Goal: Information Seeking & Learning: Learn about a topic

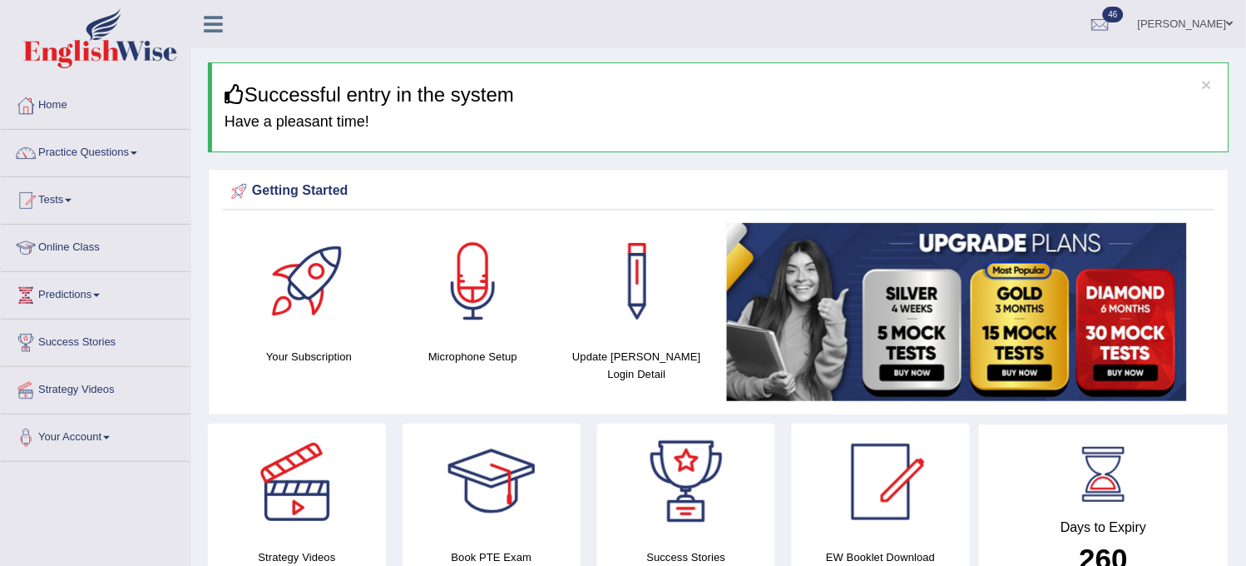
click at [122, 170] on link "Practice Questions" at bounding box center [96, 151] width 190 height 42
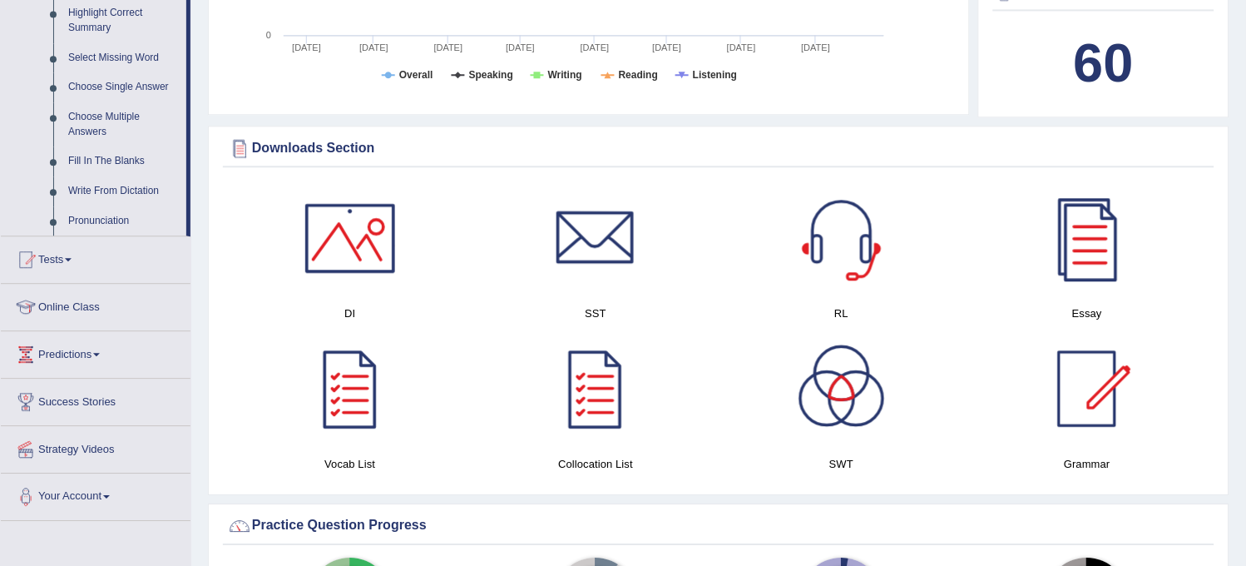
scroll to position [832, 0]
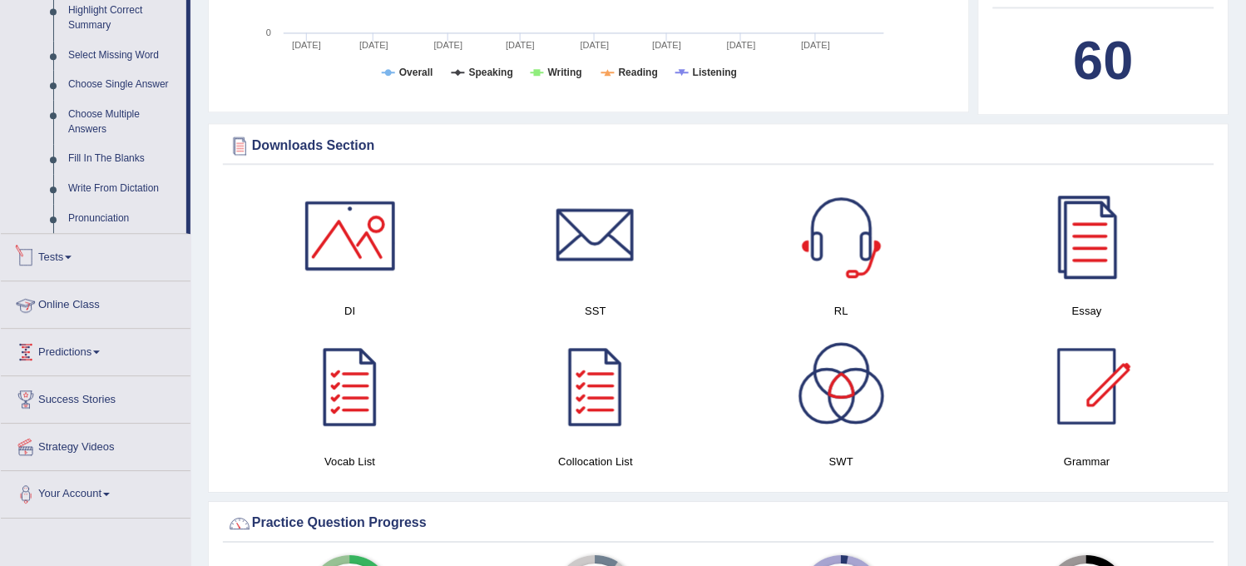
click at [103, 270] on link "Tests" at bounding box center [96, 255] width 190 height 42
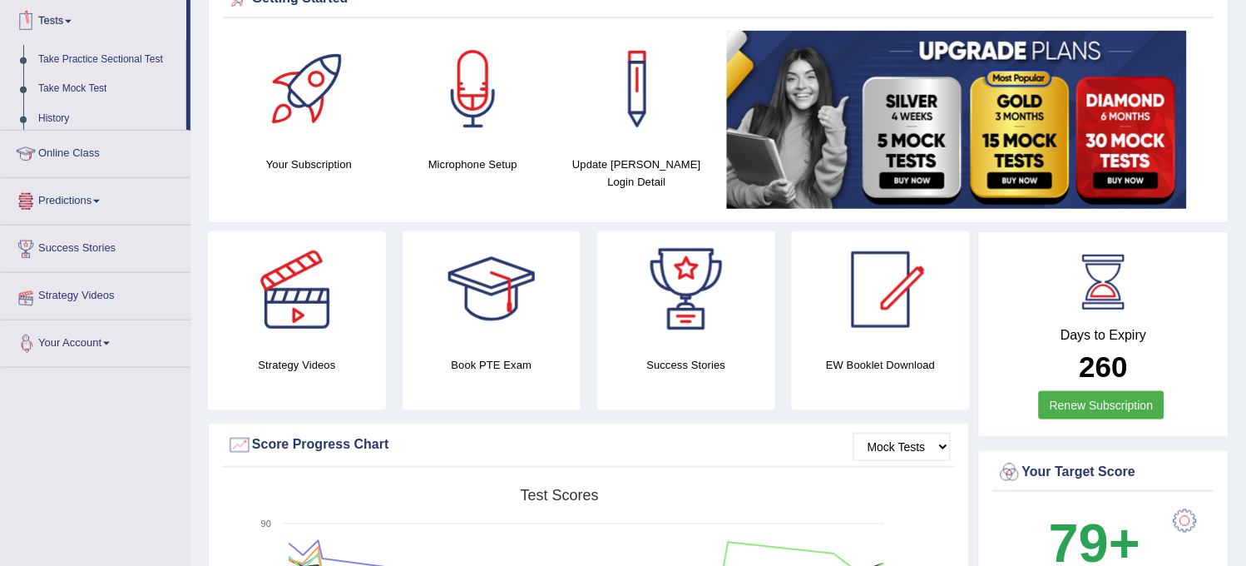
scroll to position [179, 0]
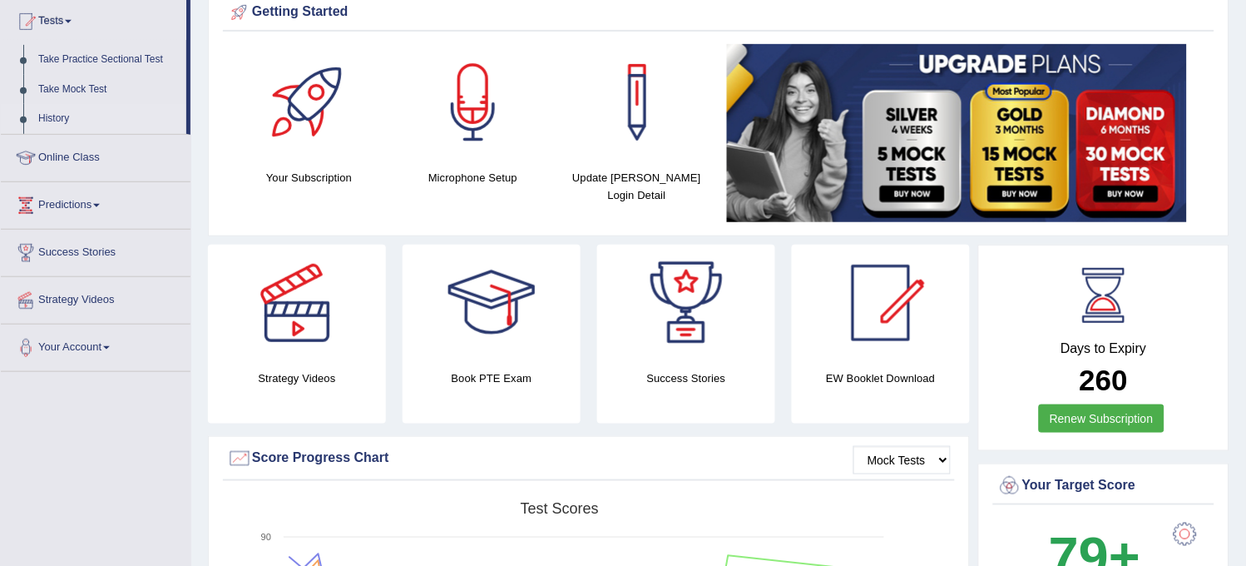
click at [51, 111] on link "History" at bounding box center [109, 119] width 156 height 30
click at [67, 123] on link "History" at bounding box center [109, 119] width 156 height 30
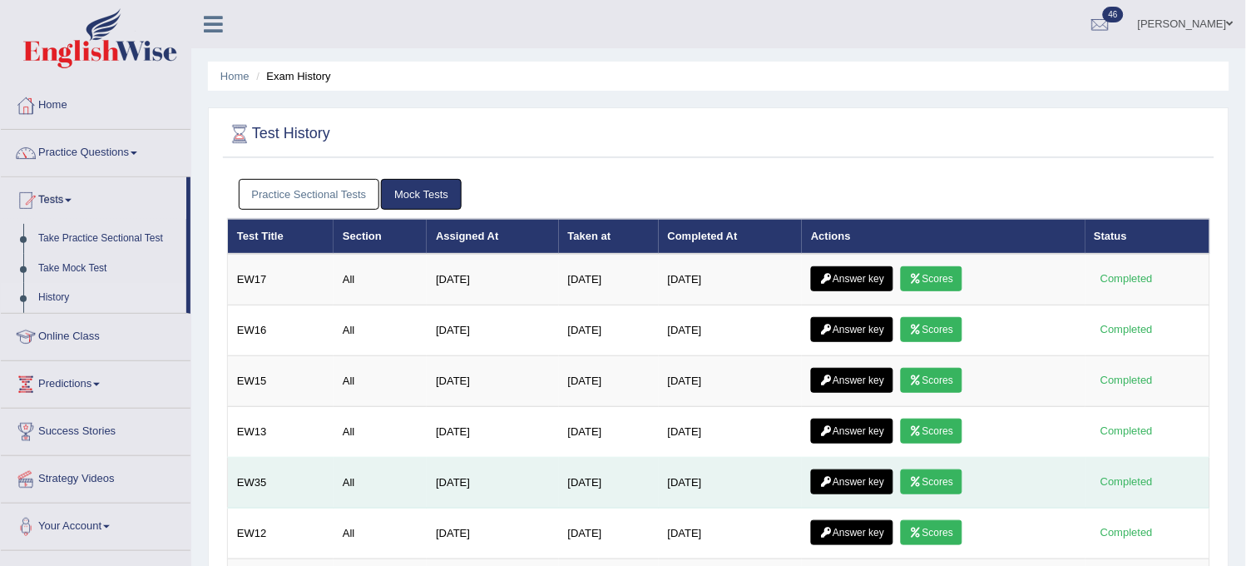
click at [941, 492] on link "Scores" at bounding box center [932, 481] width 62 height 25
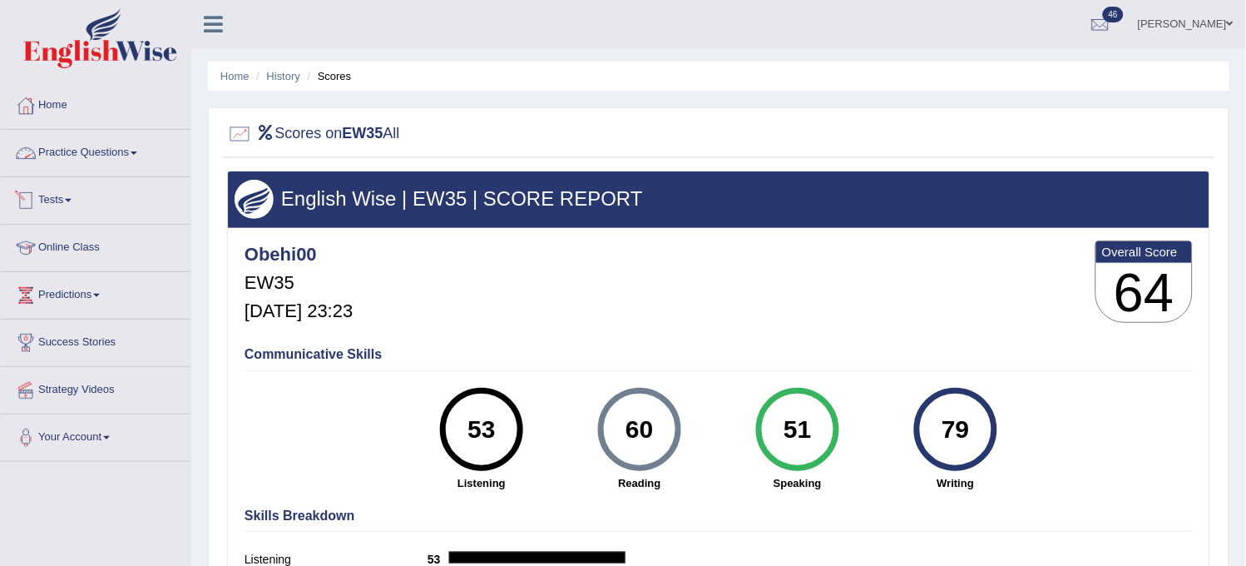
click at [145, 146] on link "Practice Questions" at bounding box center [96, 151] width 190 height 42
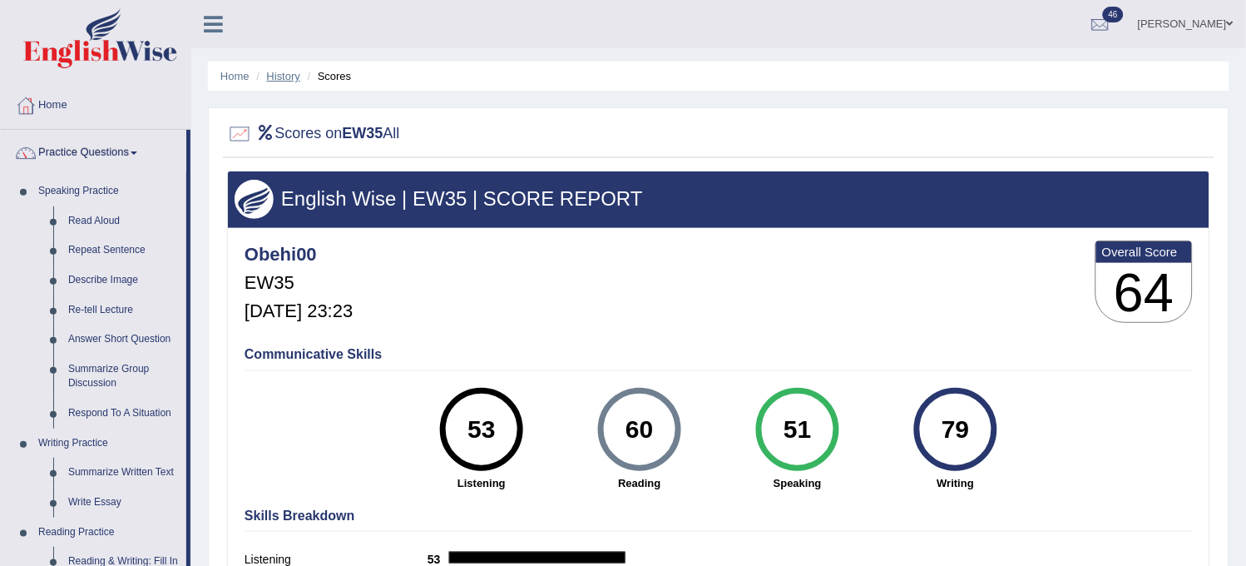
click at [288, 73] on link "History" at bounding box center [283, 76] width 33 height 12
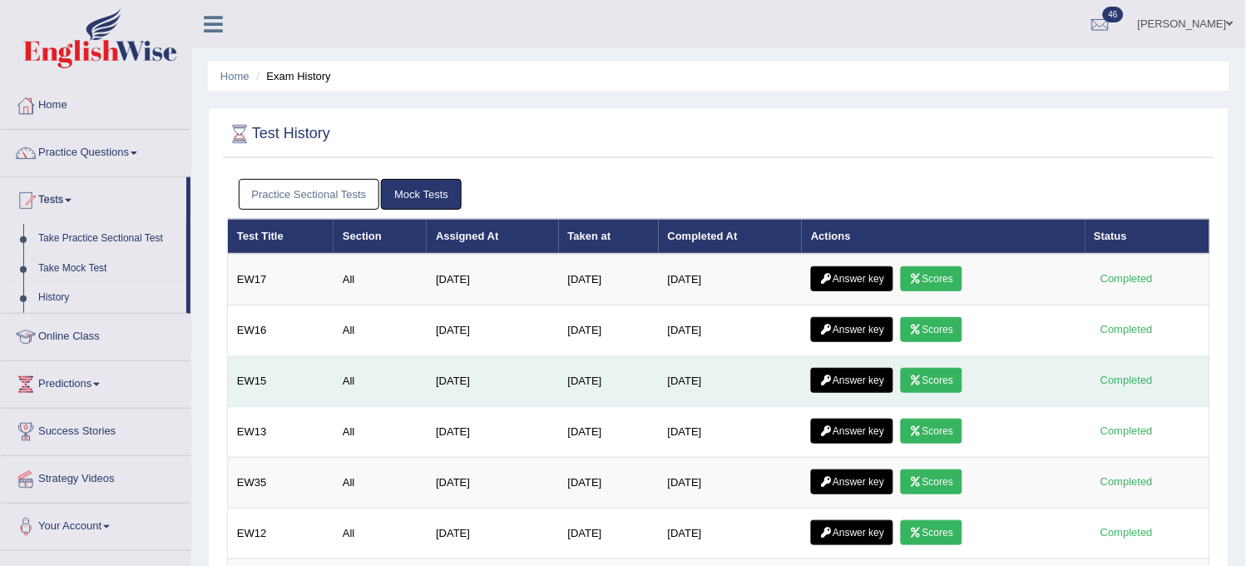
click at [929, 388] on link "Scores" at bounding box center [932, 380] width 62 height 25
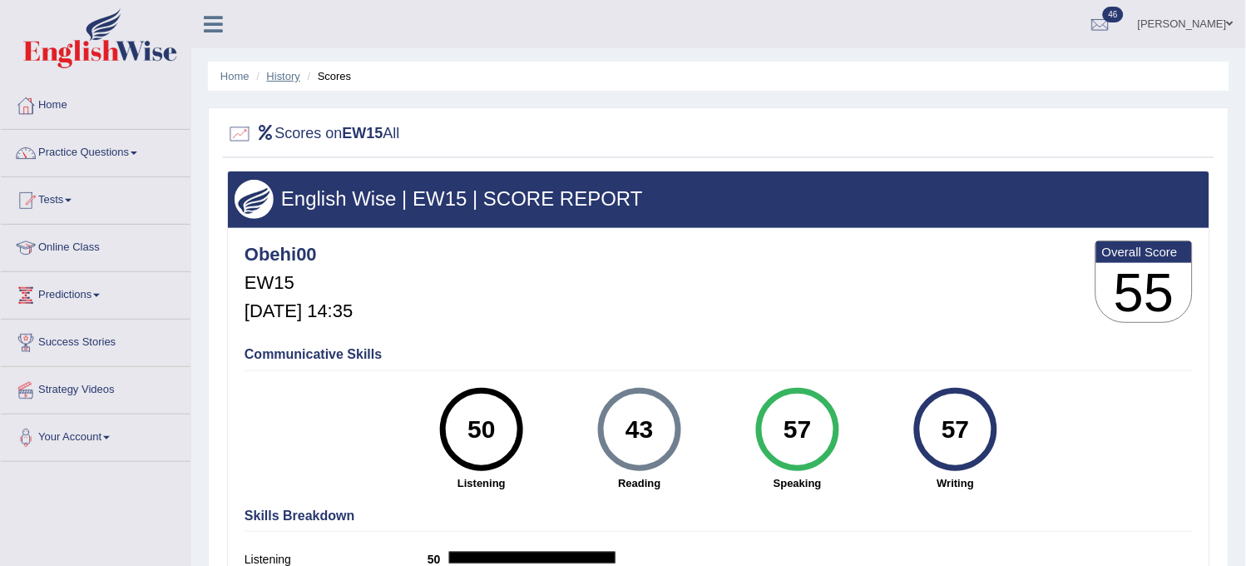
click at [294, 77] on link "History" at bounding box center [283, 76] width 33 height 12
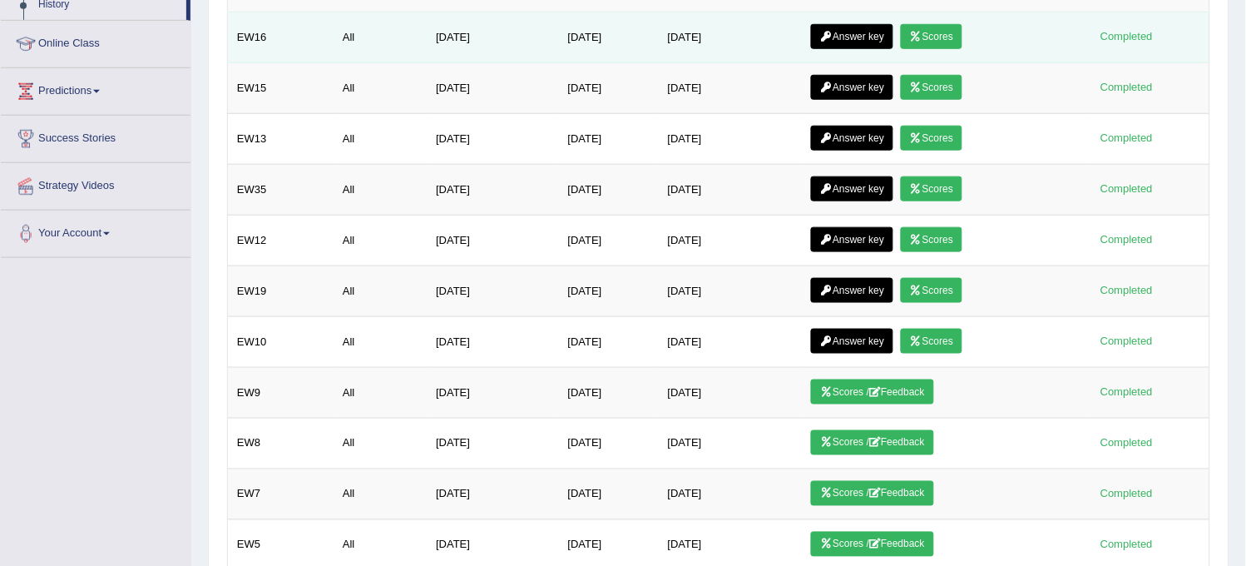
scroll to position [369, 0]
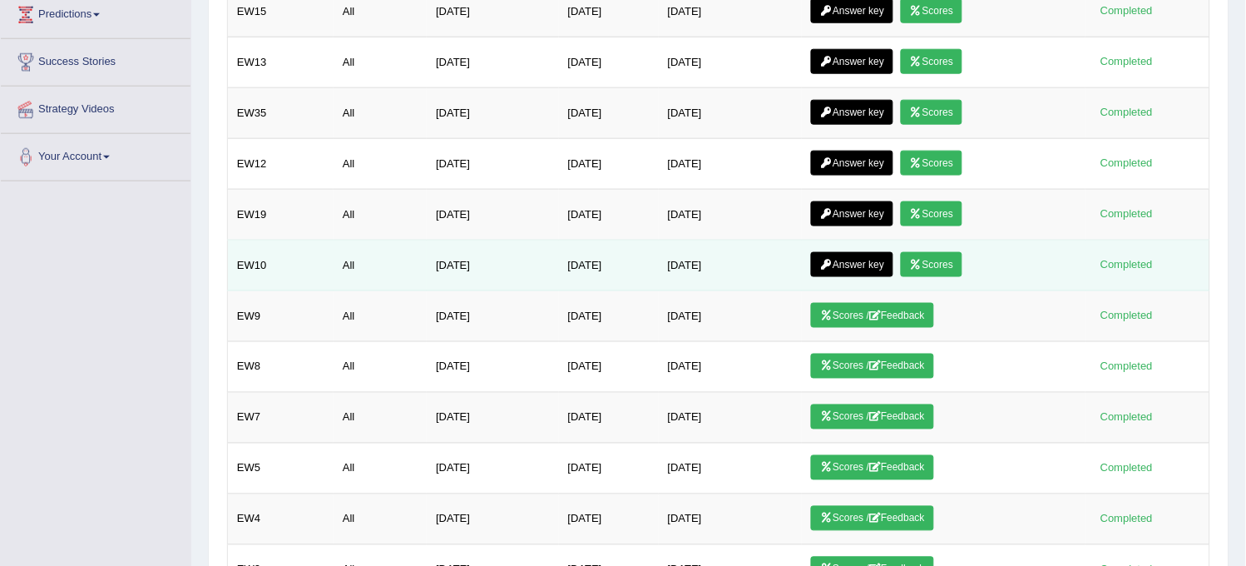
click at [943, 266] on link "Scores" at bounding box center [932, 264] width 62 height 25
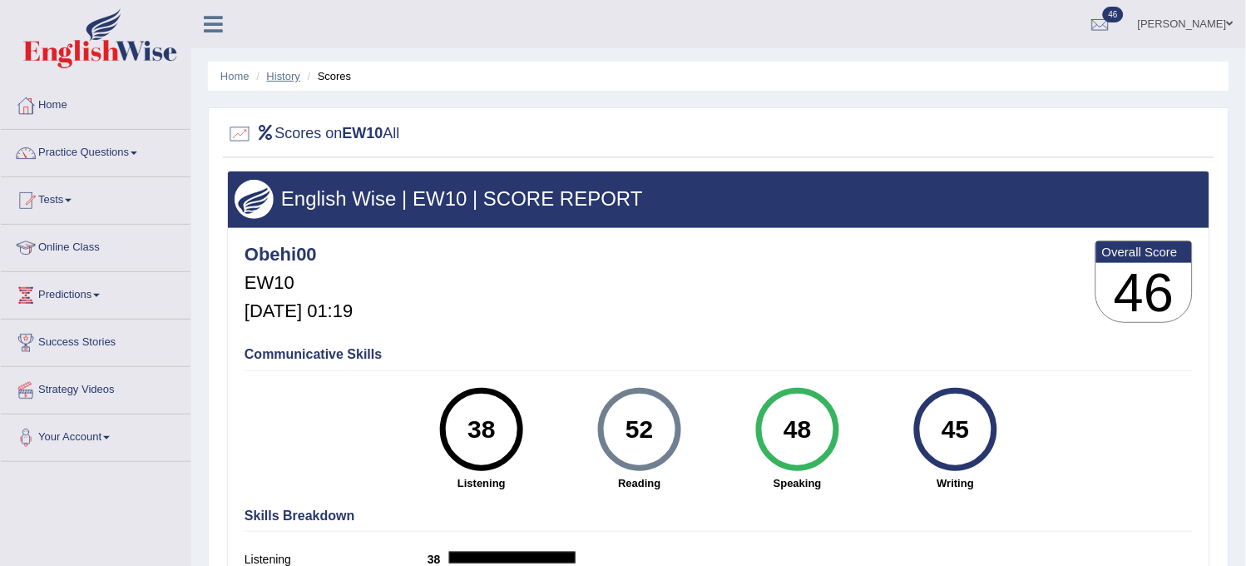
click at [292, 78] on link "History" at bounding box center [283, 76] width 33 height 12
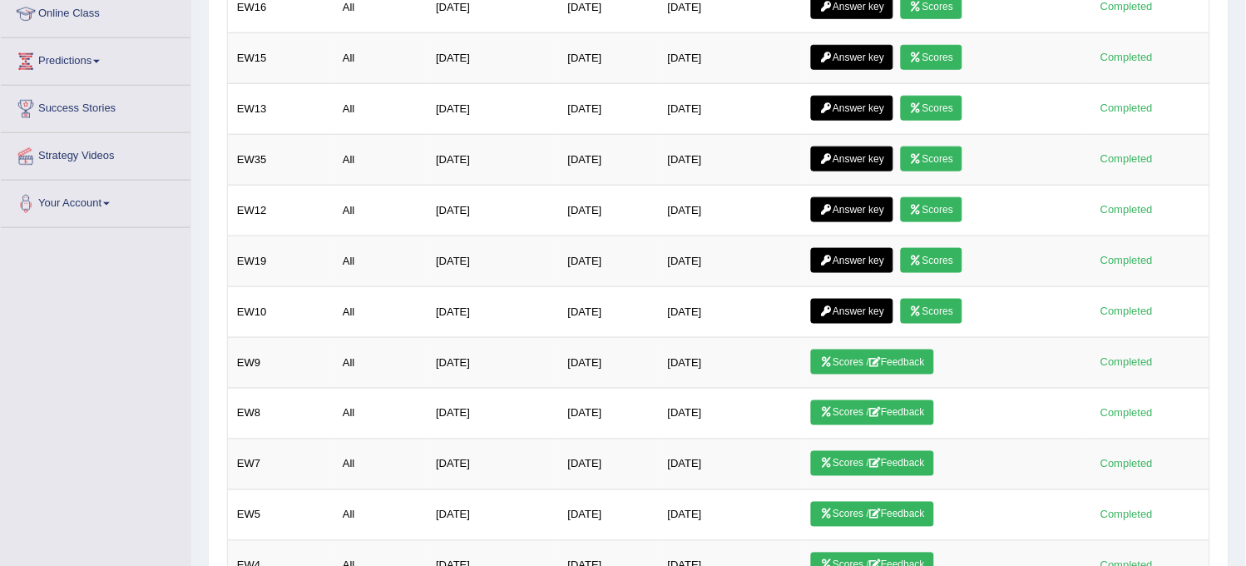
scroll to position [334, 0]
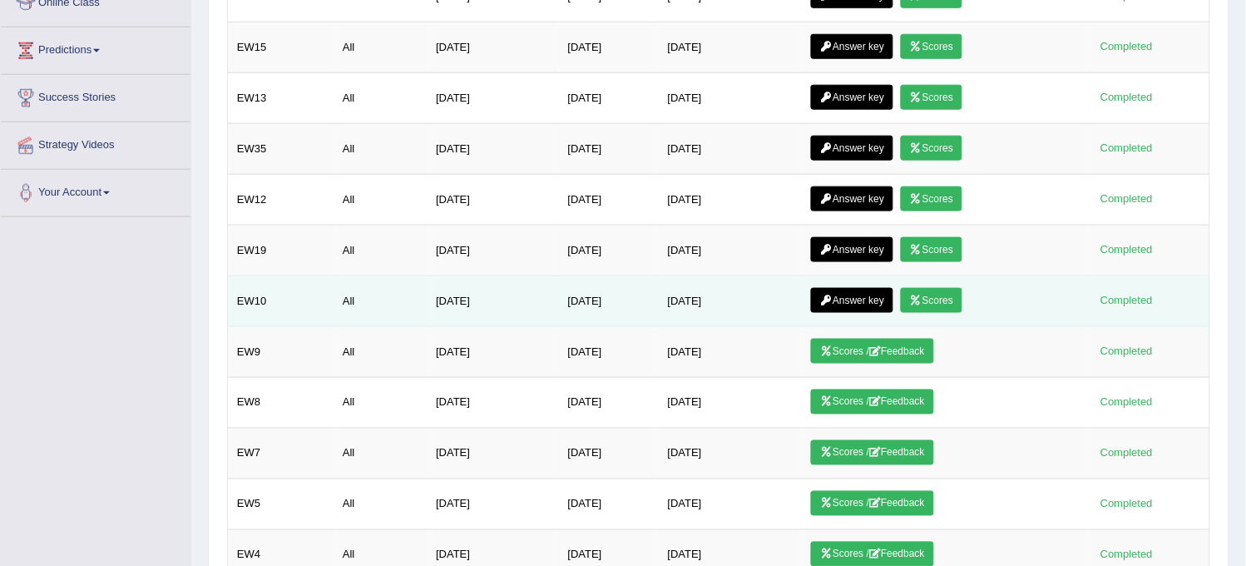
click at [865, 289] on link "Answer key" at bounding box center [852, 300] width 82 height 25
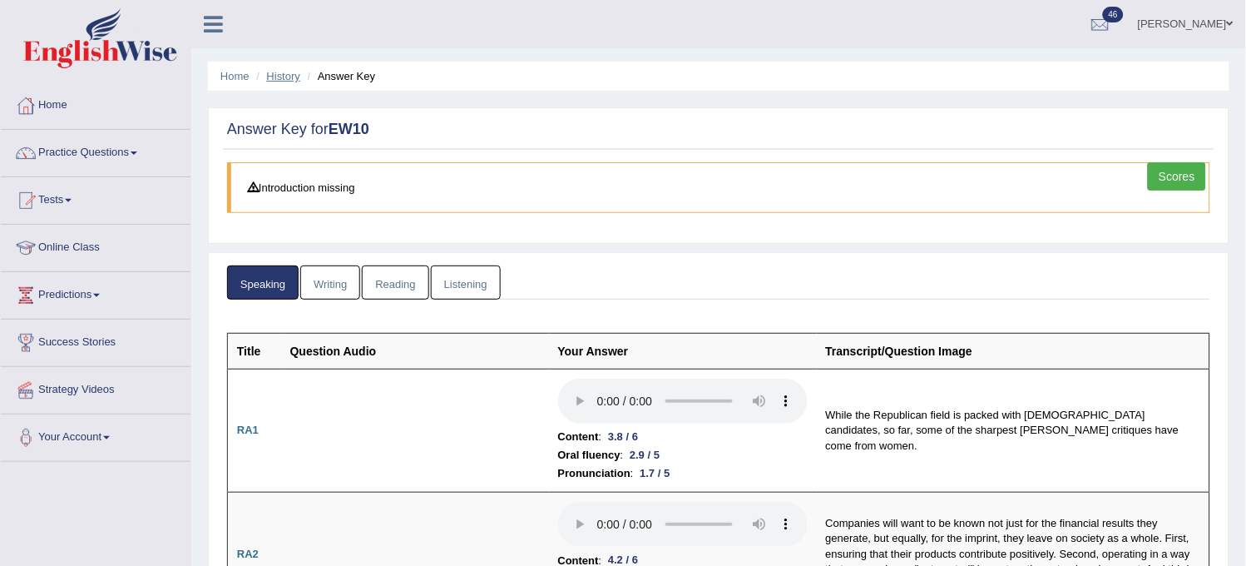
click at [280, 72] on link "History" at bounding box center [283, 76] width 33 height 12
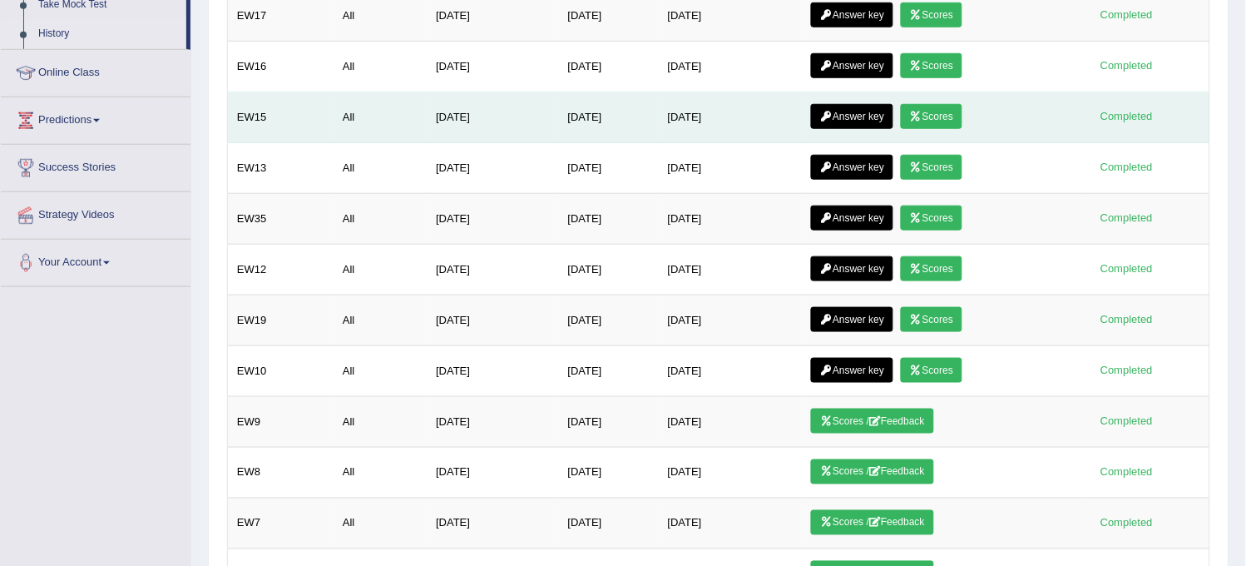
scroll to position [277, 0]
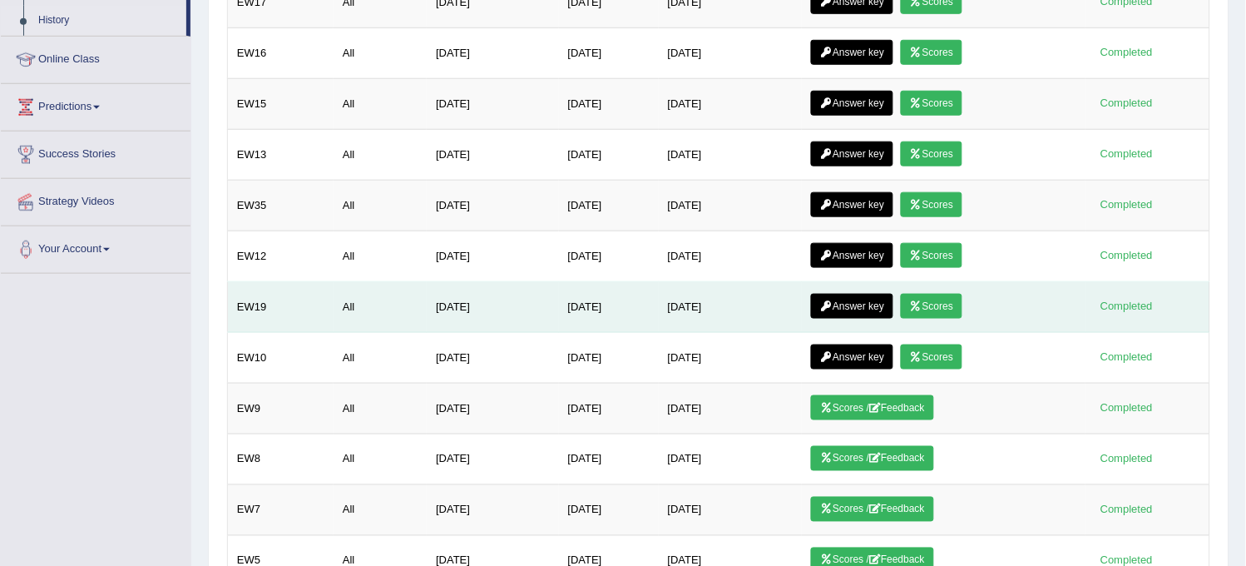
click at [957, 302] on link "Scores" at bounding box center [932, 306] width 62 height 25
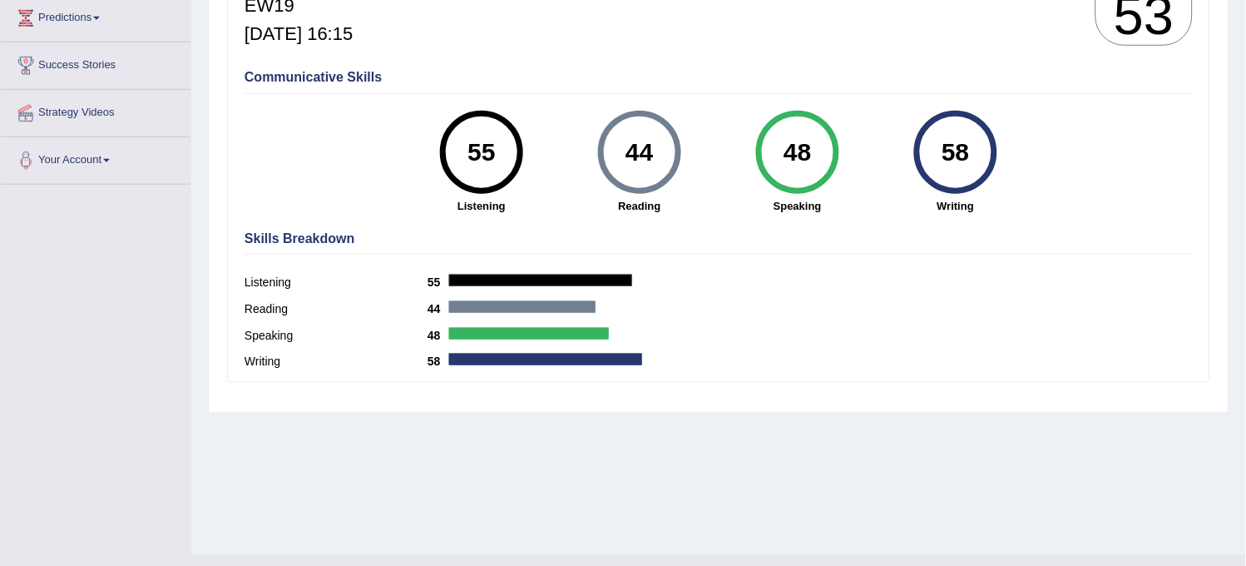
scroll to position [185, 0]
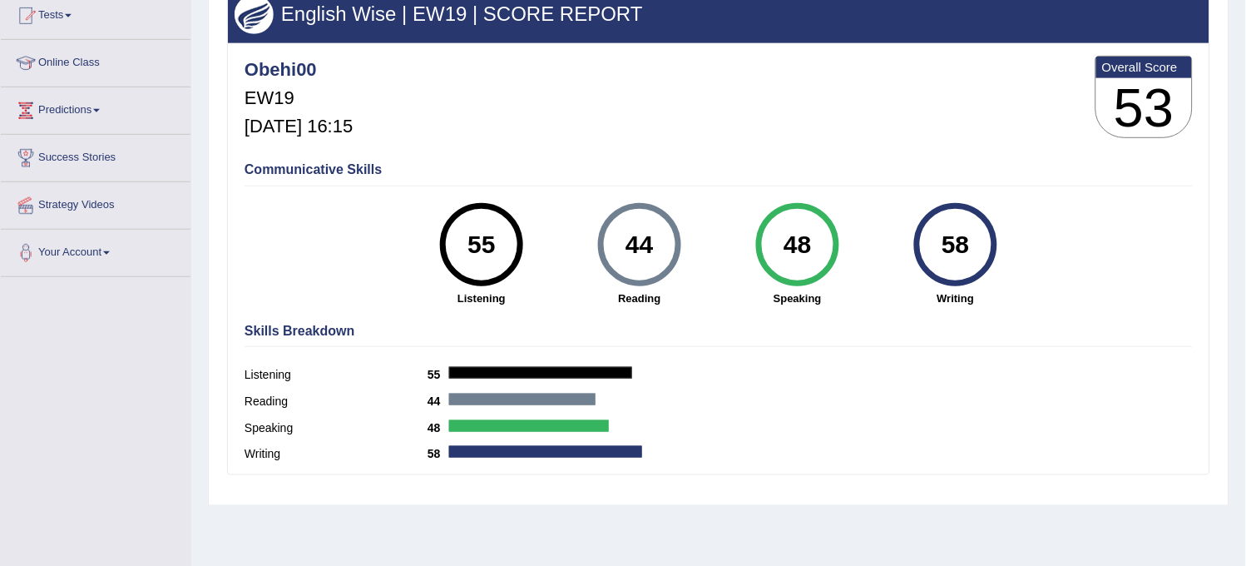
click at [266, 370] on label "Listening" at bounding box center [336, 374] width 183 height 17
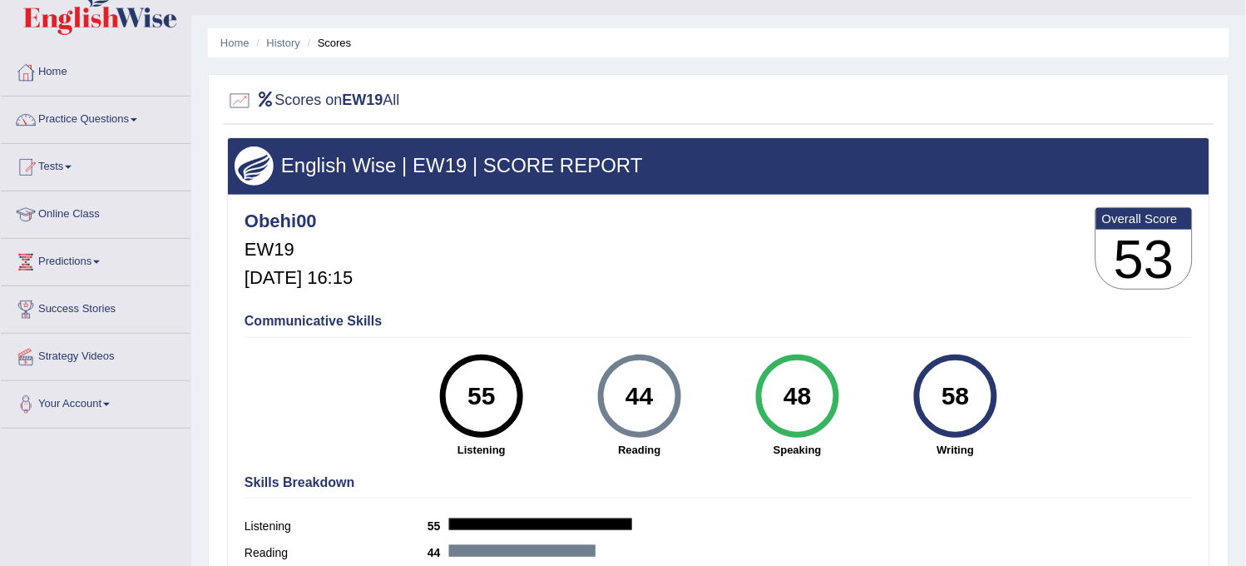
scroll to position [0, 0]
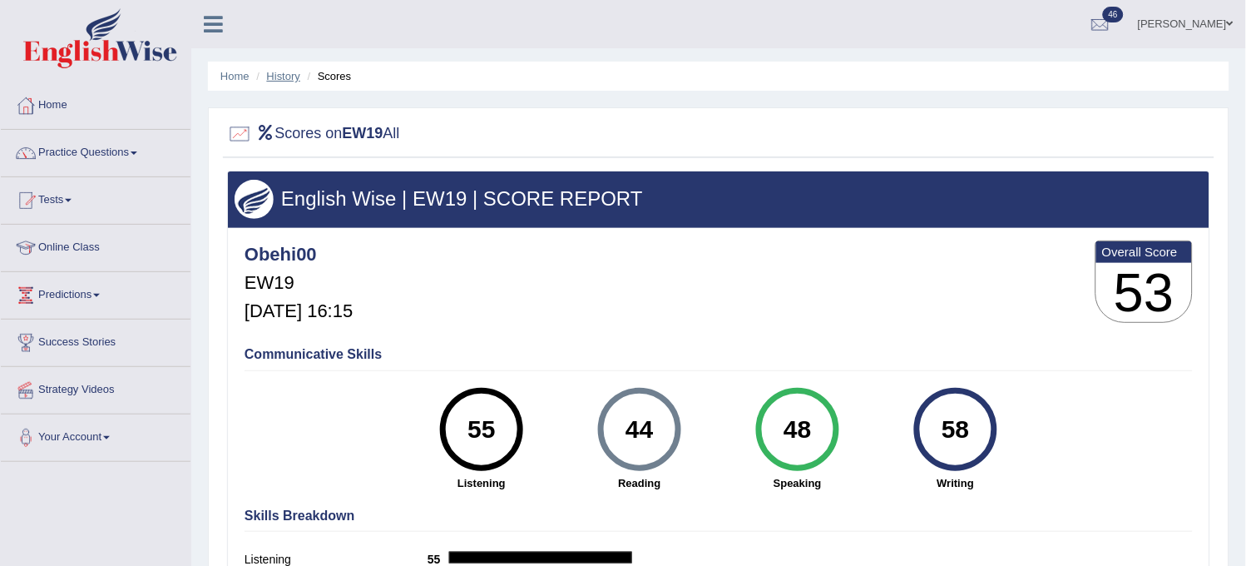
click at [288, 75] on link "History" at bounding box center [283, 76] width 33 height 12
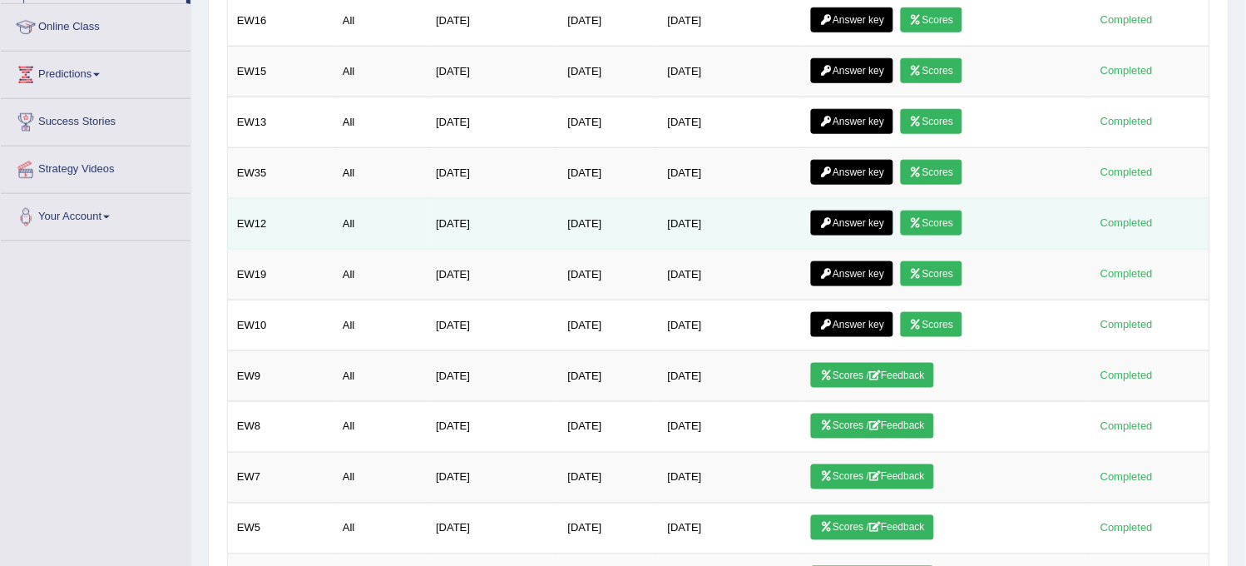
scroll to position [277, 0]
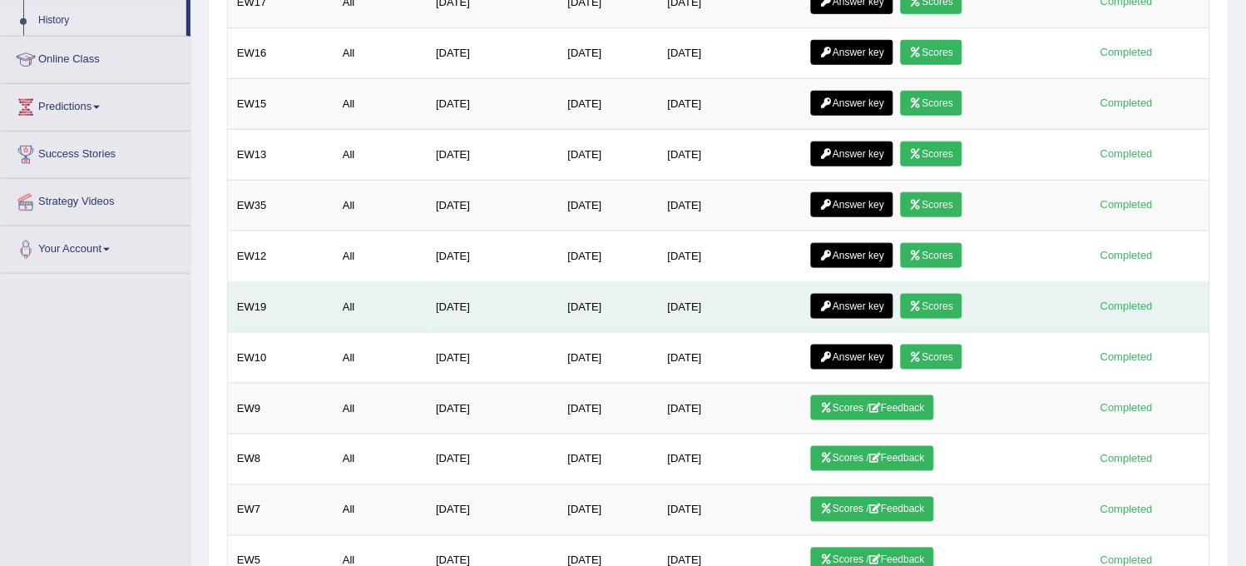
click at [851, 303] on link "Answer key" at bounding box center [852, 306] width 82 height 25
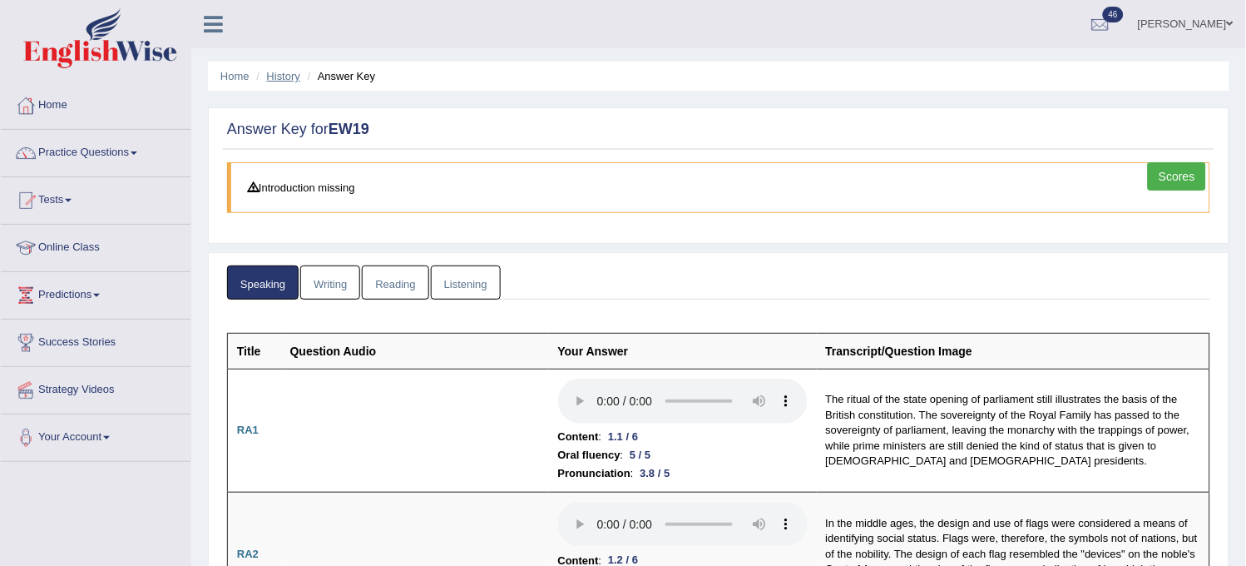
click at [284, 76] on link "History" at bounding box center [283, 76] width 33 height 12
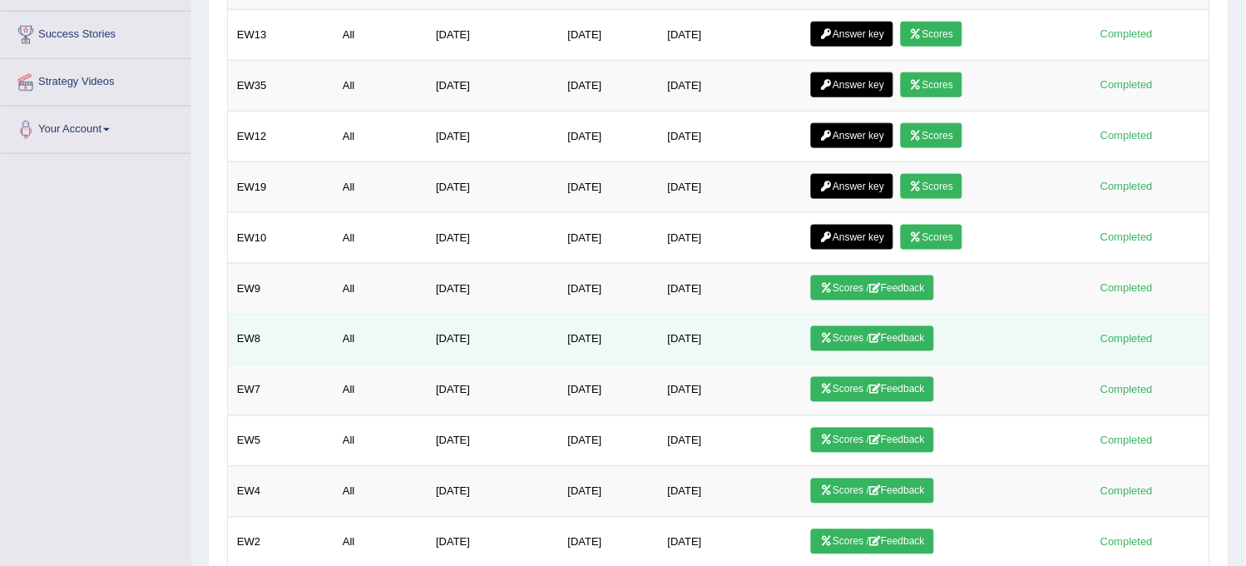
scroll to position [369, 0]
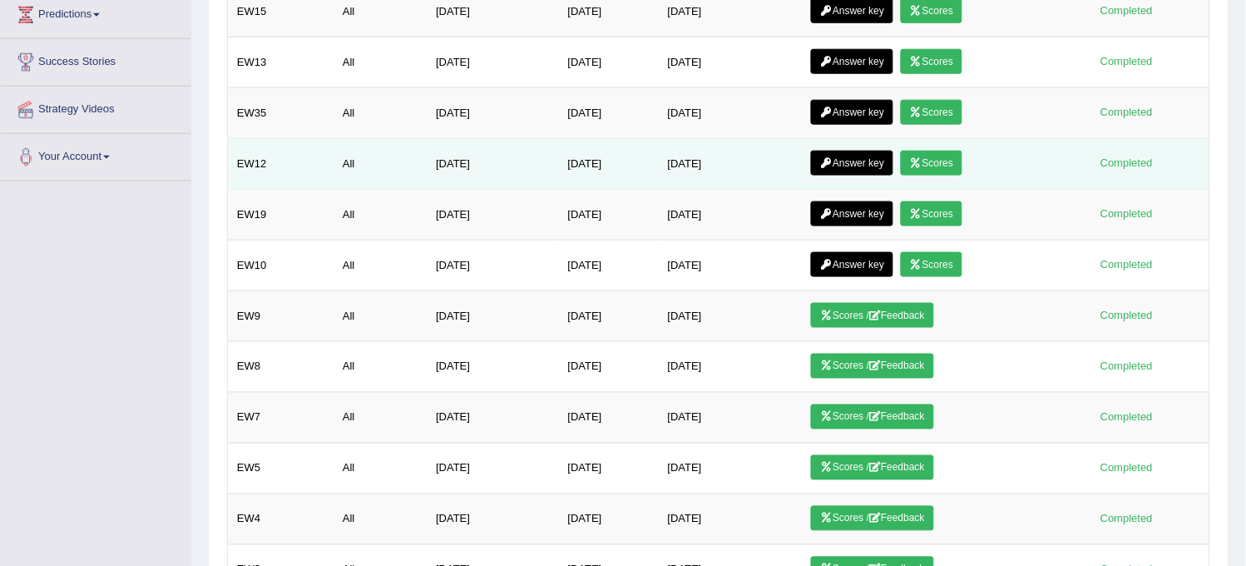
click at [953, 156] on link "Scores" at bounding box center [932, 163] width 62 height 25
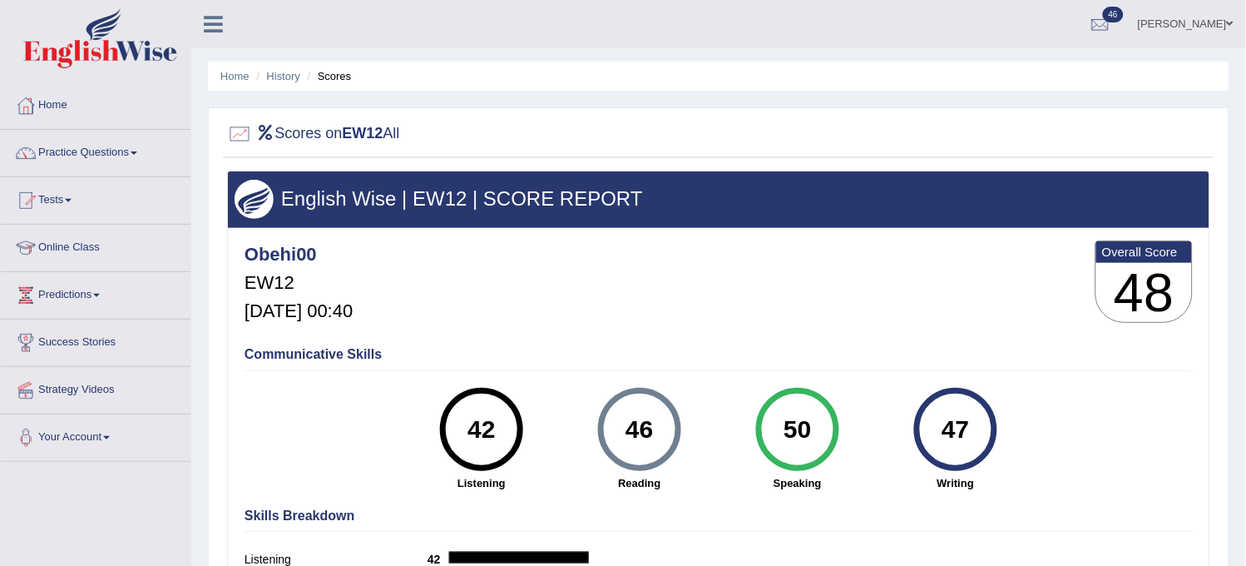
click at [292, 68] on li "History" at bounding box center [276, 76] width 48 height 16
click at [274, 75] on link "History" at bounding box center [283, 76] width 33 height 12
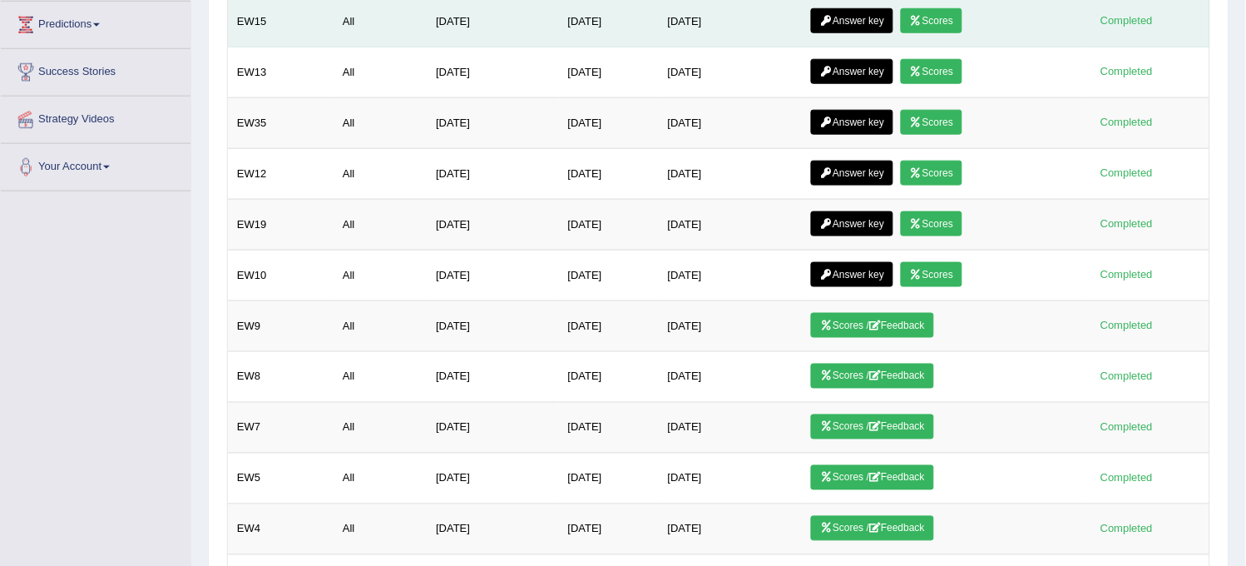
scroll to position [369, 0]
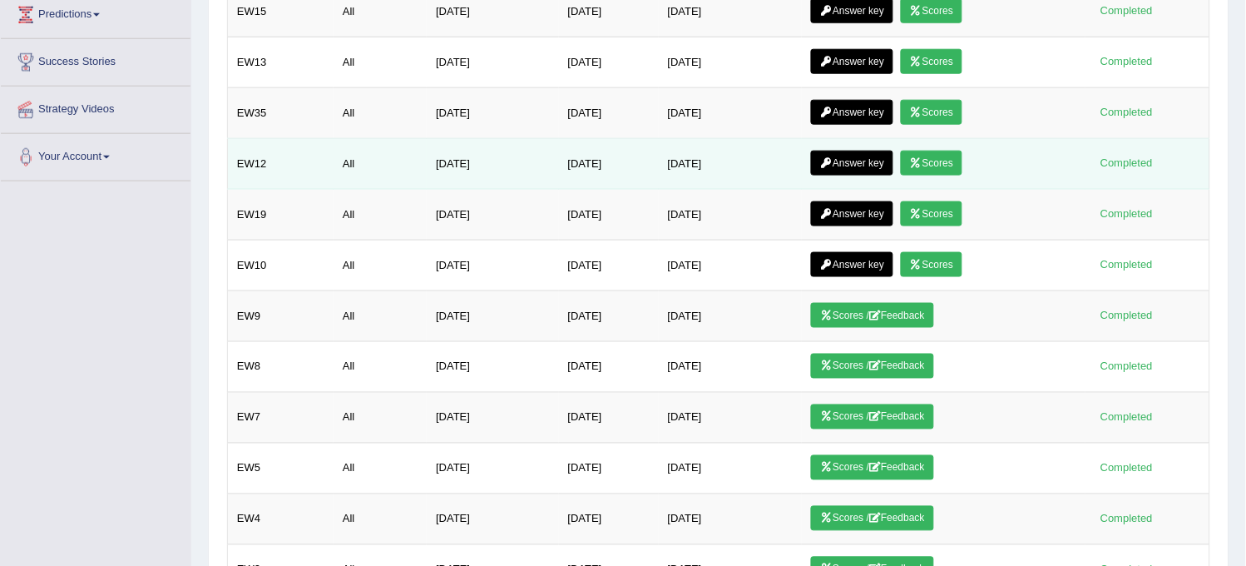
click at [869, 156] on link "Answer key" at bounding box center [852, 163] width 82 height 25
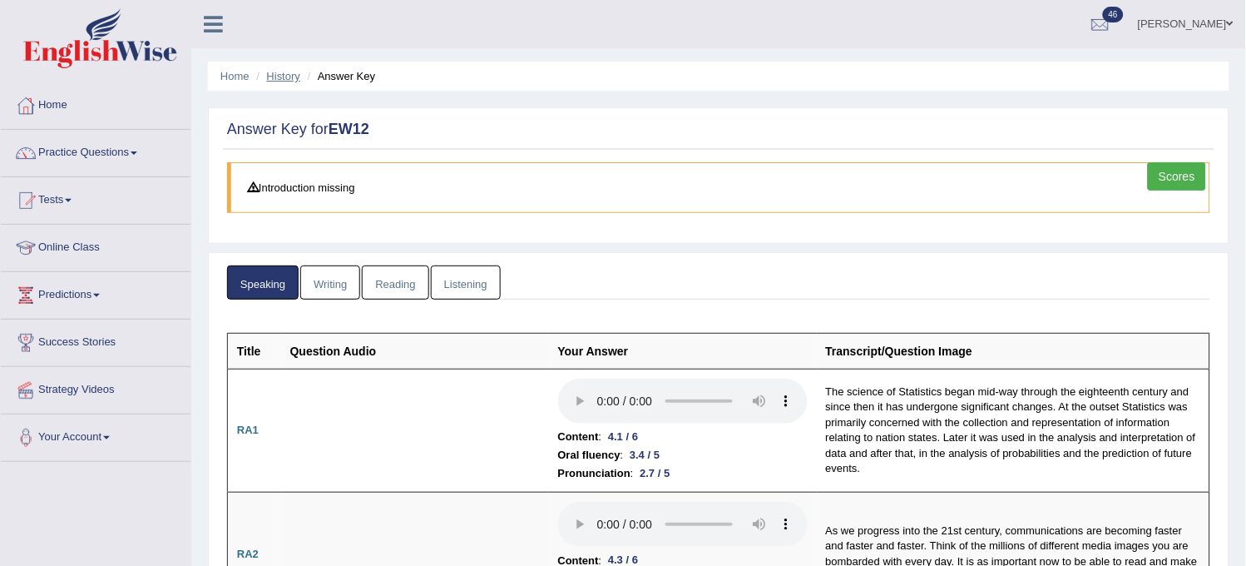
click at [280, 70] on link "History" at bounding box center [283, 76] width 33 height 12
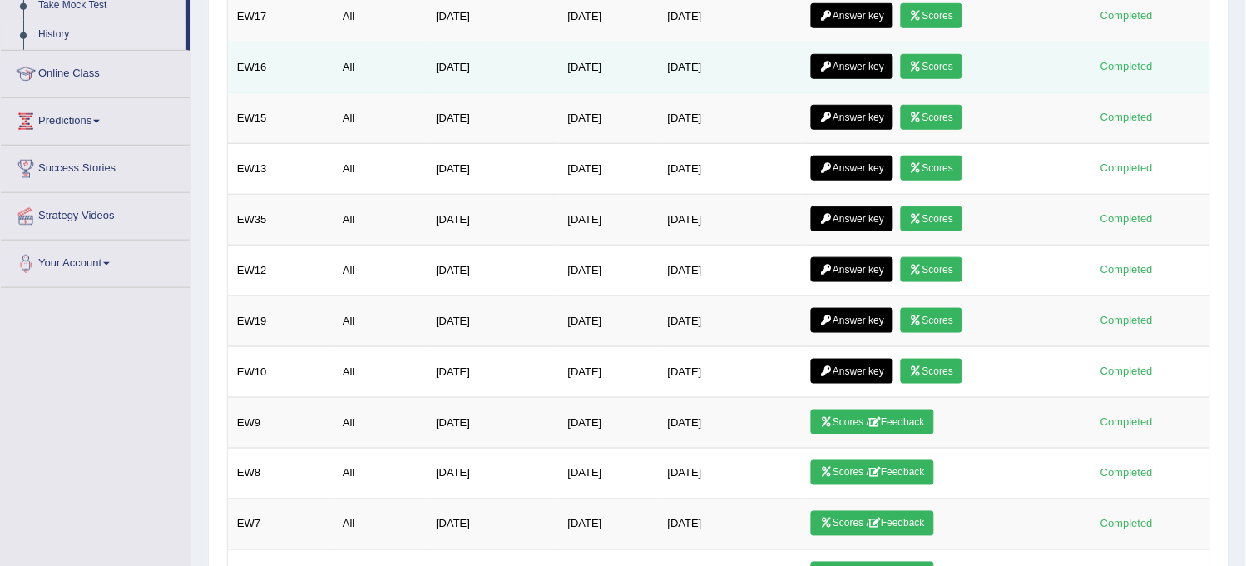
scroll to position [277, 0]
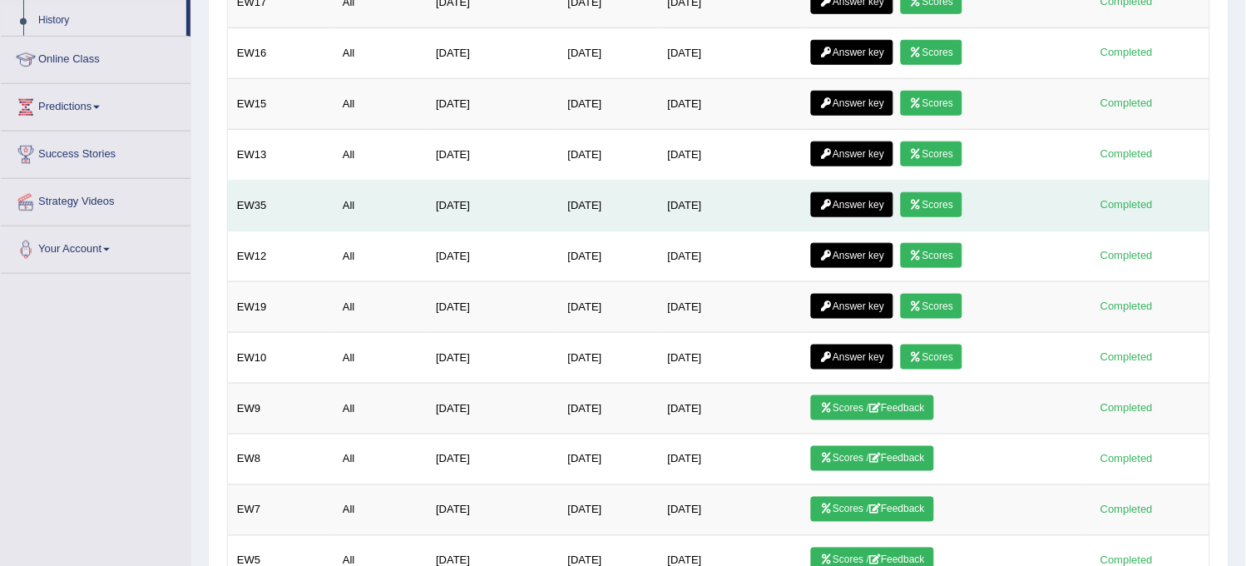
click at [863, 212] on link "Answer key" at bounding box center [852, 204] width 82 height 25
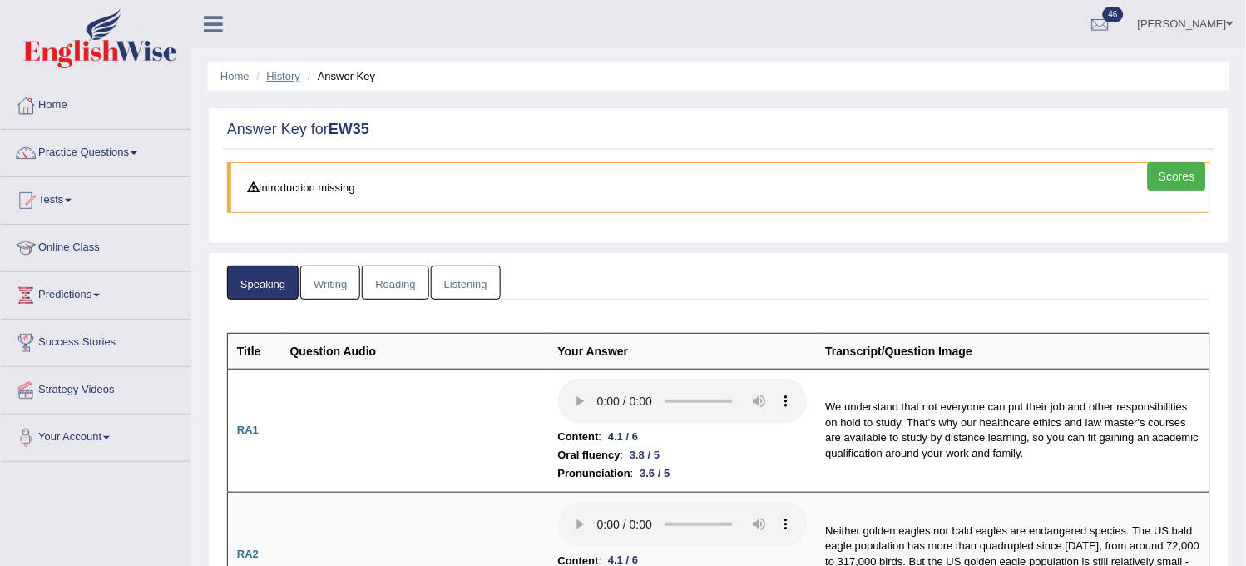
click at [287, 72] on link "History" at bounding box center [283, 76] width 33 height 12
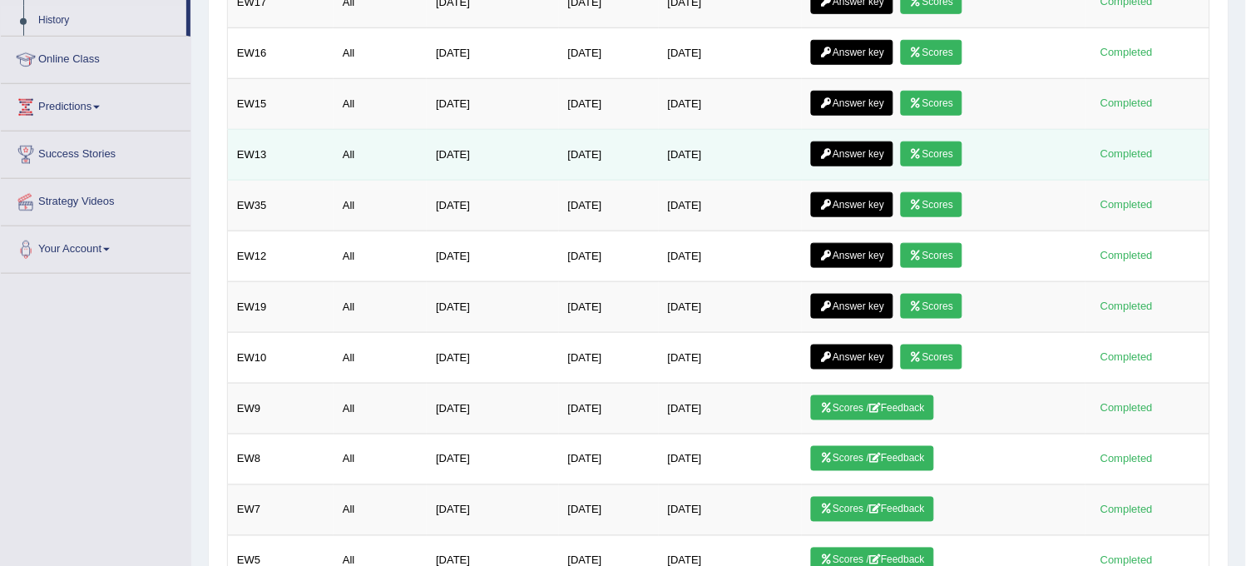
click at [948, 143] on link "Scores" at bounding box center [932, 153] width 62 height 25
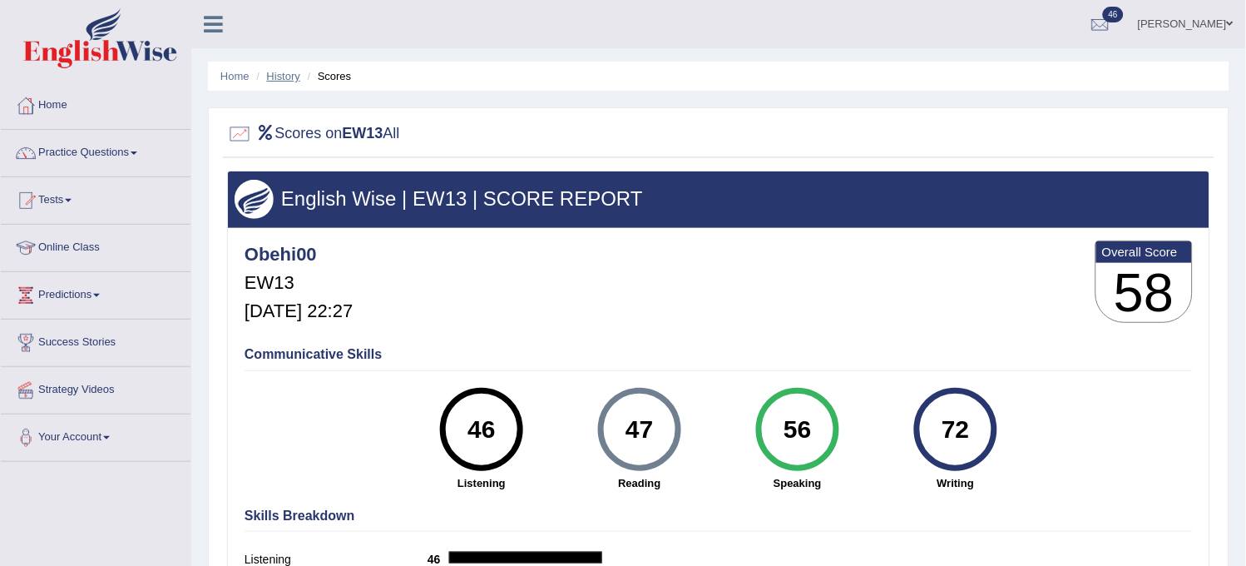
click at [283, 78] on link "History" at bounding box center [283, 76] width 33 height 12
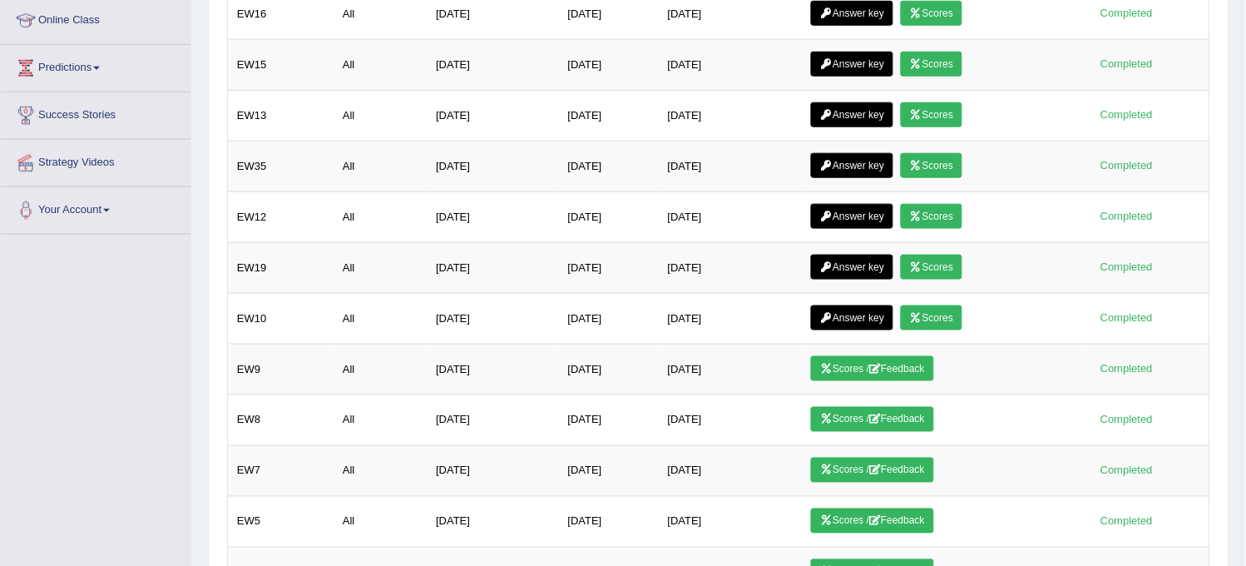
scroll to position [369, 0]
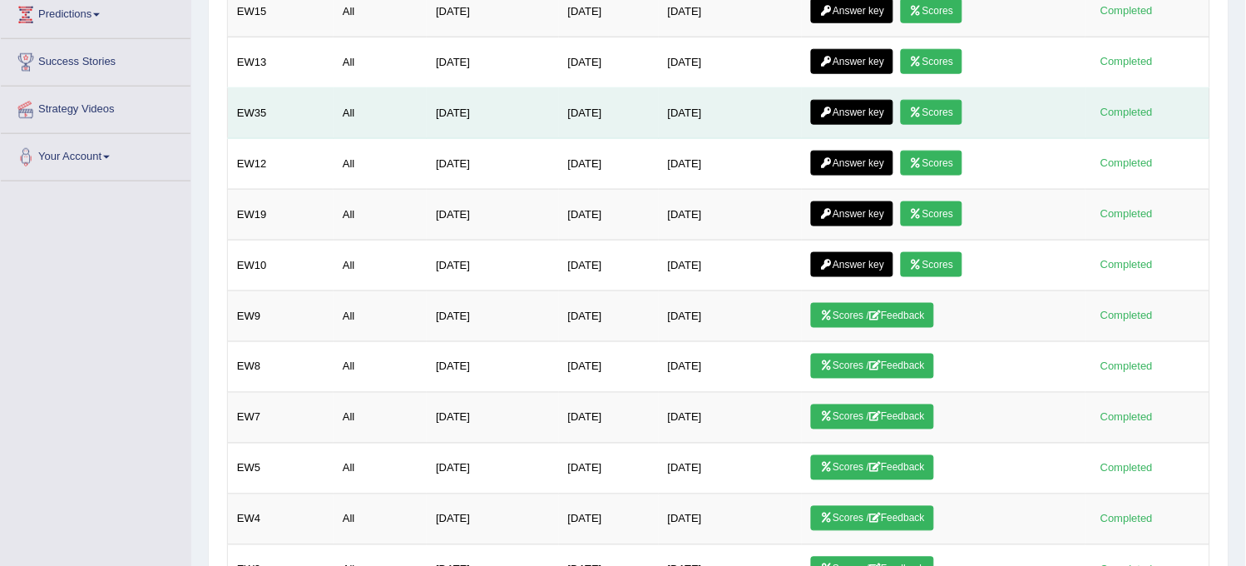
click at [936, 111] on link "Scores" at bounding box center [932, 112] width 62 height 25
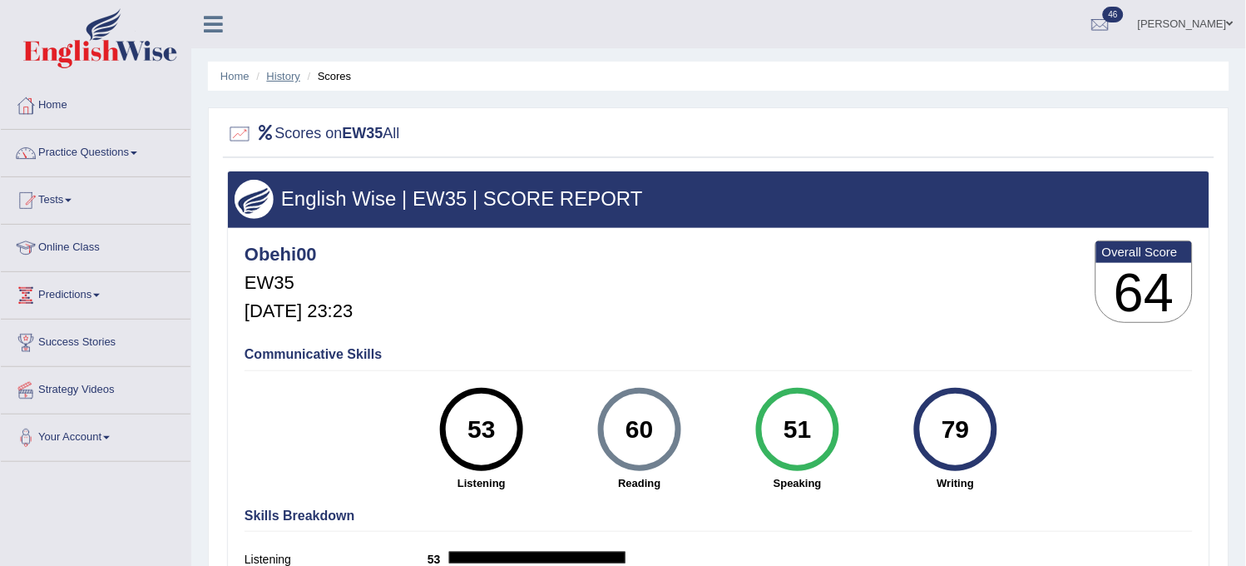
click at [278, 73] on link "History" at bounding box center [283, 76] width 33 height 12
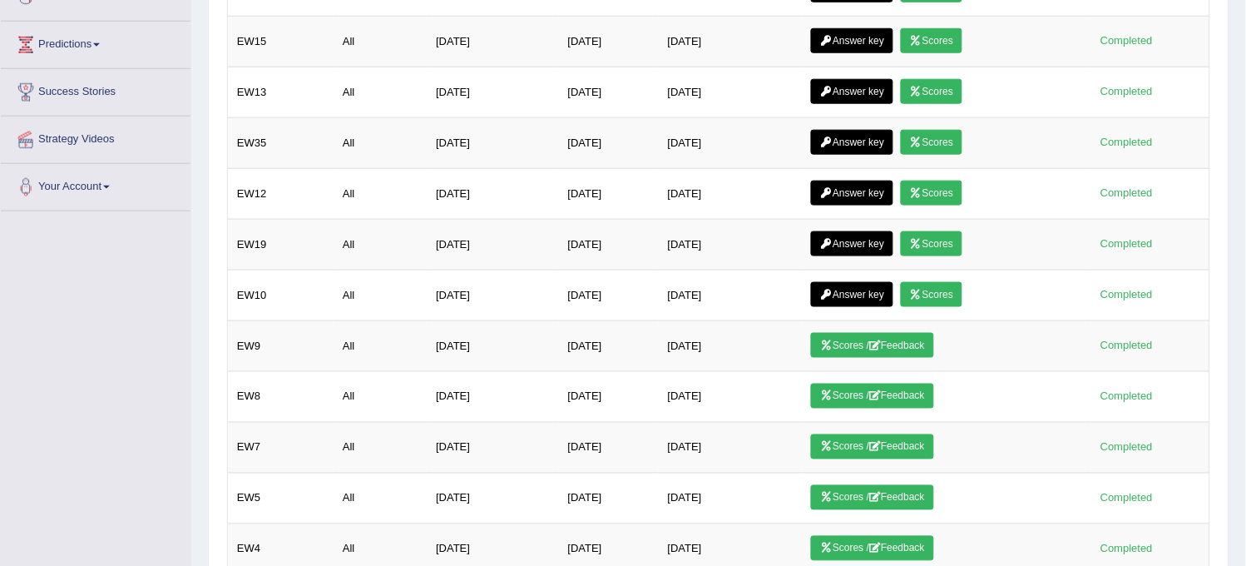
scroll to position [369, 0]
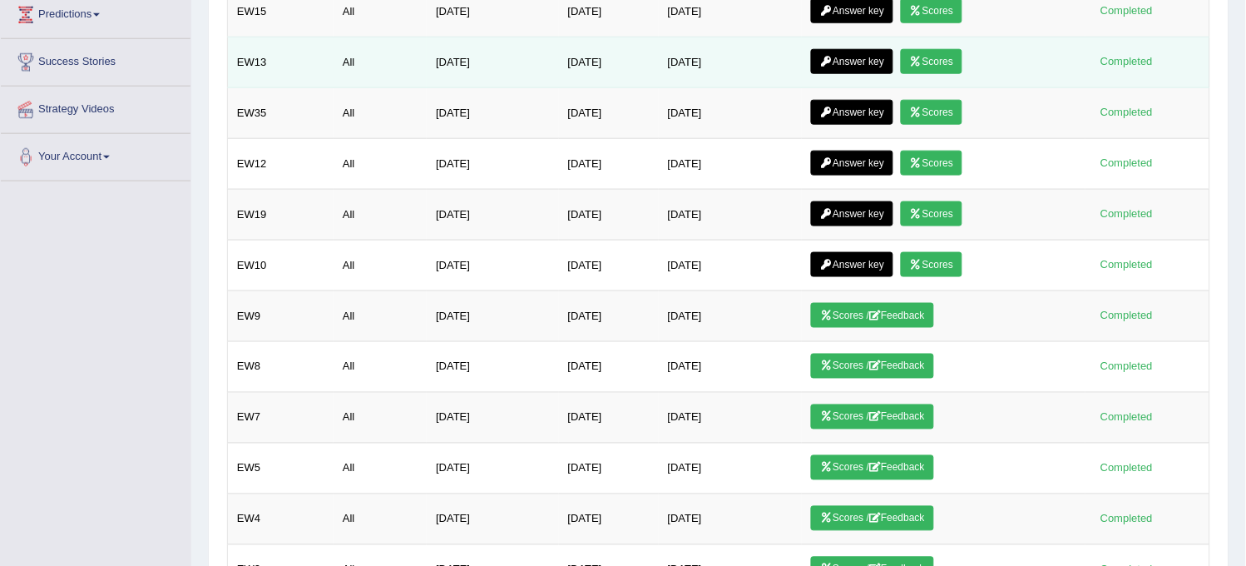
click at [853, 59] on link "Answer key" at bounding box center [852, 61] width 82 height 25
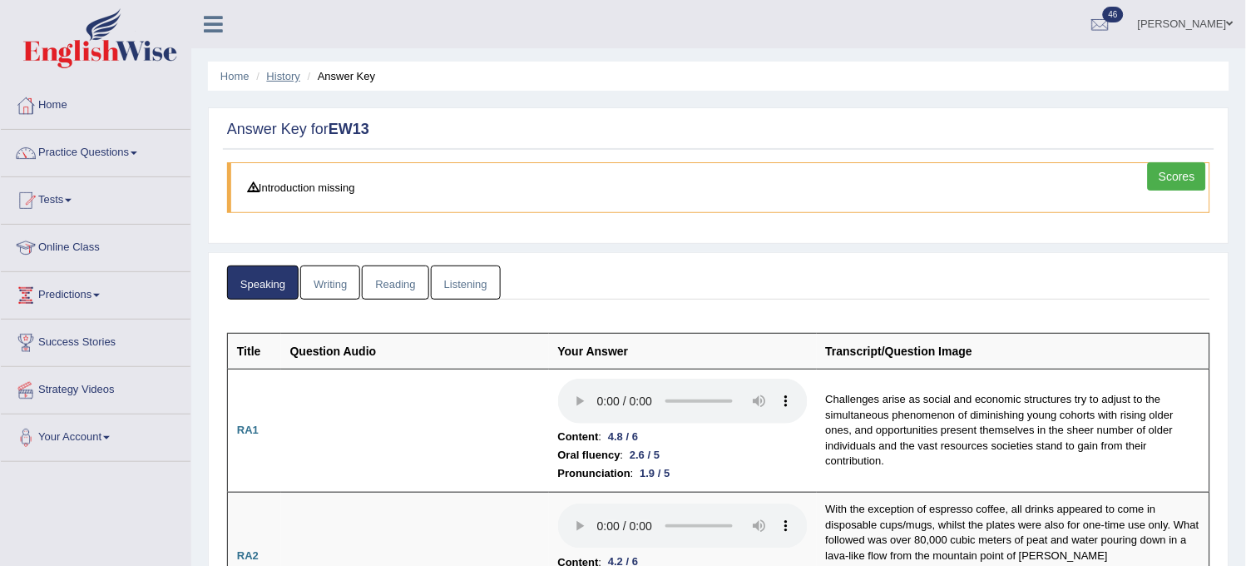
click at [284, 71] on link "History" at bounding box center [283, 76] width 33 height 12
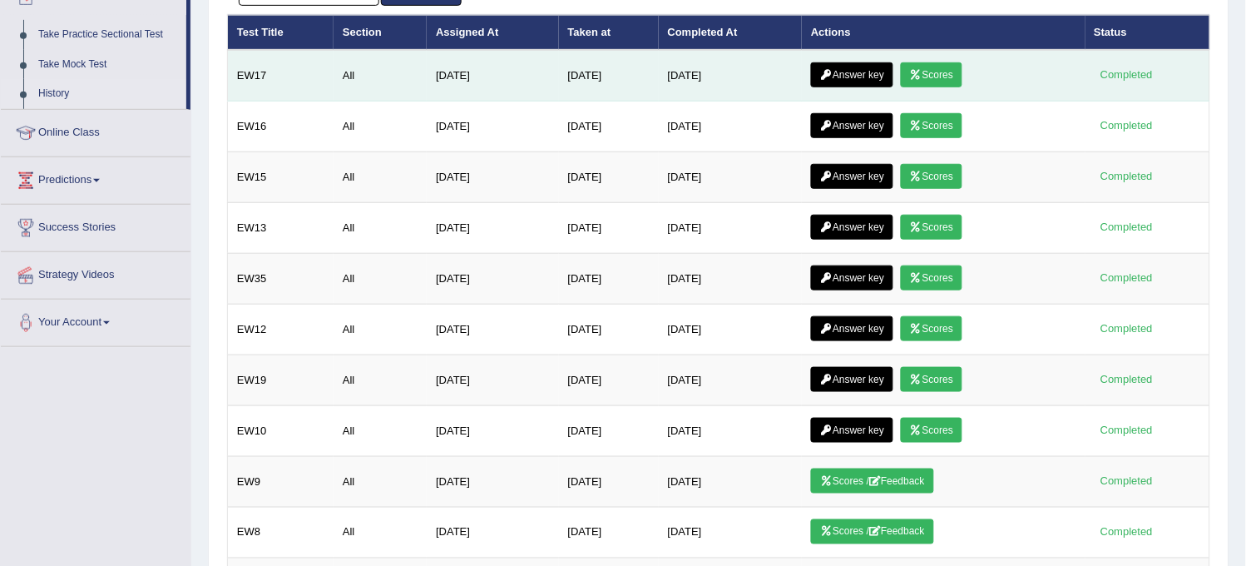
scroll to position [277, 0]
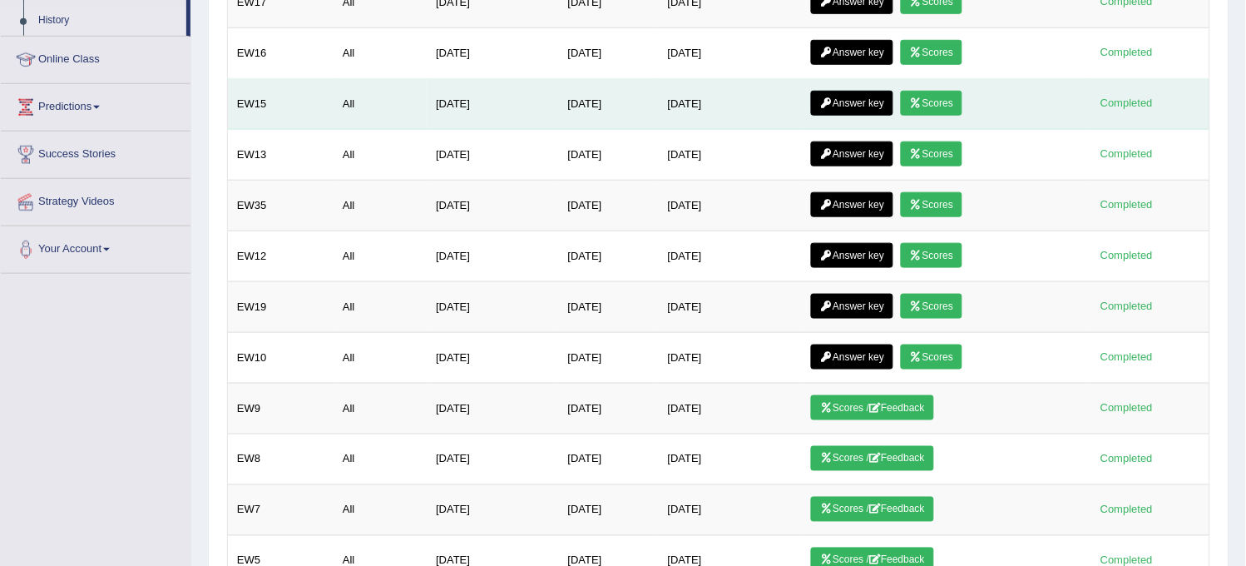
click at [933, 101] on link "Scores" at bounding box center [932, 103] width 62 height 25
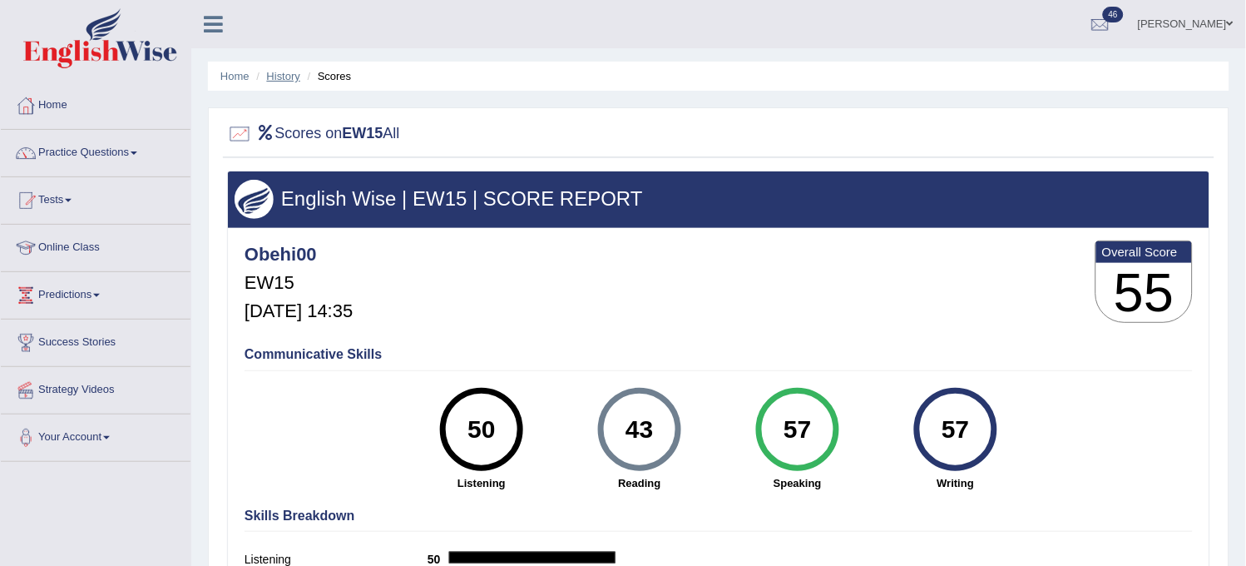
click at [284, 78] on link "History" at bounding box center [283, 76] width 33 height 12
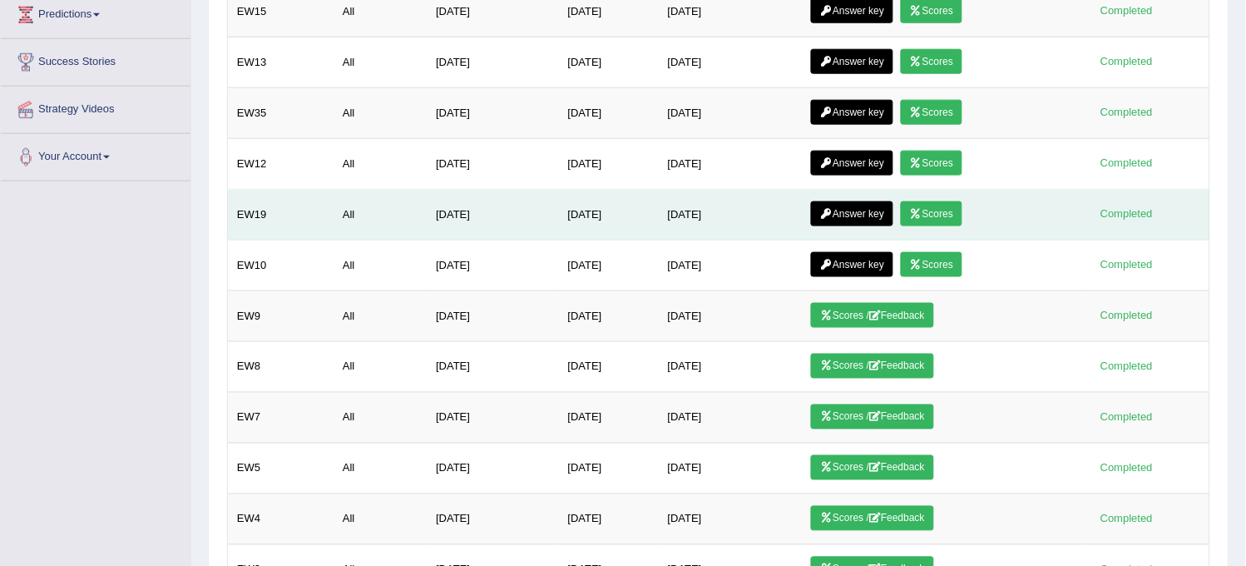
scroll to position [277, 0]
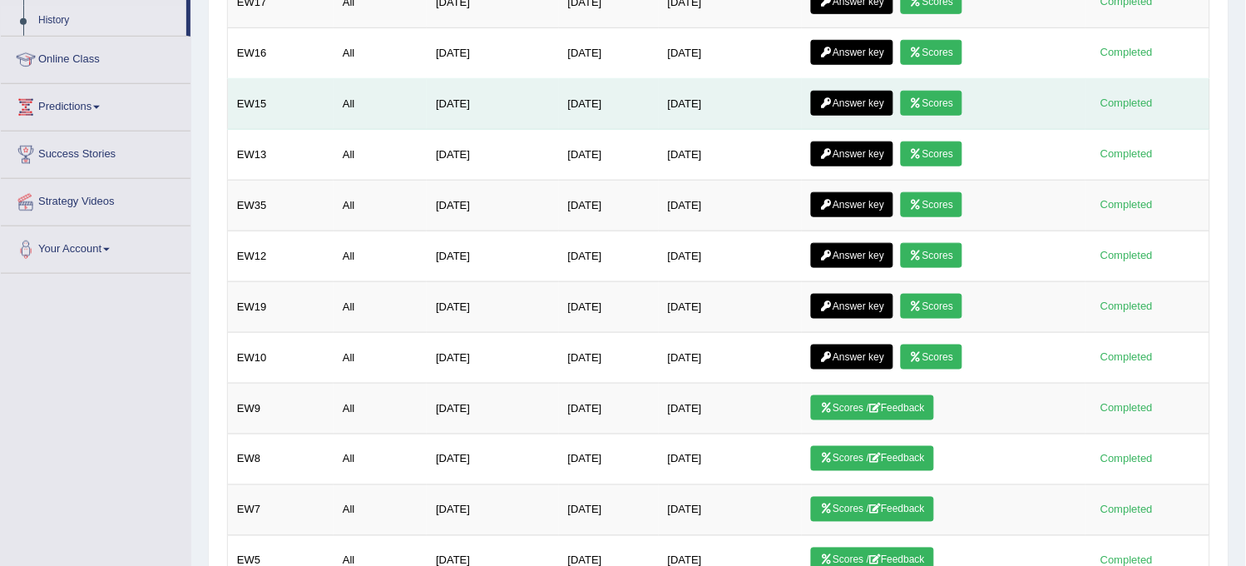
click at [853, 102] on link "Answer key" at bounding box center [852, 103] width 82 height 25
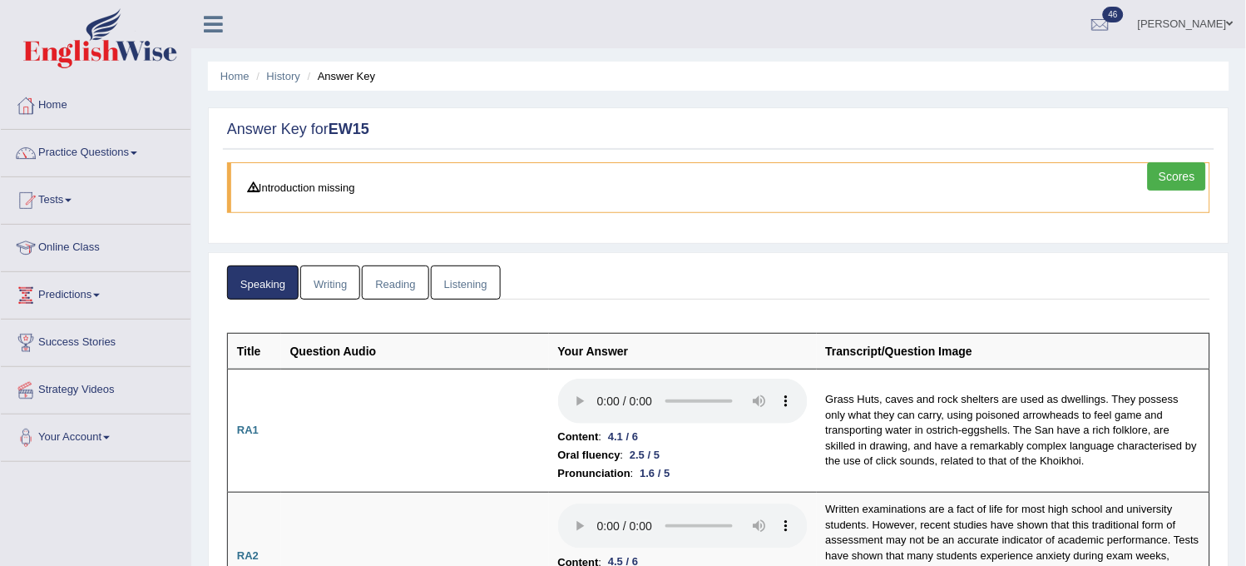
click at [1177, 173] on link "Scores" at bounding box center [1177, 176] width 58 height 28
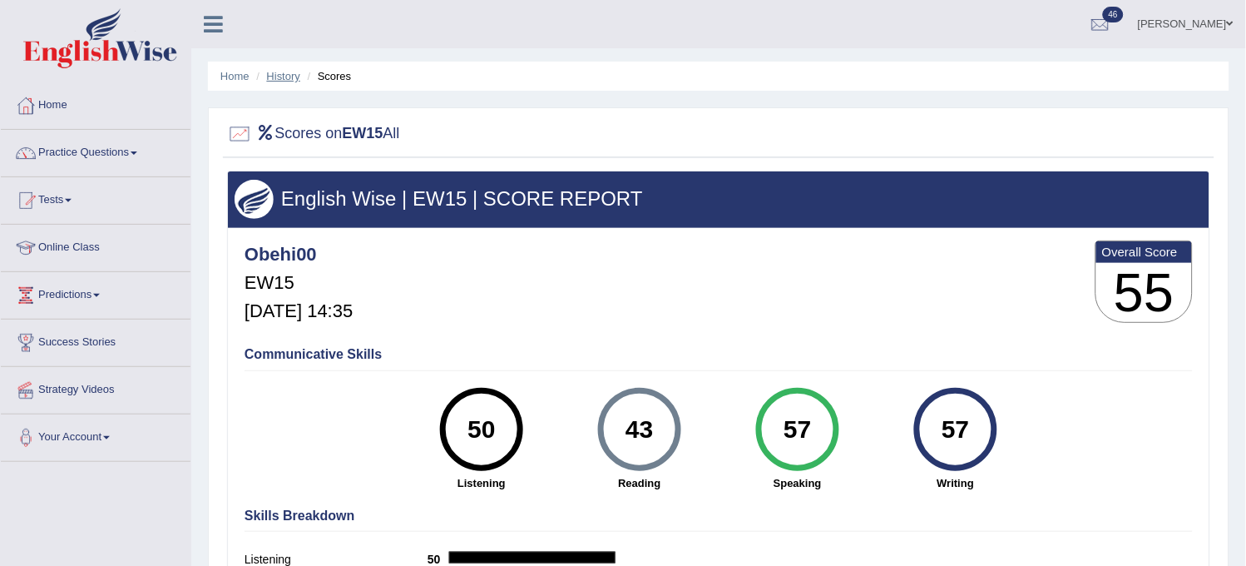
click at [277, 81] on link "History" at bounding box center [283, 76] width 33 height 12
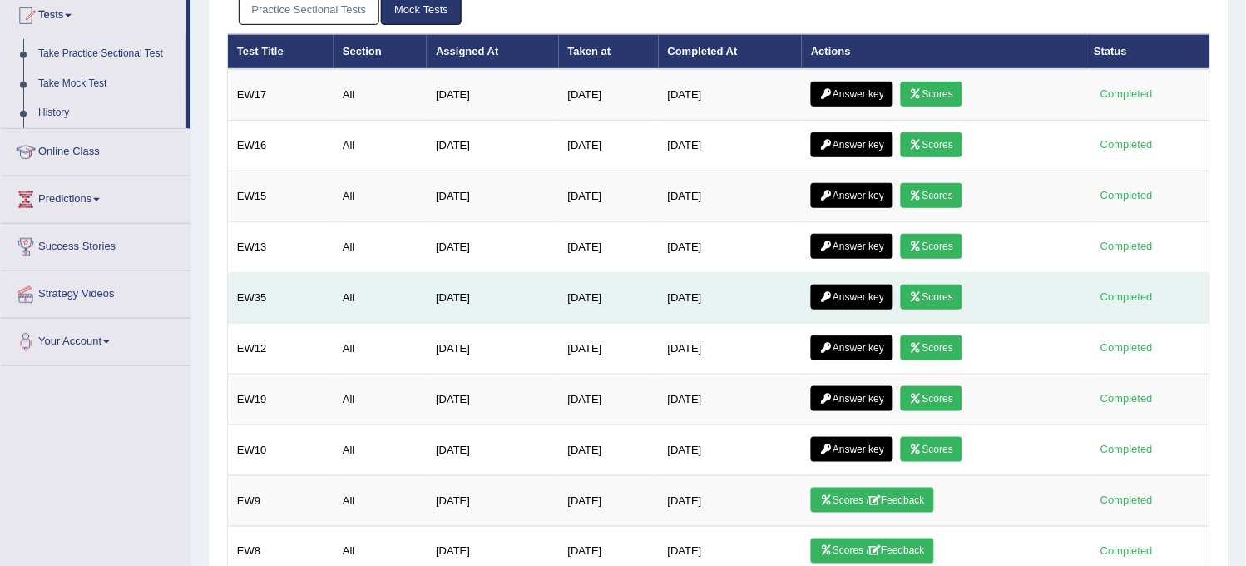
scroll to position [92, 0]
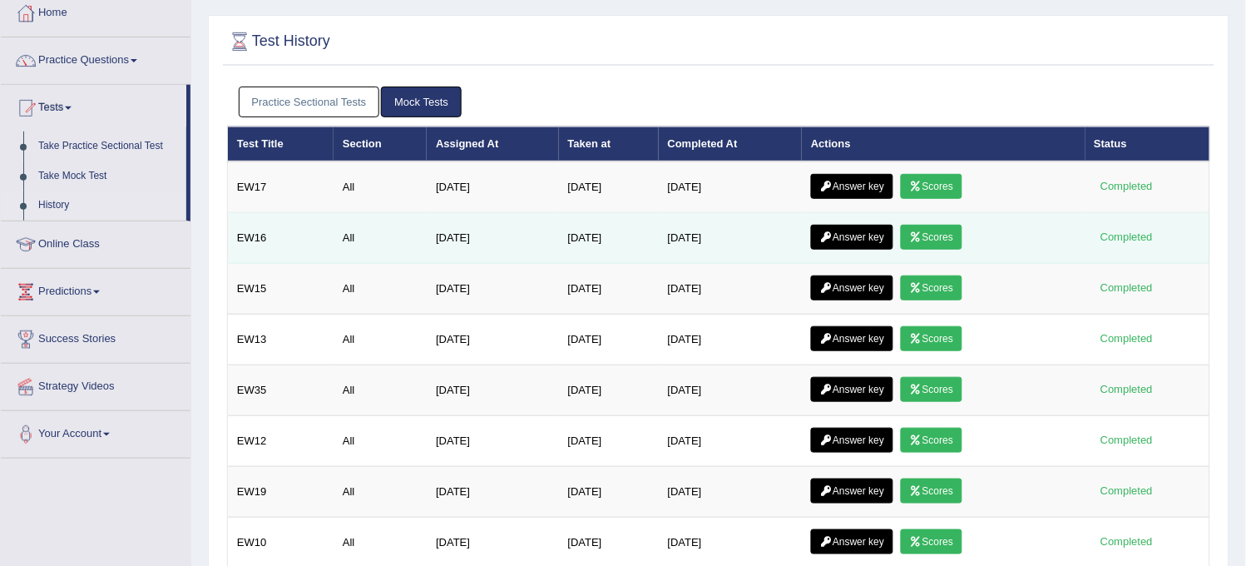
click at [859, 234] on link "Answer key" at bounding box center [852, 237] width 82 height 25
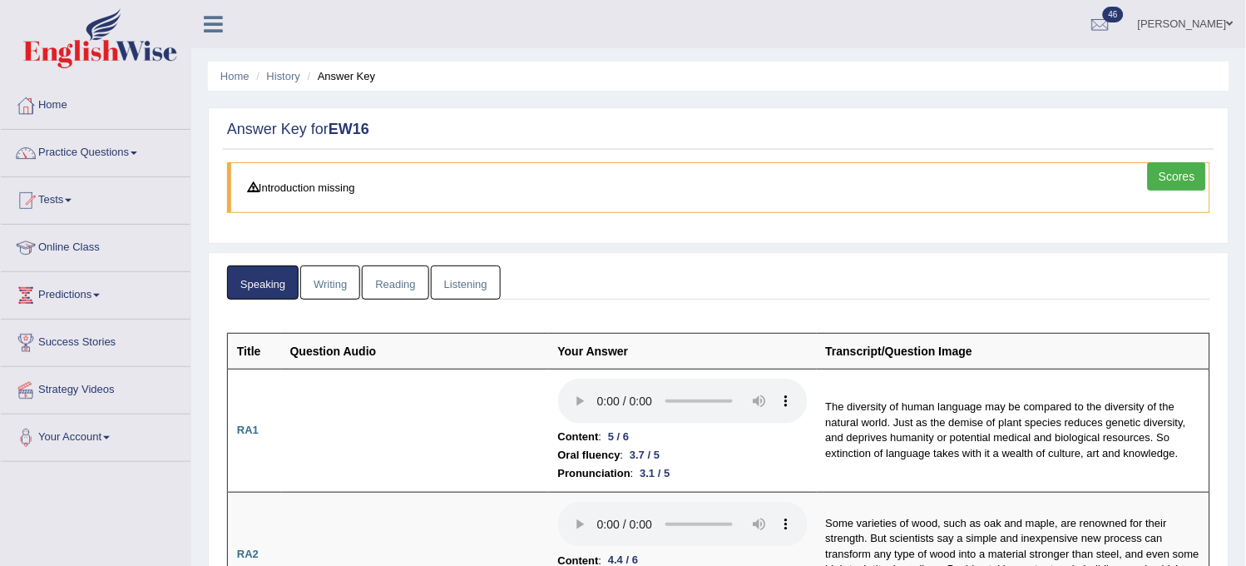
click at [1176, 171] on link "Scores" at bounding box center [1177, 176] width 58 height 28
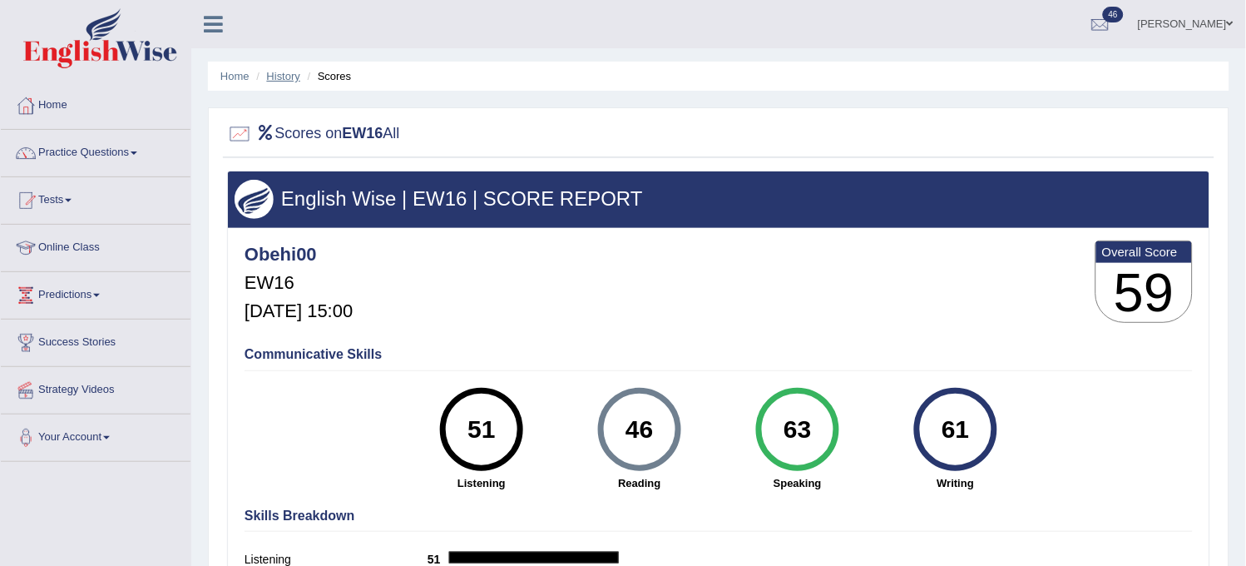
click at [286, 72] on link "History" at bounding box center [283, 76] width 33 height 12
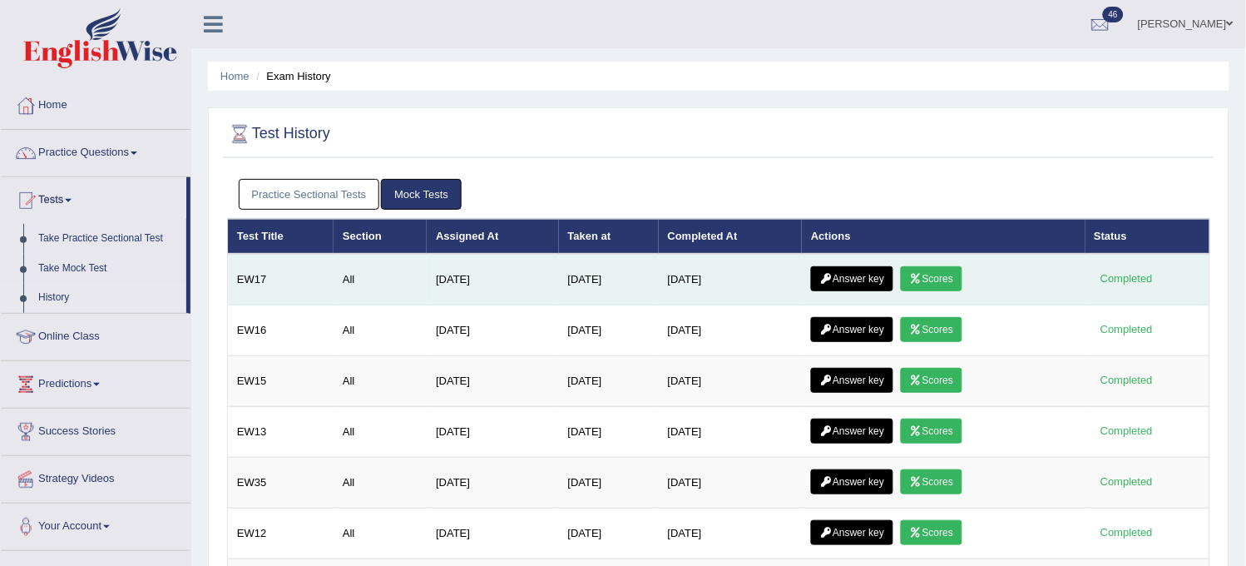
click at [943, 287] on link "Scores" at bounding box center [932, 278] width 62 height 25
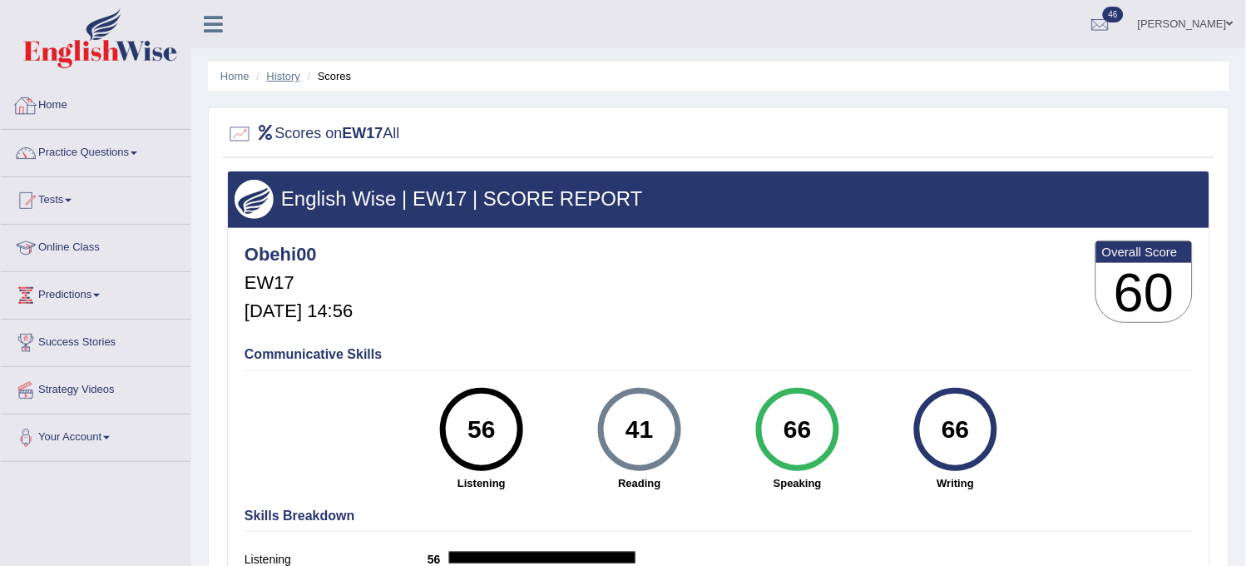
click at [275, 78] on link "History" at bounding box center [283, 76] width 33 height 12
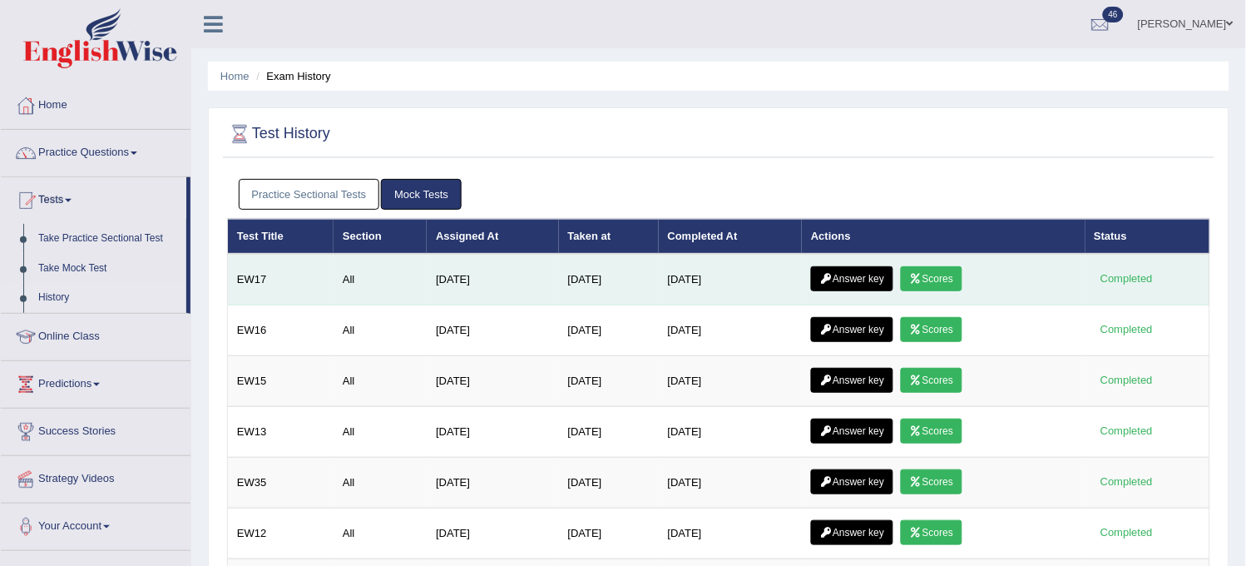
click at [872, 276] on link "Answer key" at bounding box center [852, 278] width 82 height 25
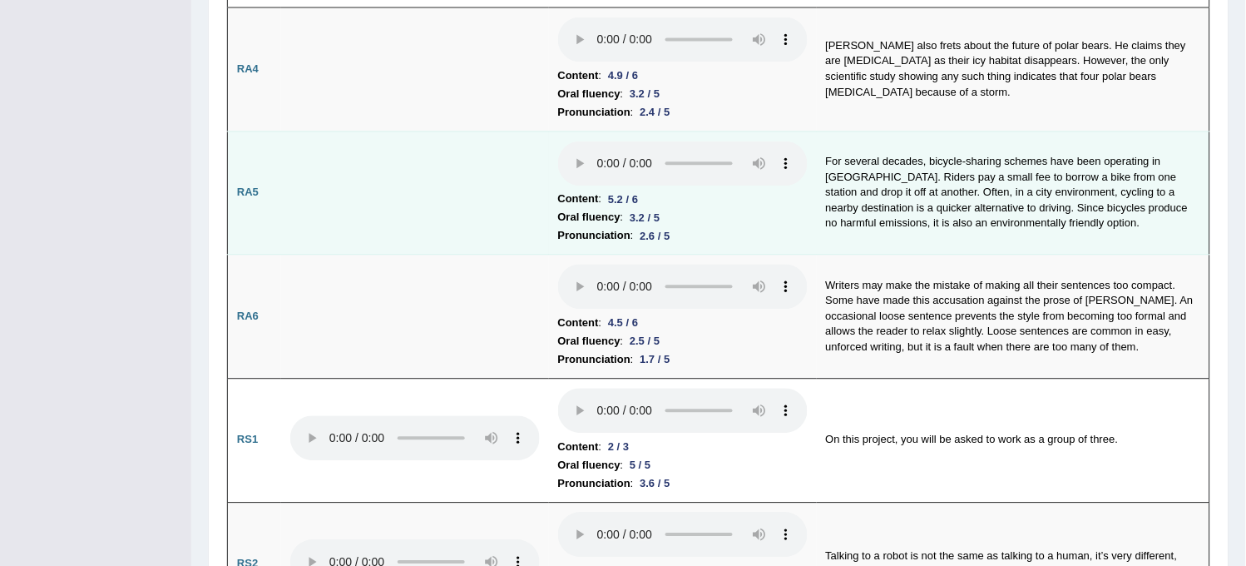
scroll to position [924, 0]
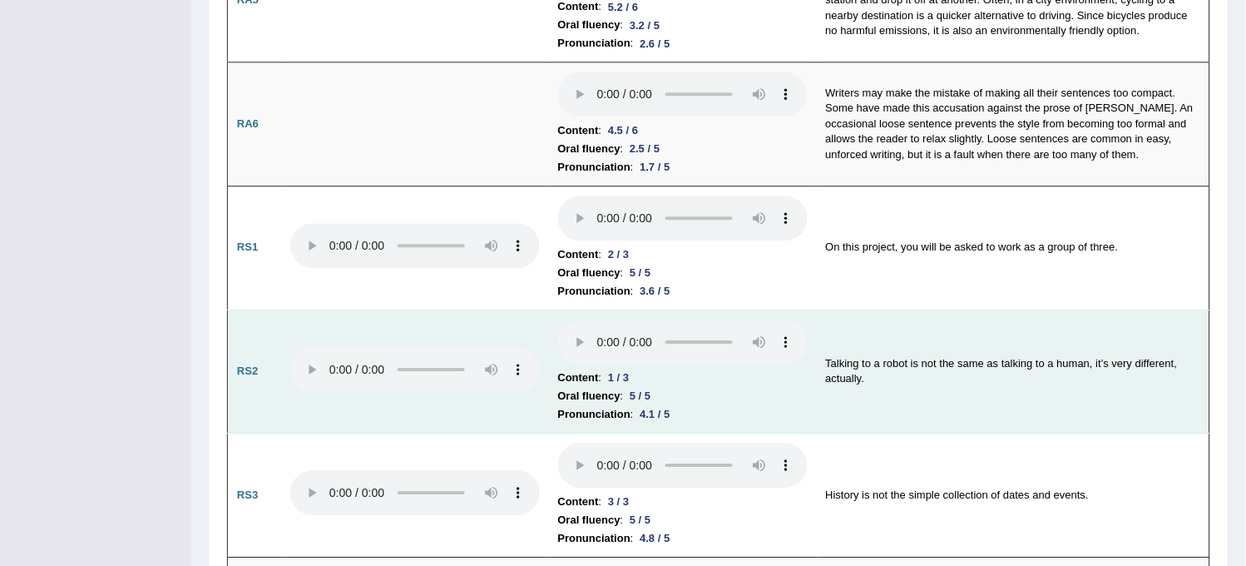
click at [555, 344] on td "Content : 1 / 3 Oral fluency : 5 / 5 Pronunciation : 4.1 / 5" at bounding box center [683, 371] width 268 height 124
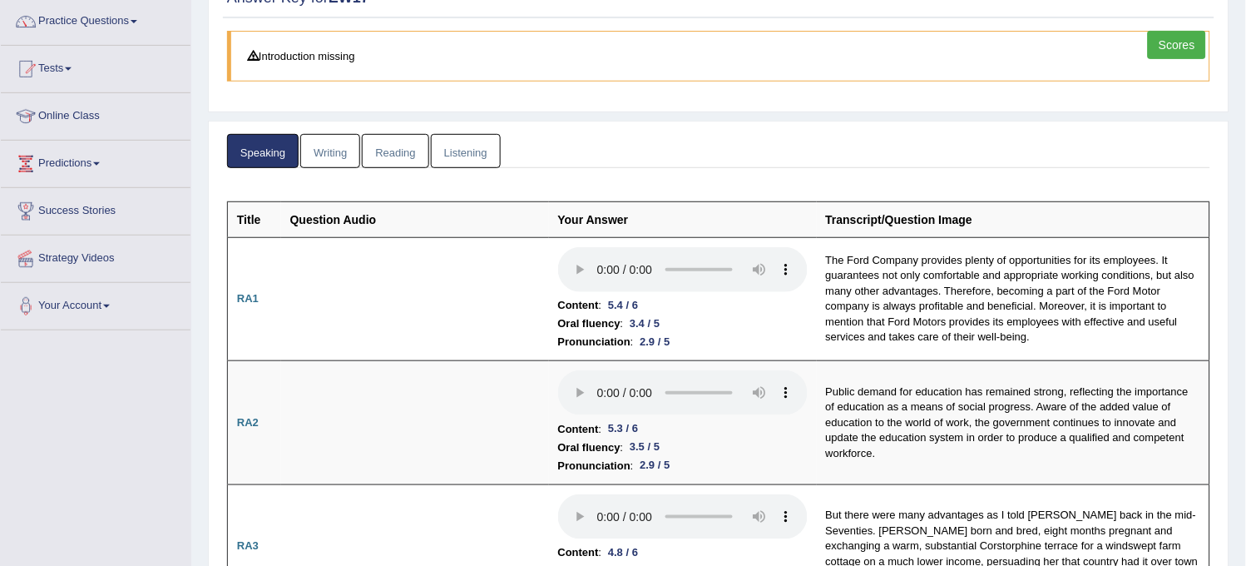
scroll to position [0, 0]
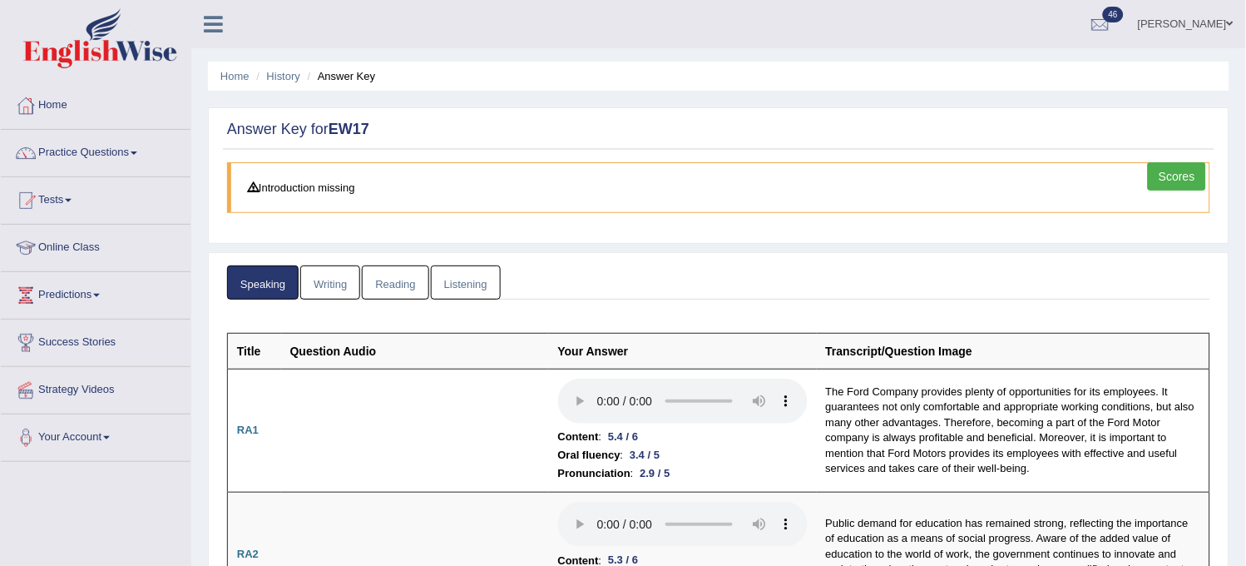
click at [304, 283] on link "Writing" at bounding box center [330, 282] width 60 height 34
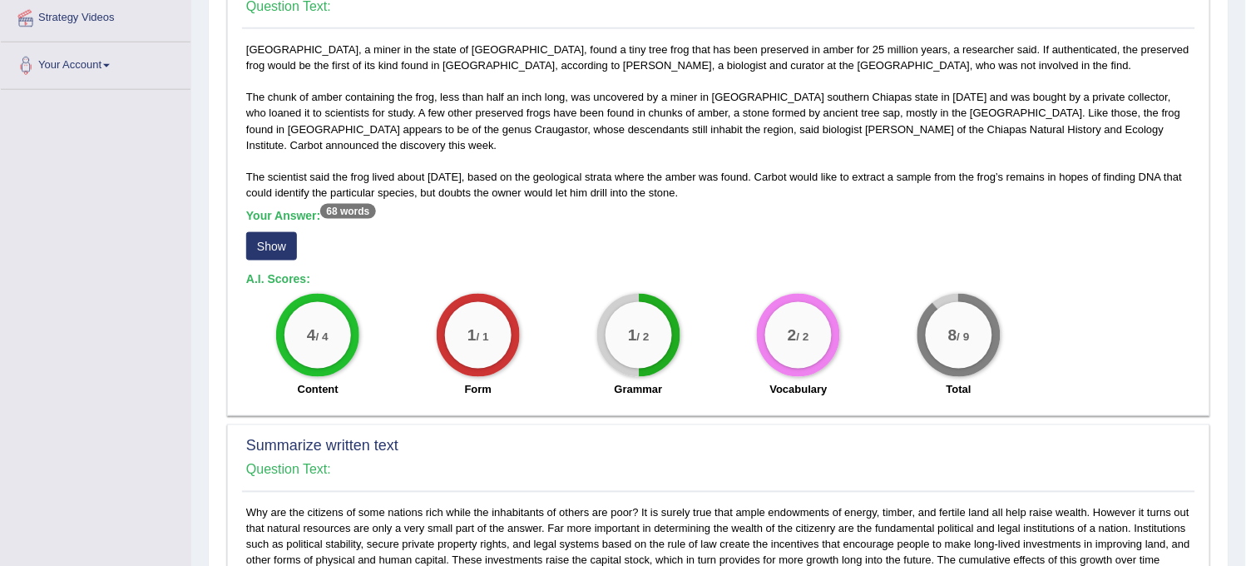
scroll to position [462, 0]
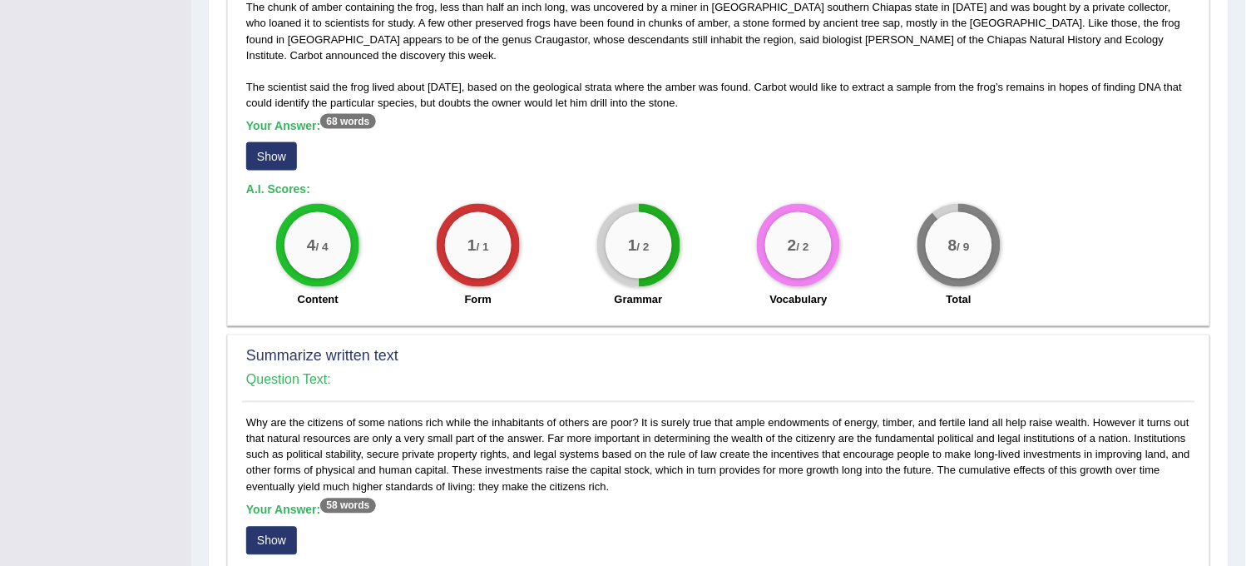
click at [267, 152] on button "Show" at bounding box center [271, 156] width 51 height 28
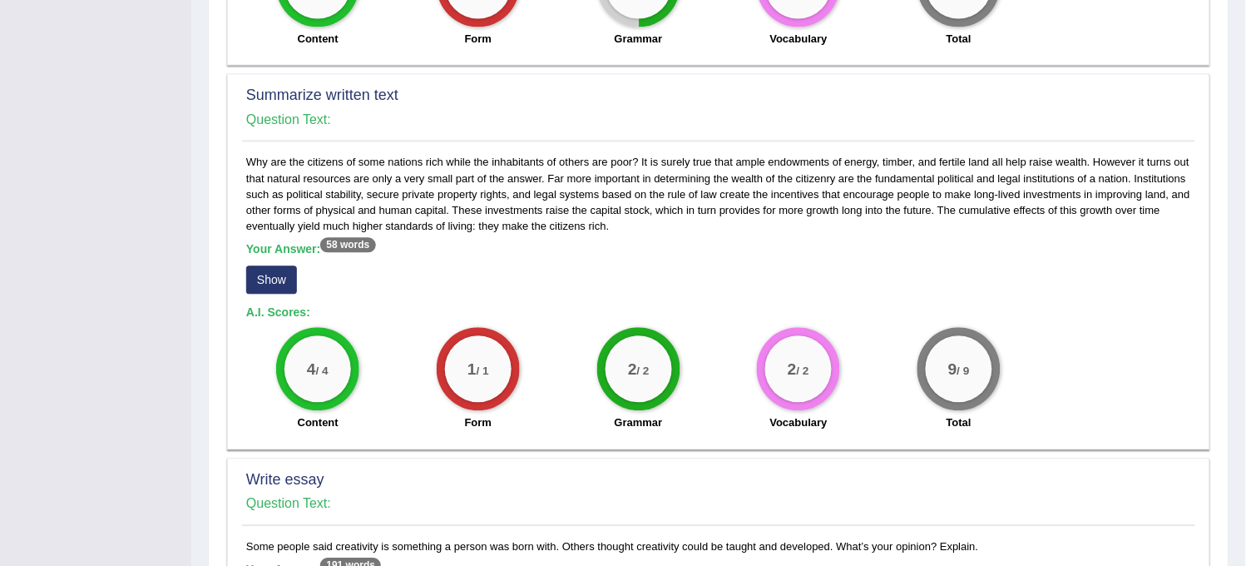
scroll to position [739, 0]
click at [279, 269] on button "Show" at bounding box center [271, 279] width 51 height 28
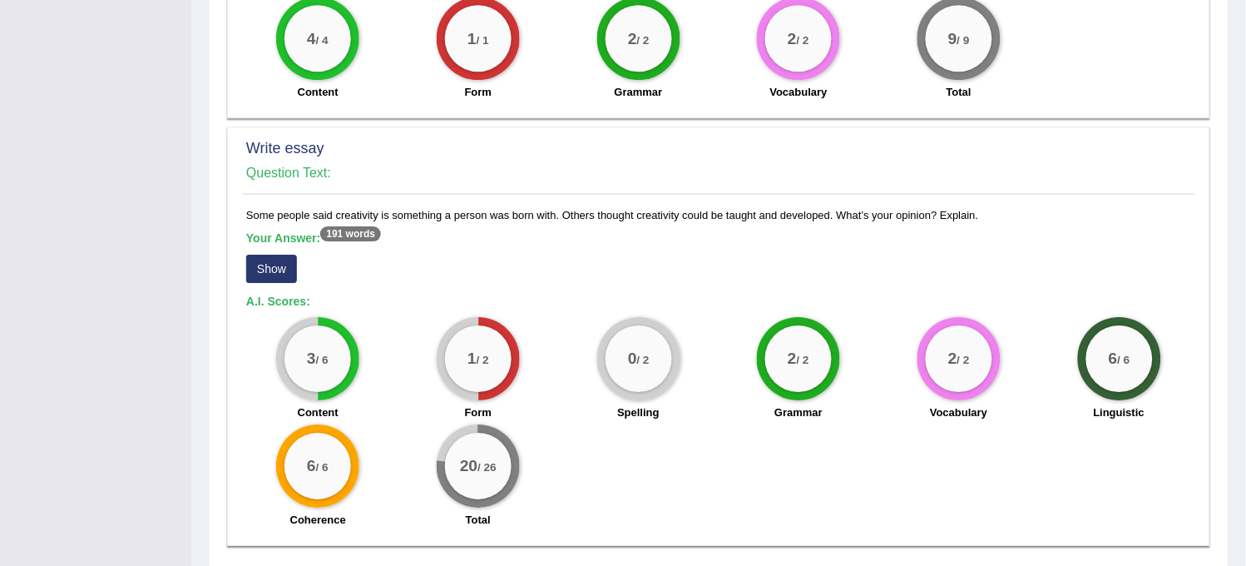
scroll to position [1105, 0]
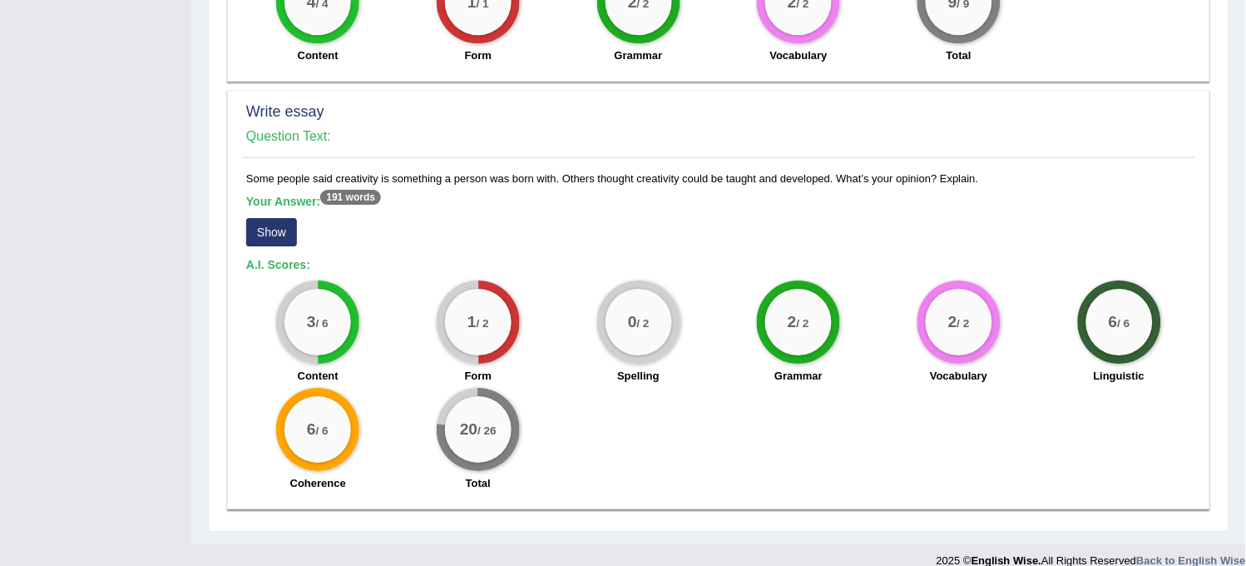
click at [275, 218] on button "Show" at bounding box center [271, 232] width 51 height 28
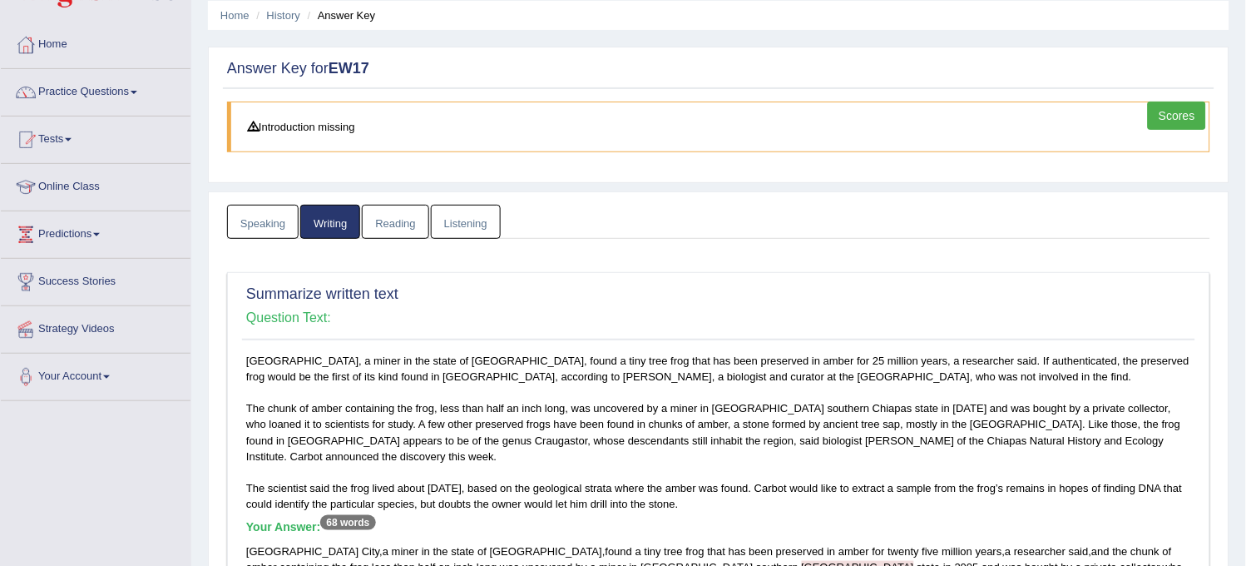
scroll to position [0, 0]
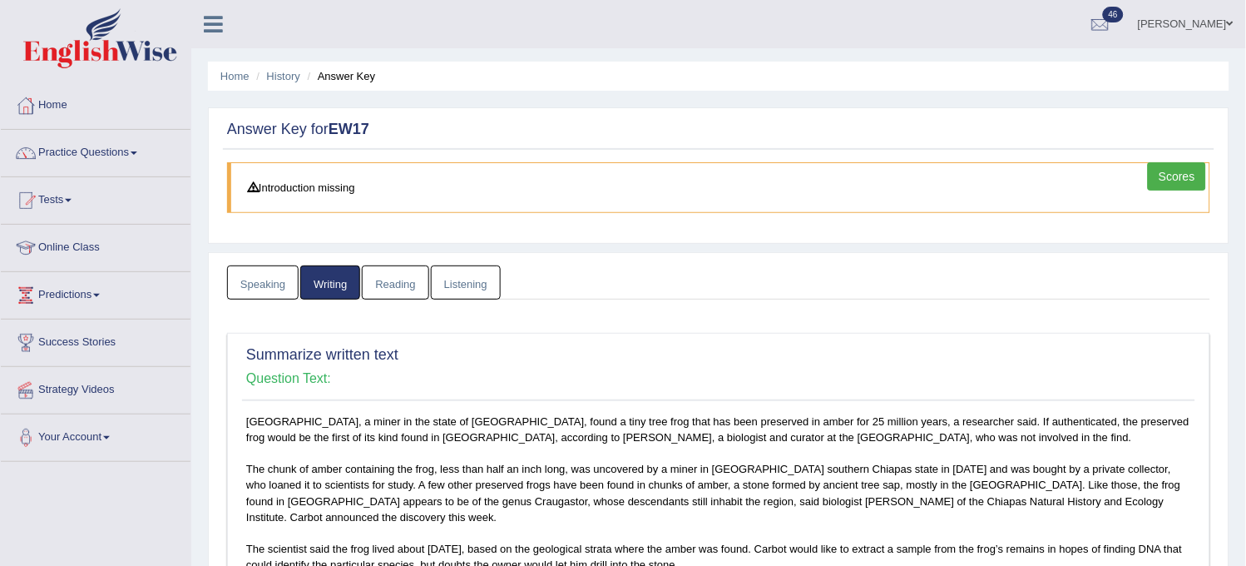
click at [392, 286] on link "Reading" at bounding box center [395, 282] width 67 height 34
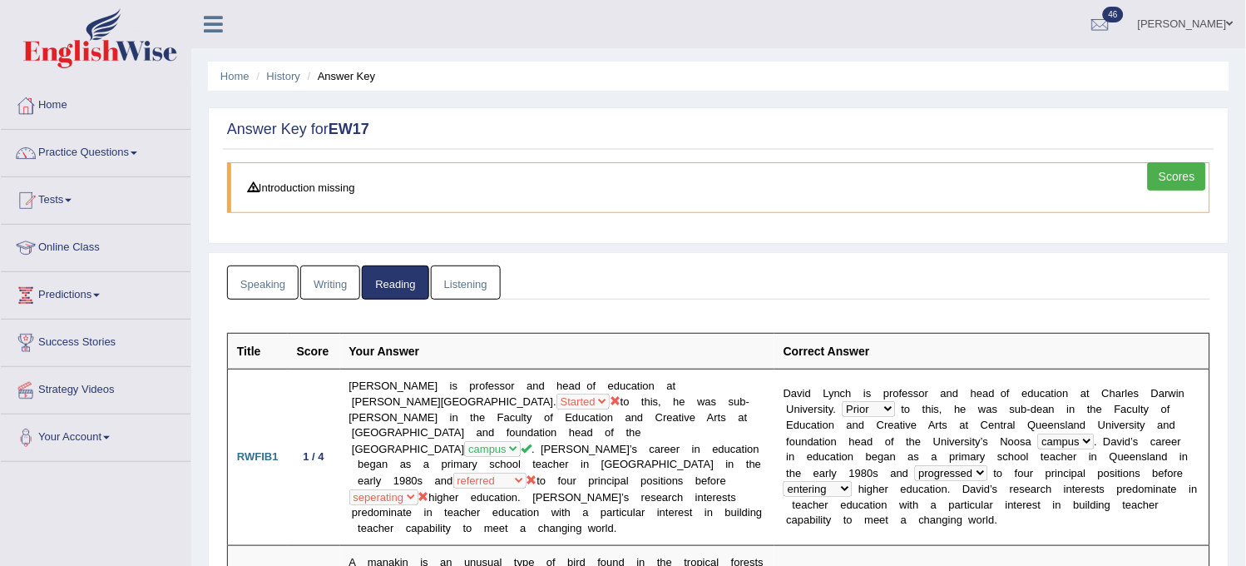
click at [447, 280] on link "Listening" at bounding box center [466, 282] width 70 height 34
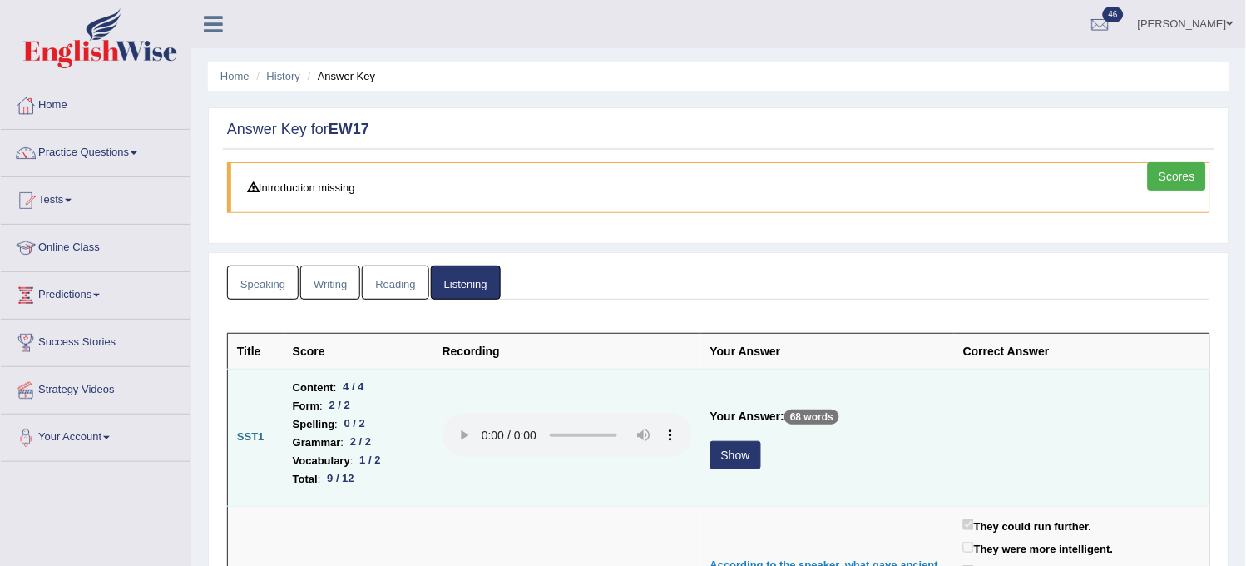
click at [727, 452] on button "Show" at bounding box center [735, 455] width 51 height 28
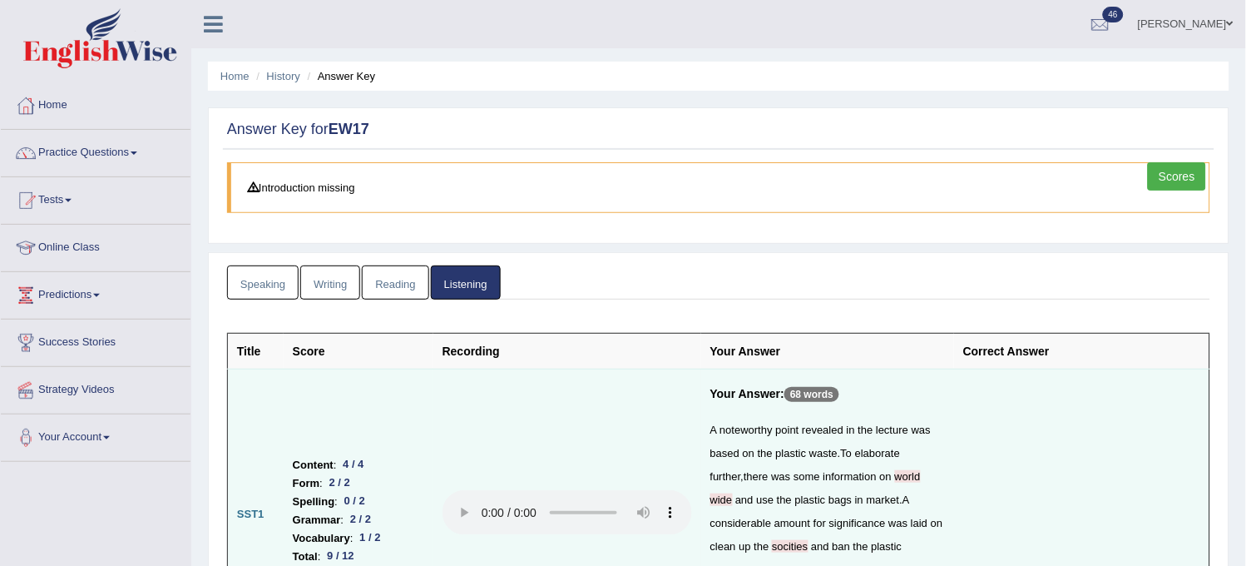
drag, startPoint x: 1177, startPoint y: 191, endPoint x: 1187, endPoint y: 160, distance: 33.1
click at [1187, 160] on div "Answer Key for EW17 Scores Introduction missing" at bounding box center [718, 175] width 1021 height 136
click at [1183, 170] on link "Scores" at bounding box center [1177, 176] width 58 height 28
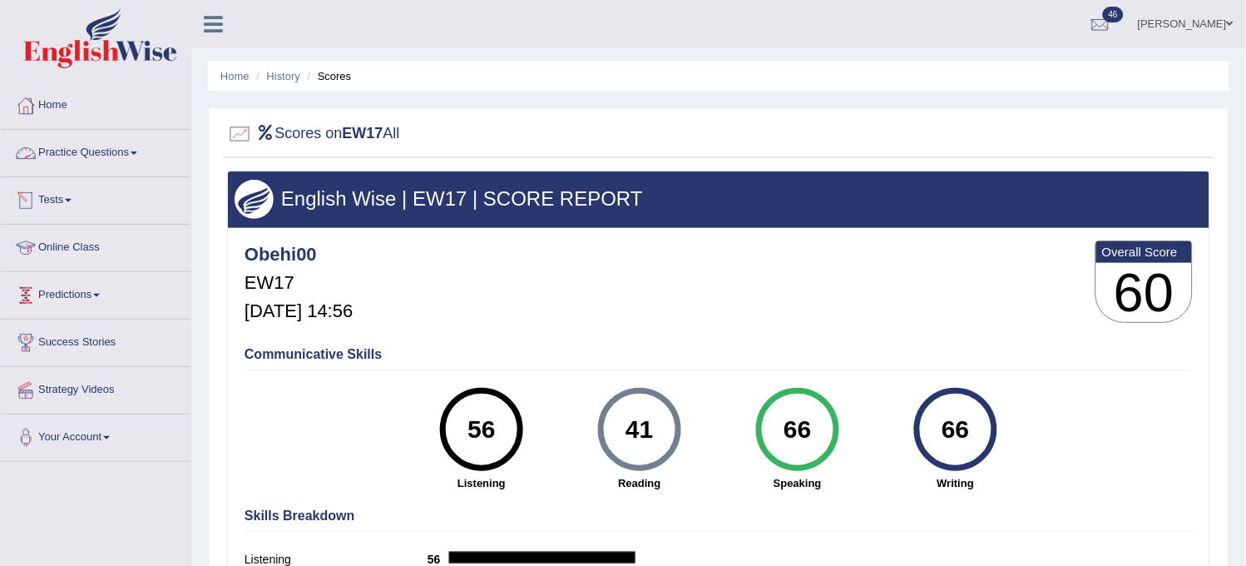
click at [116, 161] on link "Practice Questions" at bounding box center [96, 151] width 190 height 42
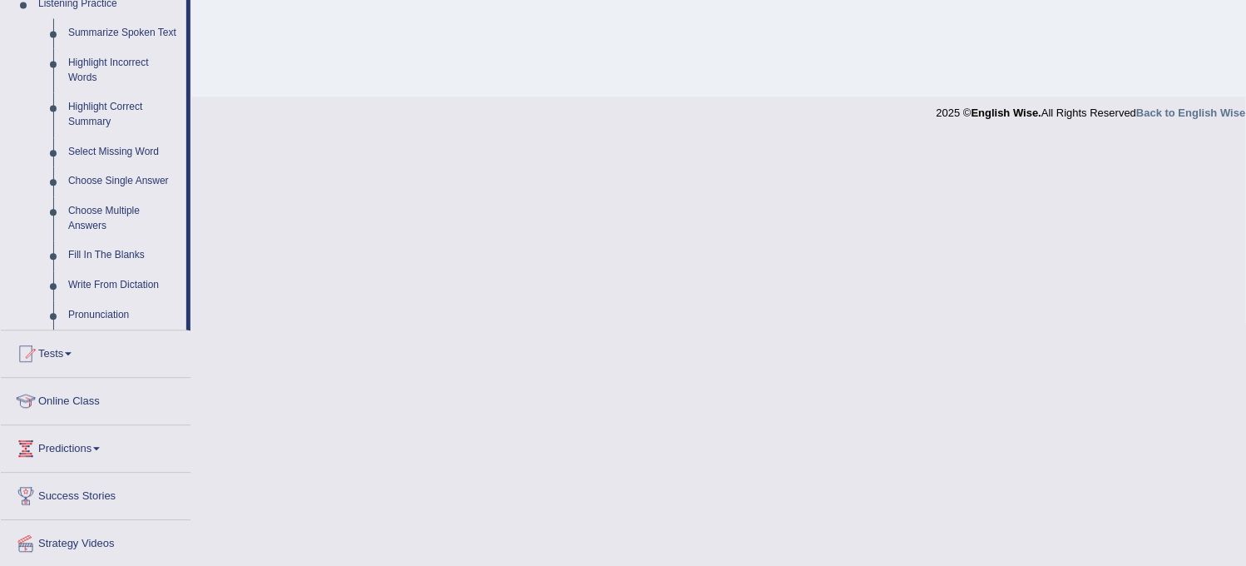
scroll to position [785, 0]
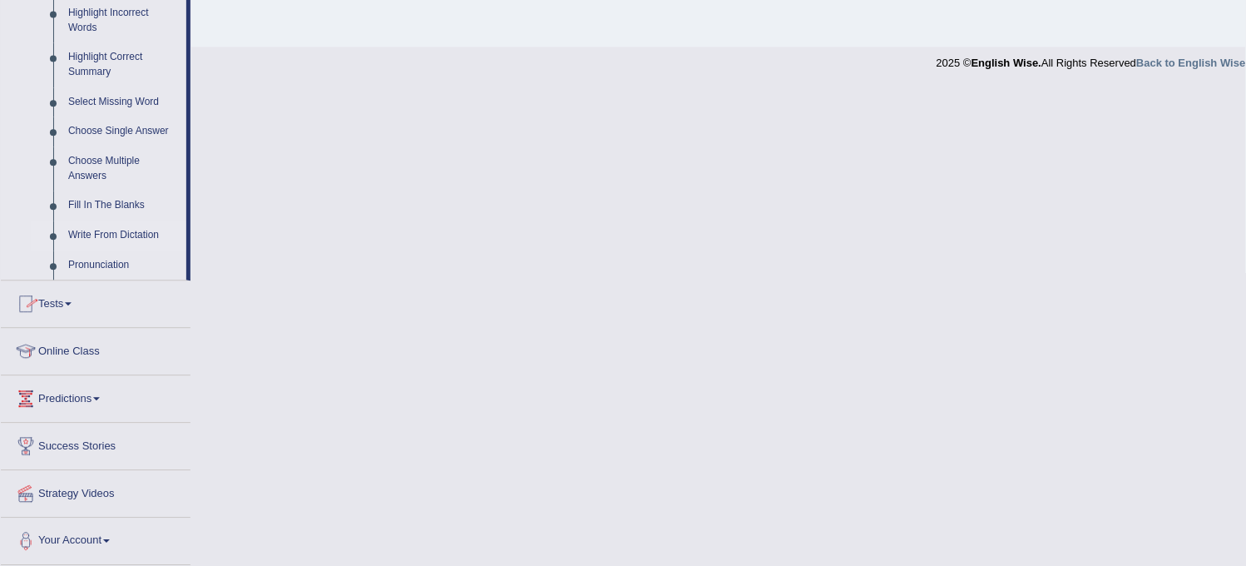
click at [117, 235] on link "Write From Dictation" at bounding box center [124, 235] width 126 height 30
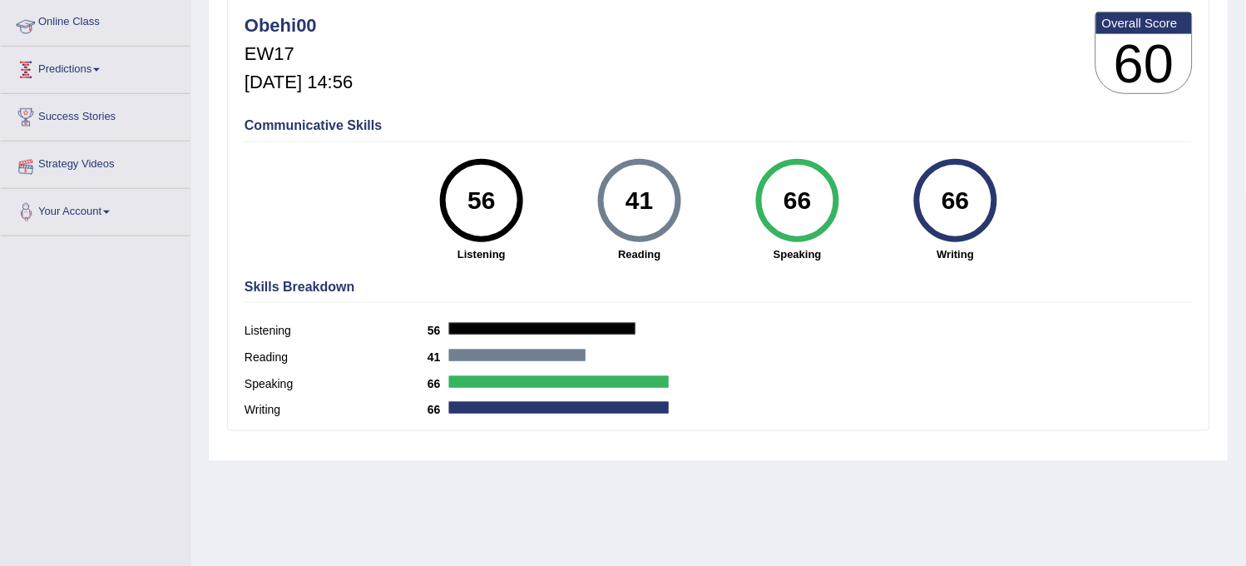
scroll to position [308, 0]
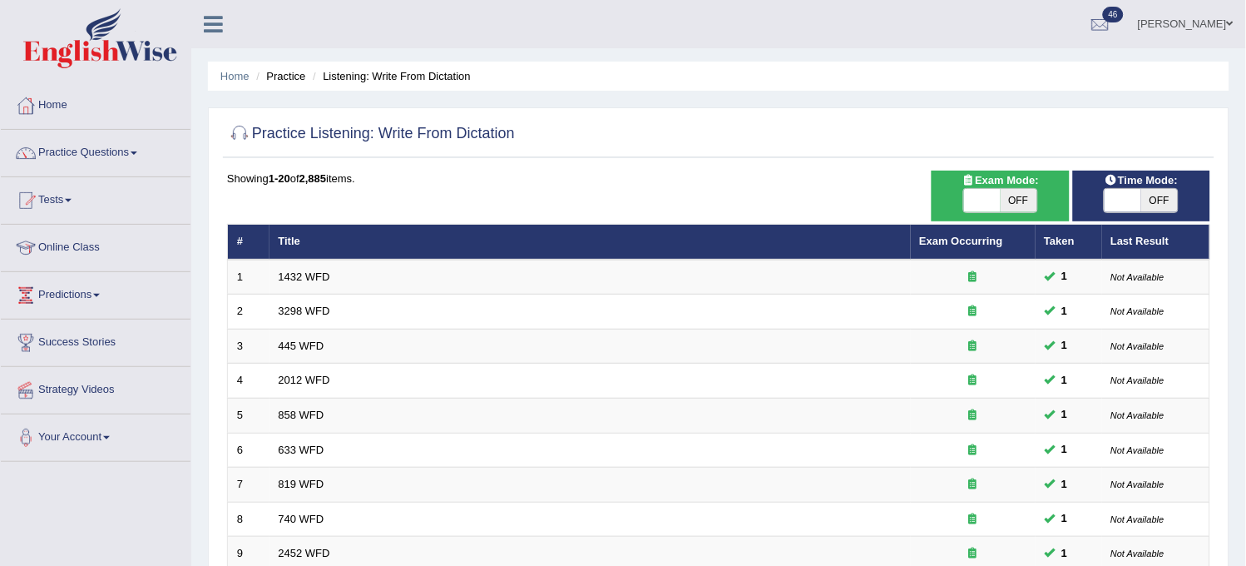
click at [1134, 195] on span at bounding box center [1123, 200] width 37 height 23
checkbox input "true"
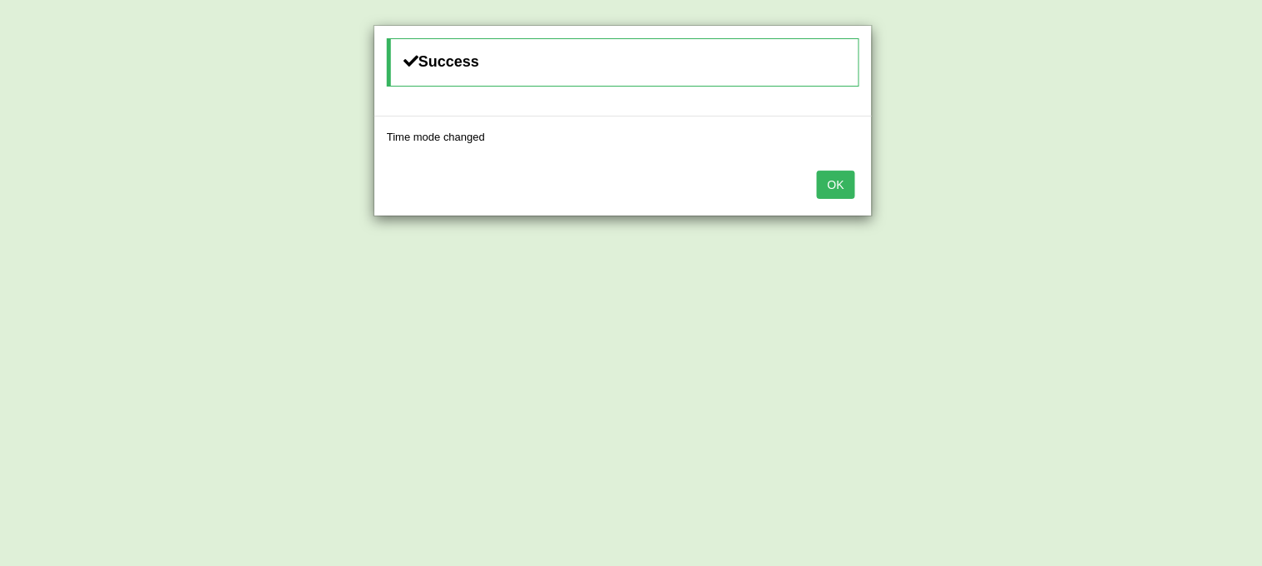
click at [843, 178] on button "OK" at bounding box center [836, 185] width 38 height 28
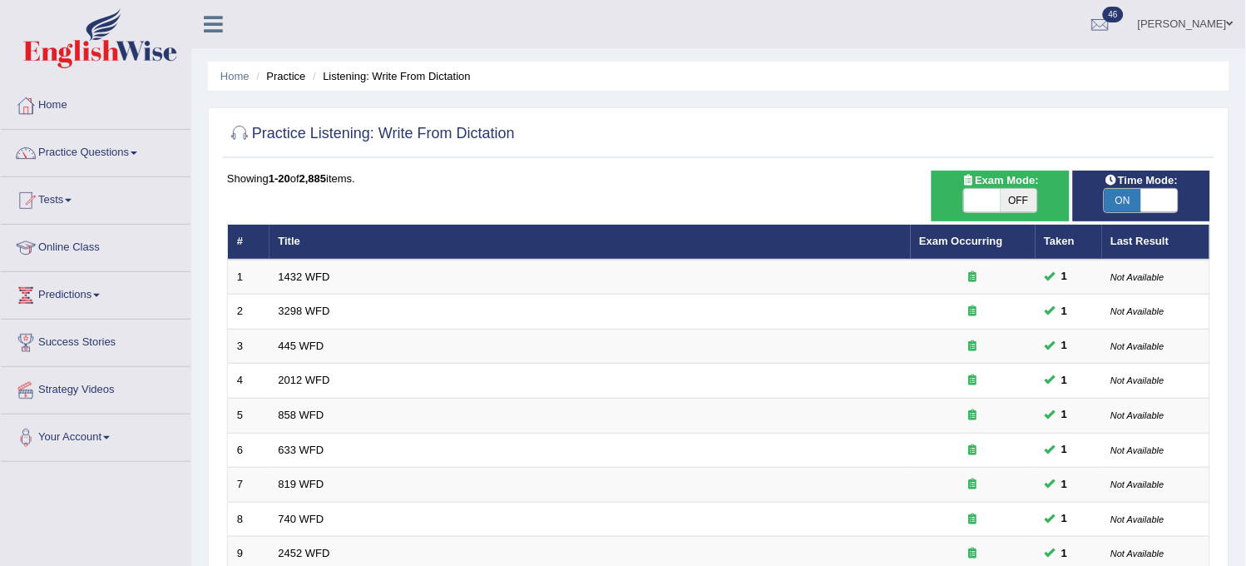
click at [1007, 209] on span "OFF" at bounding box center [1019, 200] width 37 height 23
checkbox input "true"
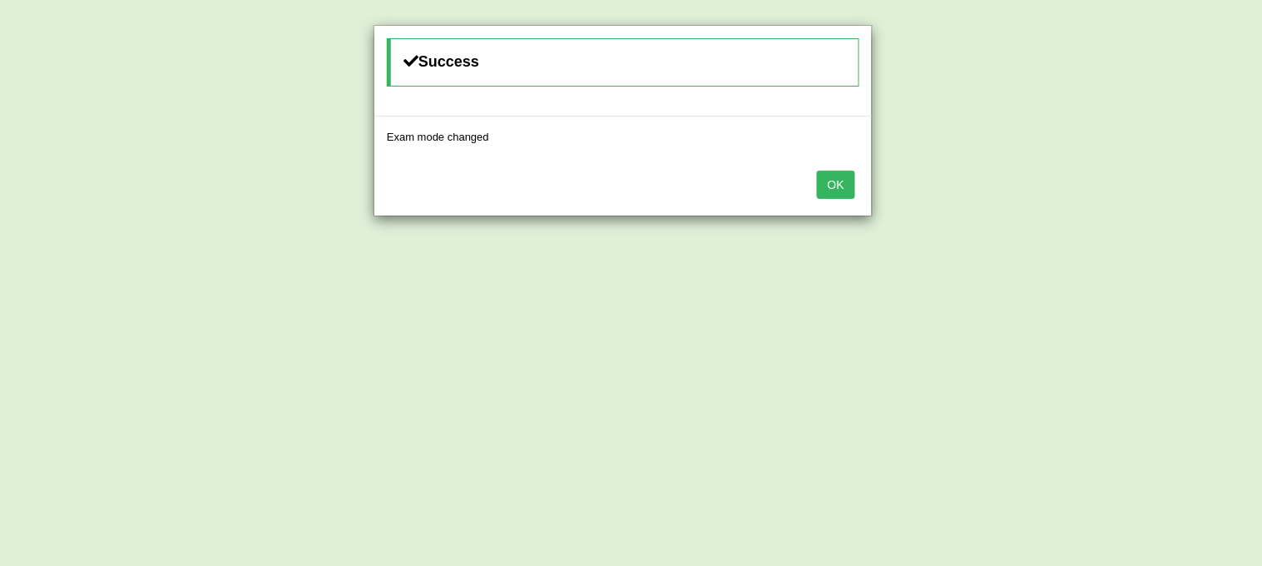
click at [843, 178] on button "OK" at bounding box center [836, 185] width 38 height 28
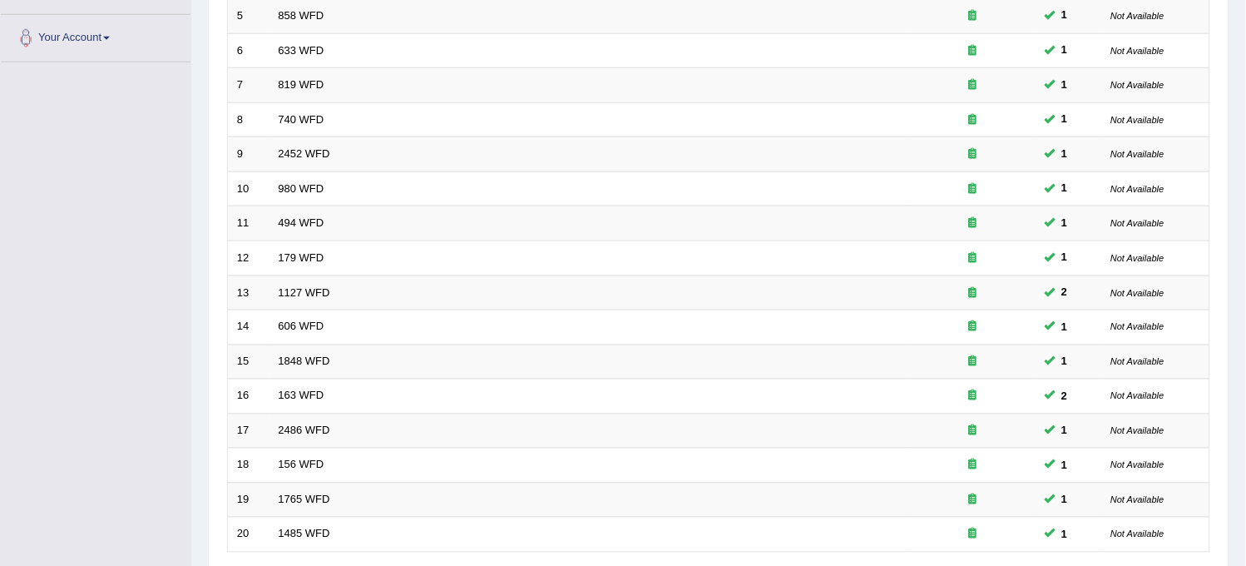
scroll to position [536, 0]
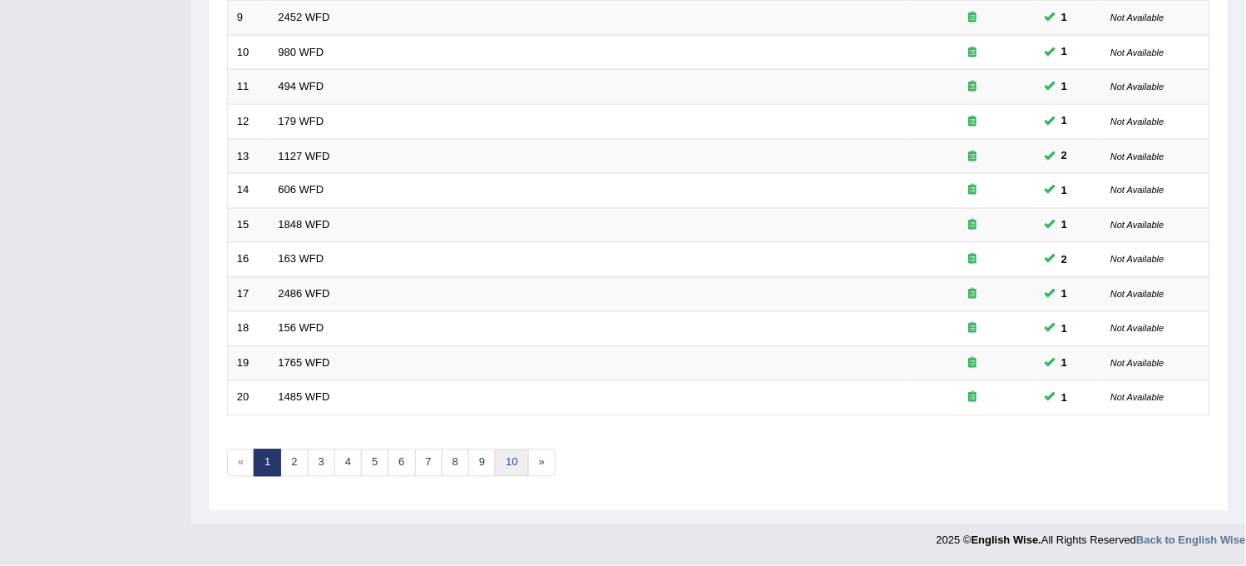
click at [502, 463] on link "10" at bounding box center [511, 462] width 33 height 27
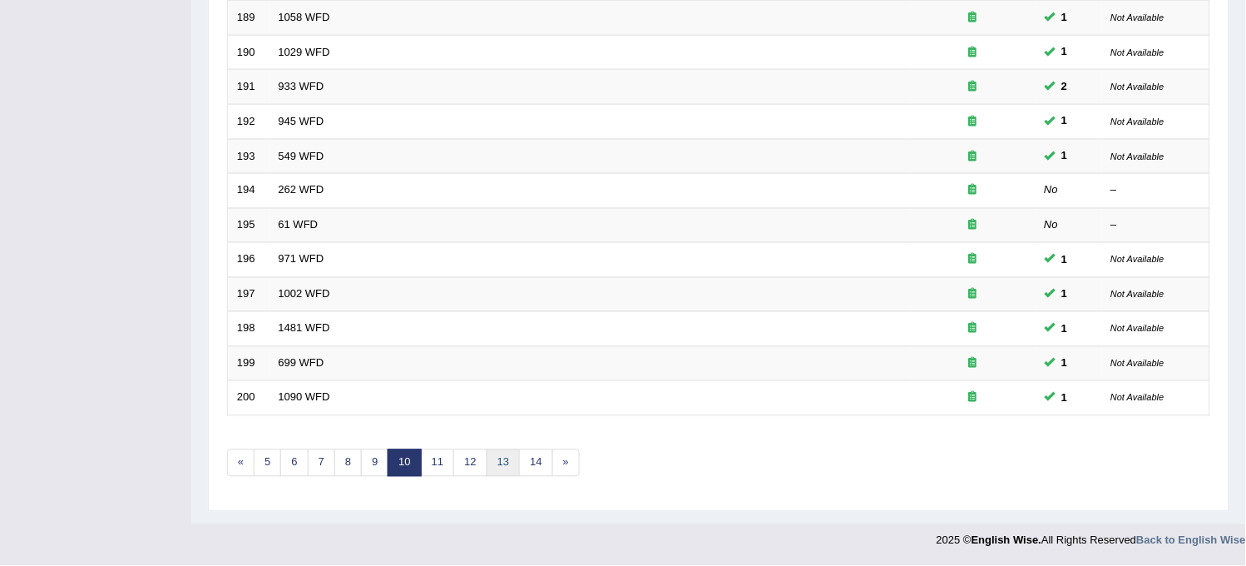
drag, startPoint x: 0, startPoint y: 0, endPoint x: 502, endPoint y: 463, distance: 683.4
click at [502, 463] on link "13" at bounding box center [503, 462] width 33 height 27
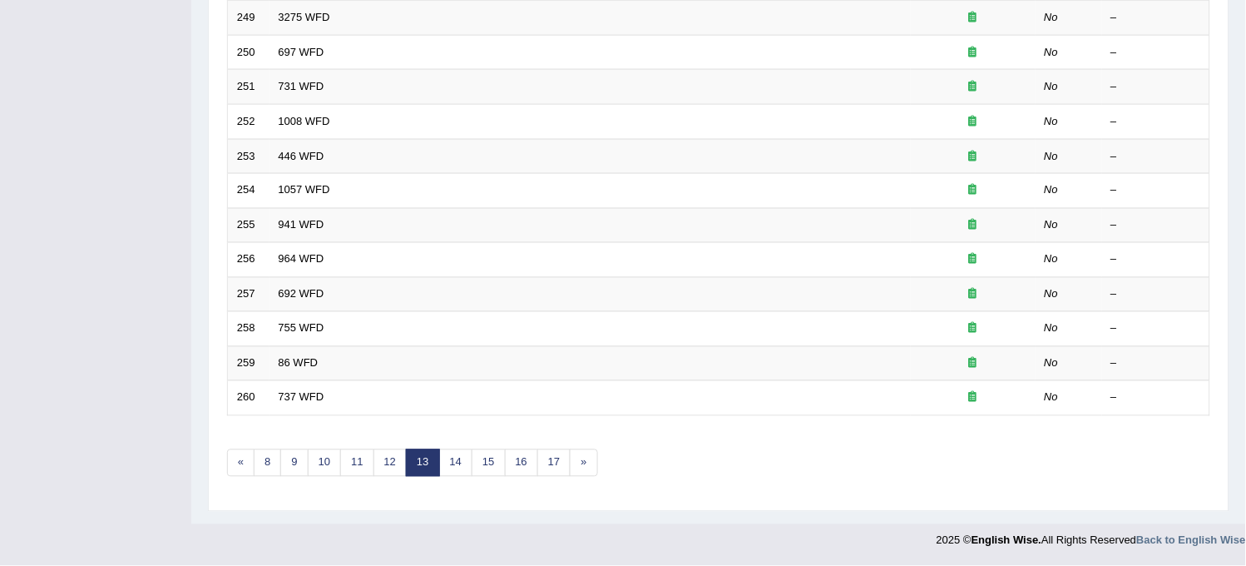
scroll to position [166, 0]
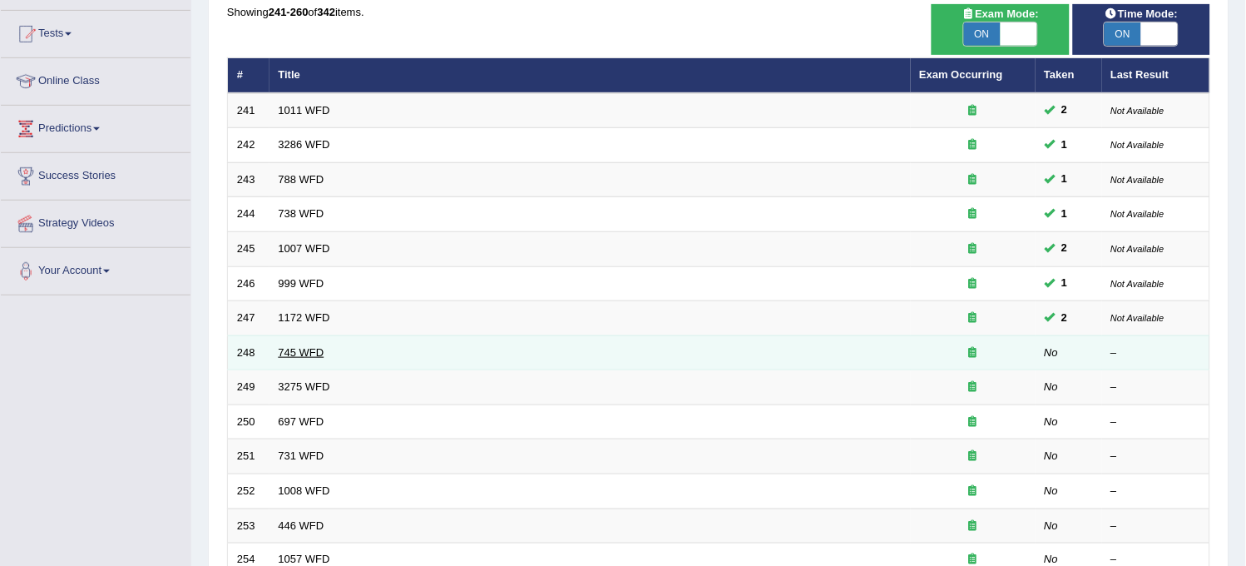
click at [288, 349] on link "745 WFD" at bounding box center [302, 352] width 46 height 12
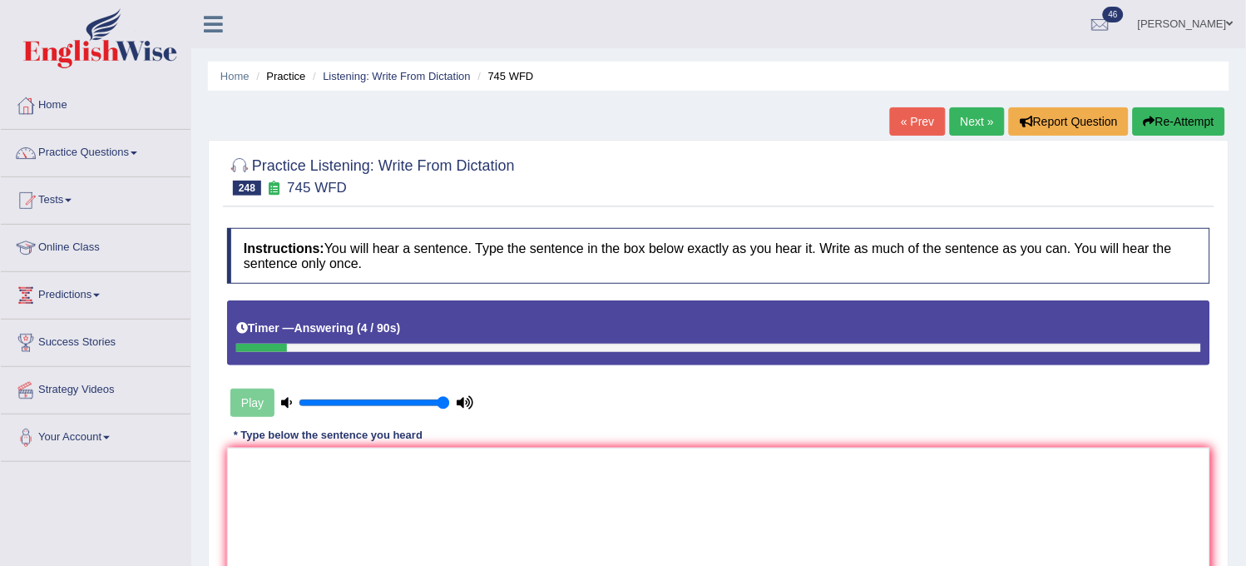
click at [1135, 130] on button "Re-Attempt" at bounding box center [1179, 121] width 92 height 28
click at [799, 520] on textarea at bounding box center [718, 527] width 983 height 161
type textarea "j"
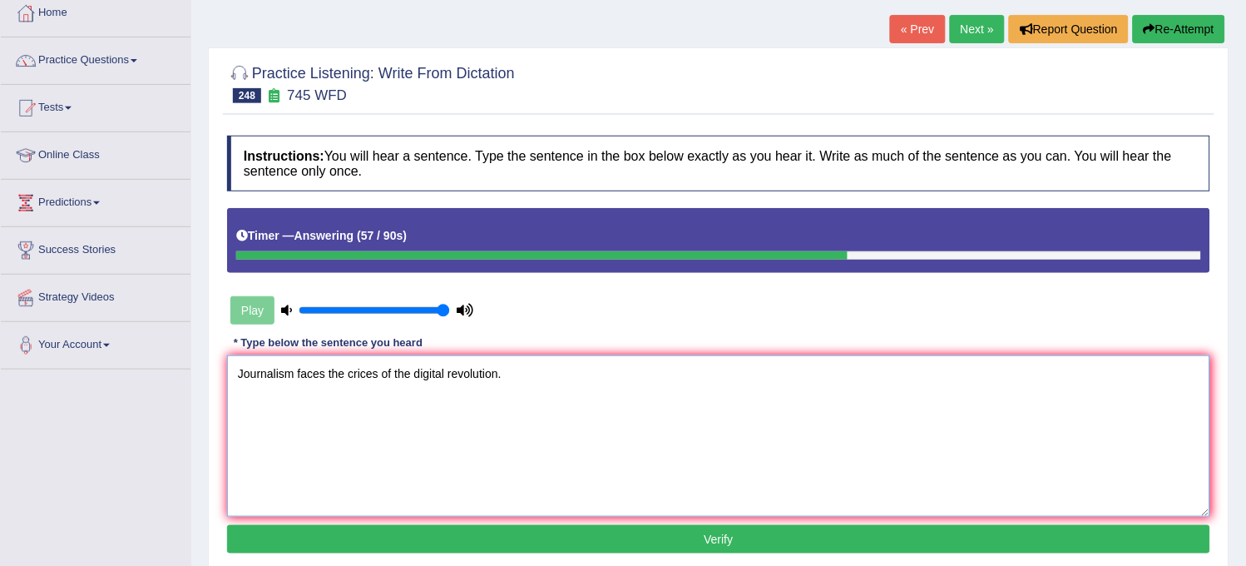
scroll to position [185, 0]
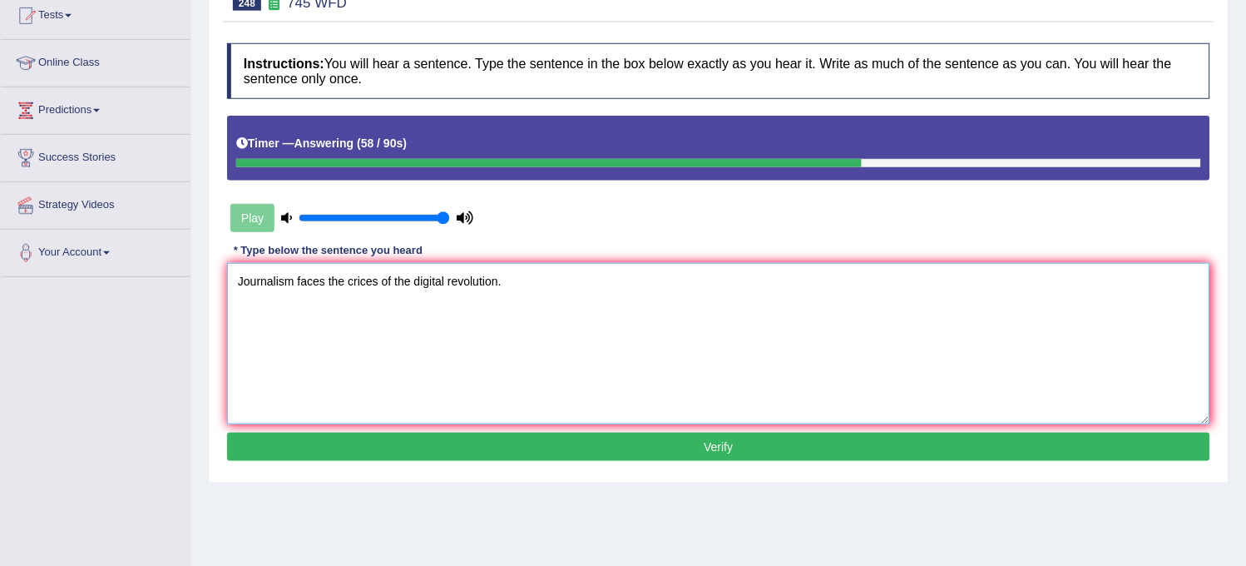
type textarea "Journalism faces the crices of the digital revolution."
click at [799, 444] on button "Verify" at bounding box center [718, 447] width 983 height 28
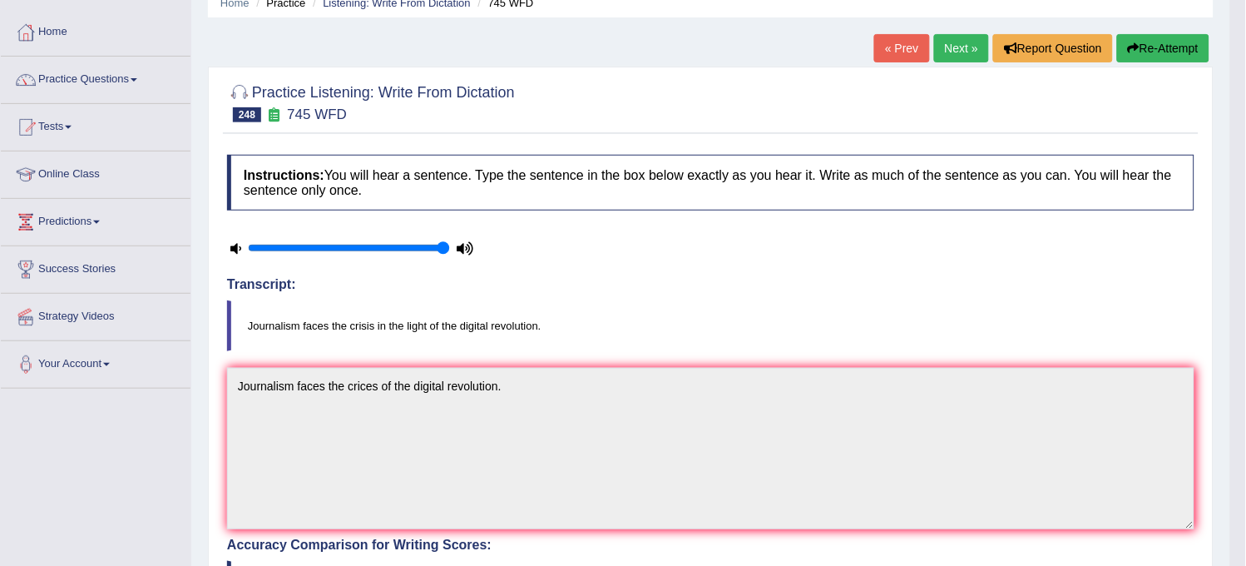
scroll to position [101, 0]
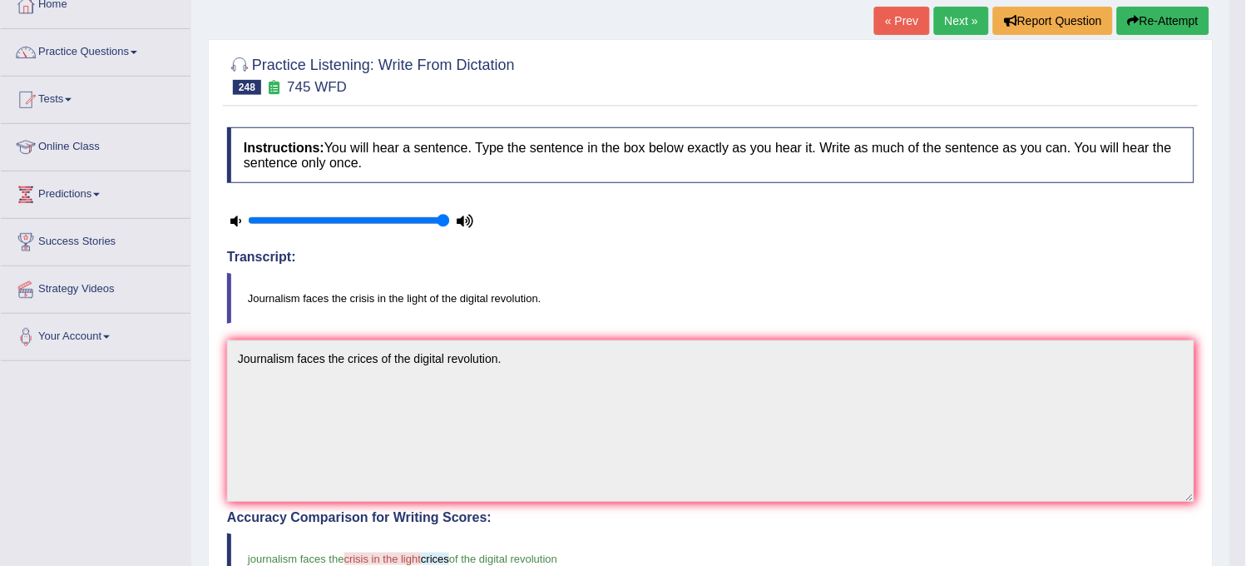
drag, startPoint x: 621, startPoint y: 383, endPoint x: 1105, endPoint y: 72, distance: 575.4
click at [1105, 72] on div "Practice Listening: Write From Dictation 248 745 WFD Instructions: You will hea…" at bounding box center [711, 505] width 1006 height 933
click at [946, 17] on link "Next »" at bounding box center [961, 21] width 55 height 28
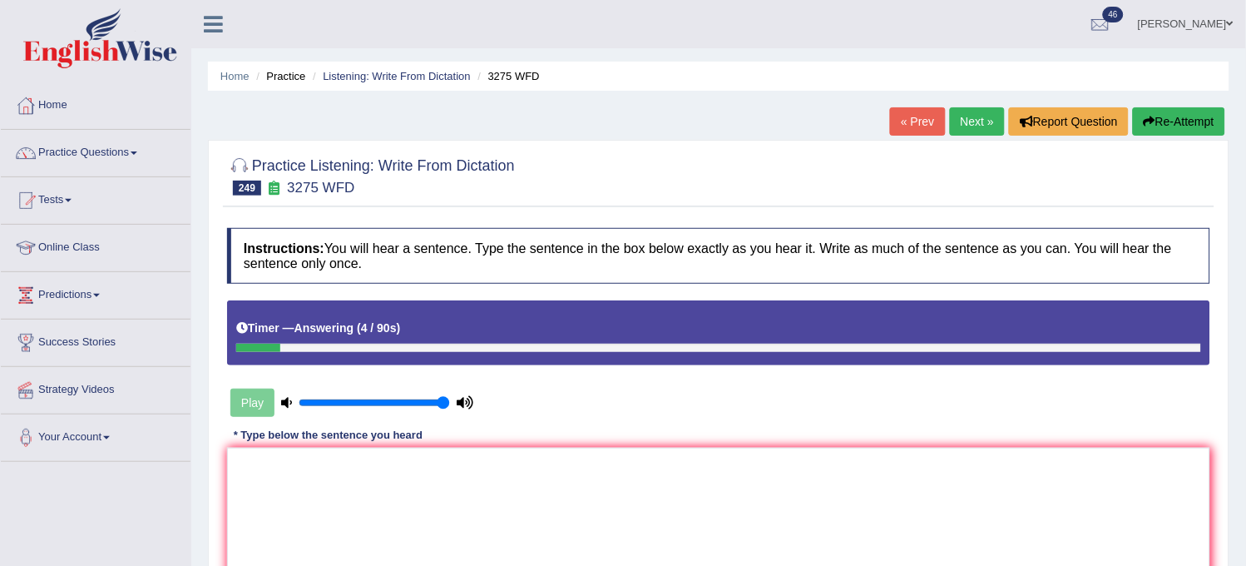
click at [1185, 118] on button "Re-Attempt" at bounding box center [1179, 121] width 92 height 28
click at [736, 472] on textarea at bounding box center [718, 527] width 983 height 161
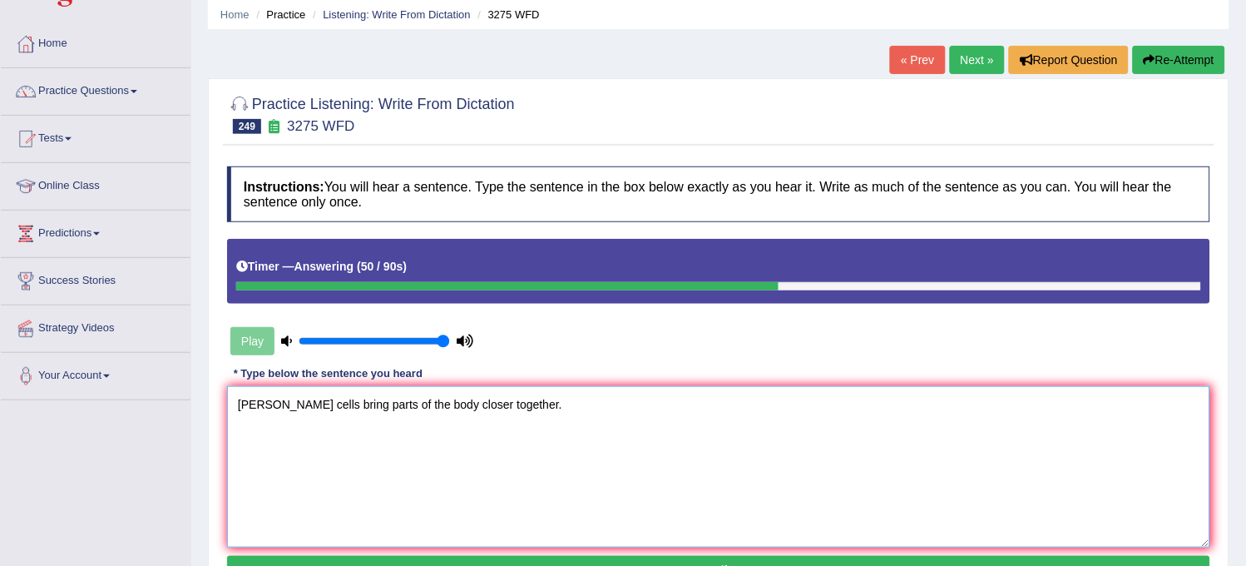
scroll to position [92, 0]
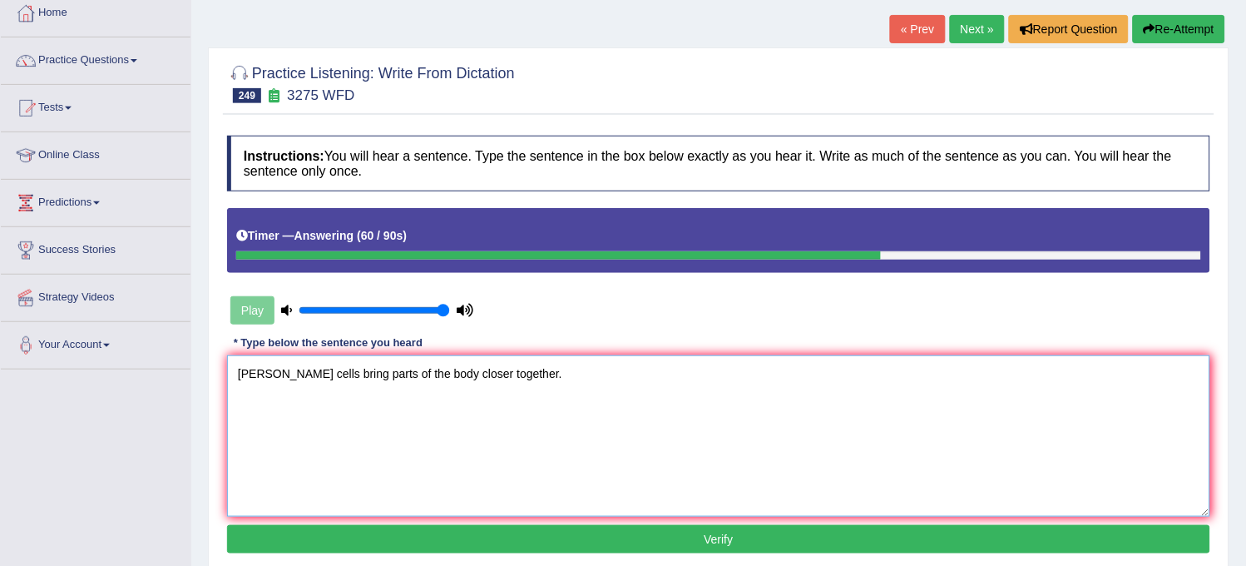
type textarea "Musal cells bring parts of the body closer together."
click at [632, 546] on button "Verify" at bounding box center [718, 539] width 983 height 28
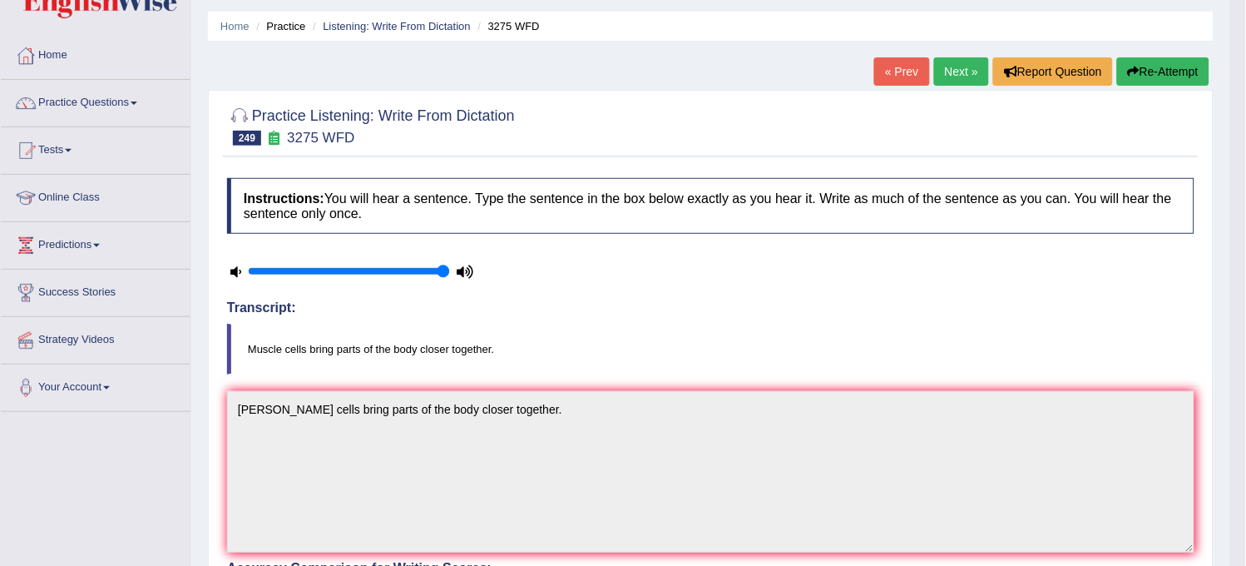
scroll to position [0, 0]
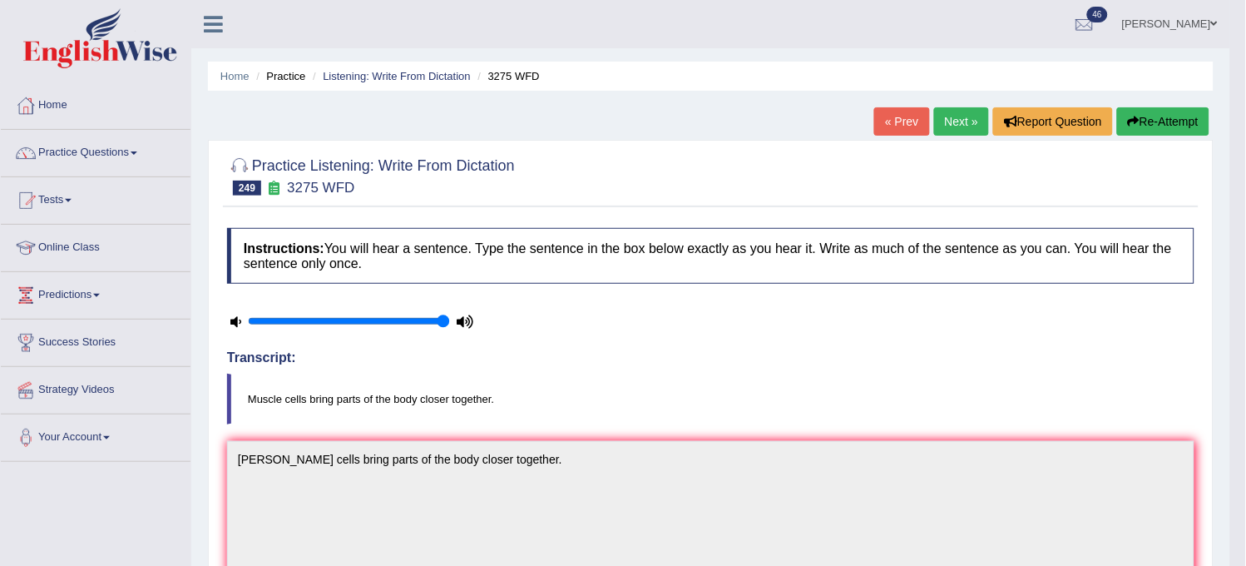
click at [954, 129] on link "Next »" at bounding box center [961, 121] width 55 height 28
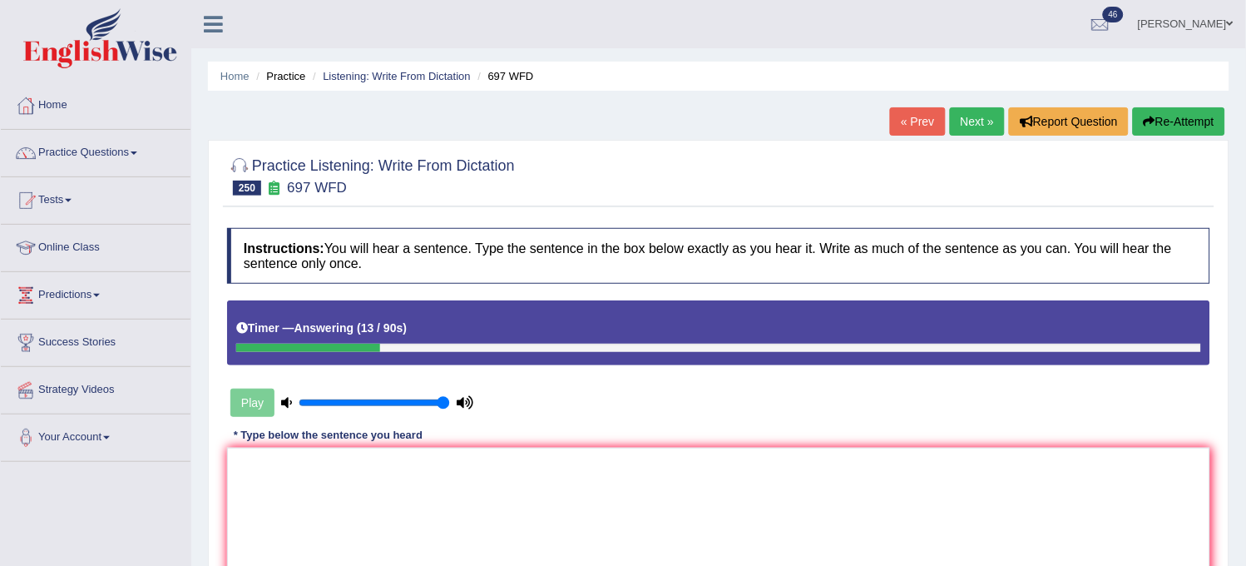
drag, startPoint x: 0, startPoint y: 0, endPoint x: 954, endPoint y: 129, distance: 962.7
click at [954, 129] on link "Next »" at bounding box center [977, 121] width 55 height 28
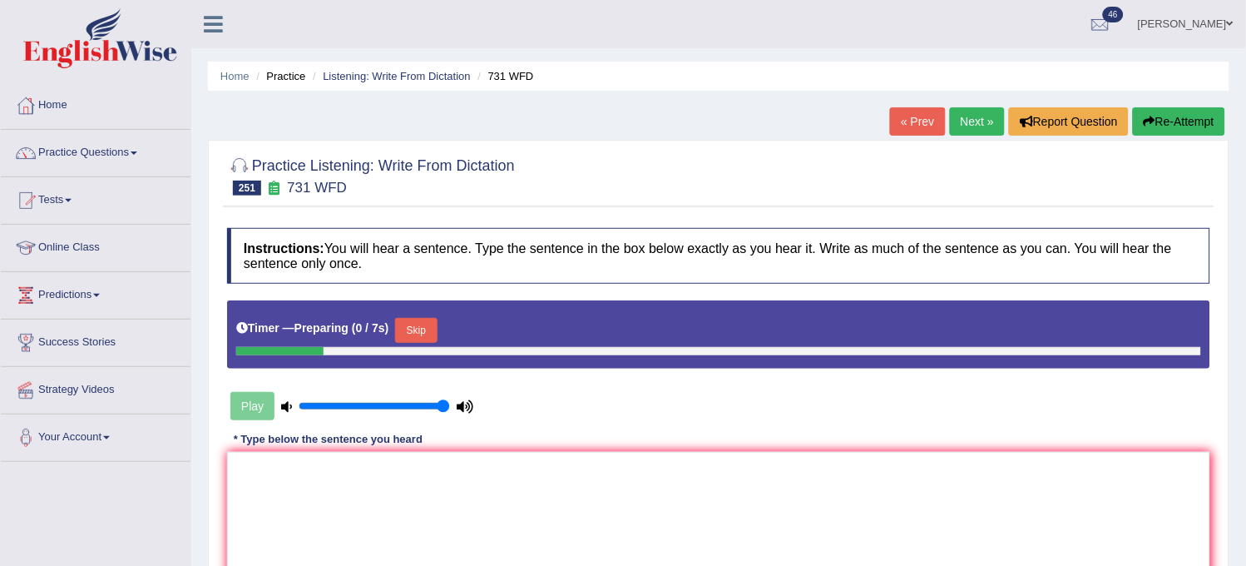
click at [902, 114] on link "« Prev" at bounding box center [917, 121] width 55 height 28
click at [429, 335] on button "Skip" at bounding box center [416, 330] width 42 height 25
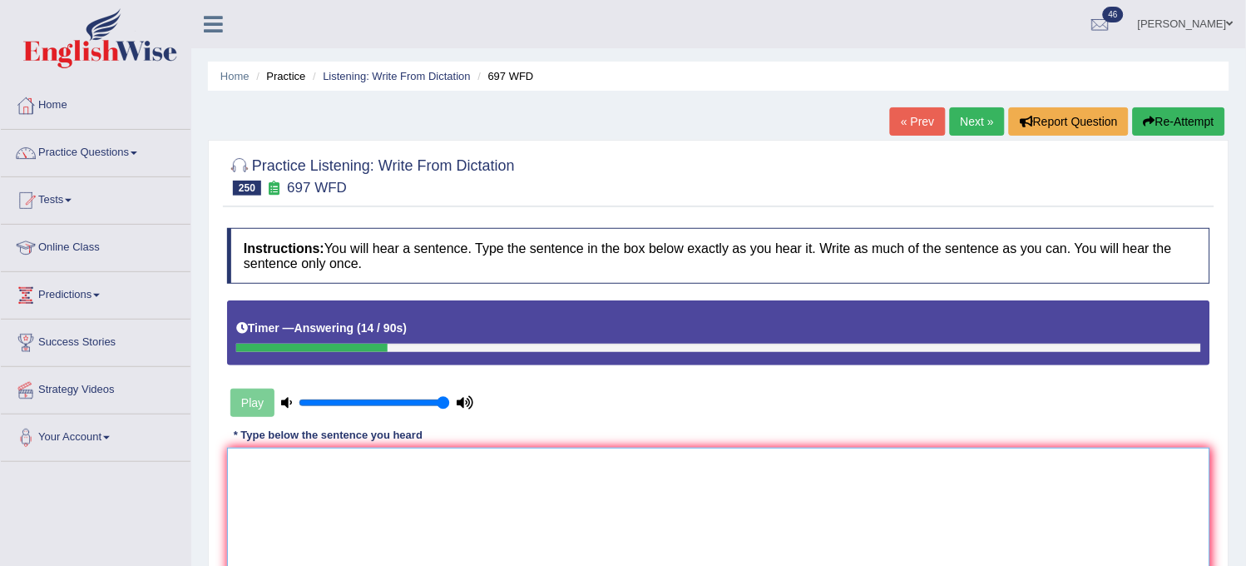
click at [436, 487] on textarea at bounding box center [718, 527] width 983 height 161
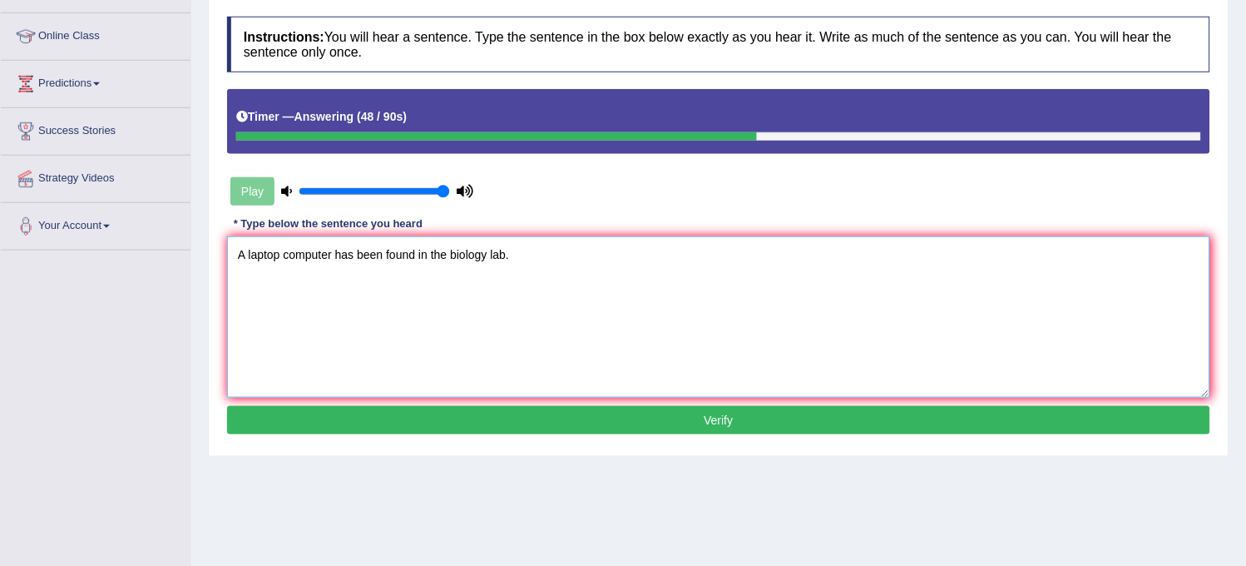
scroll to position [308, 0]
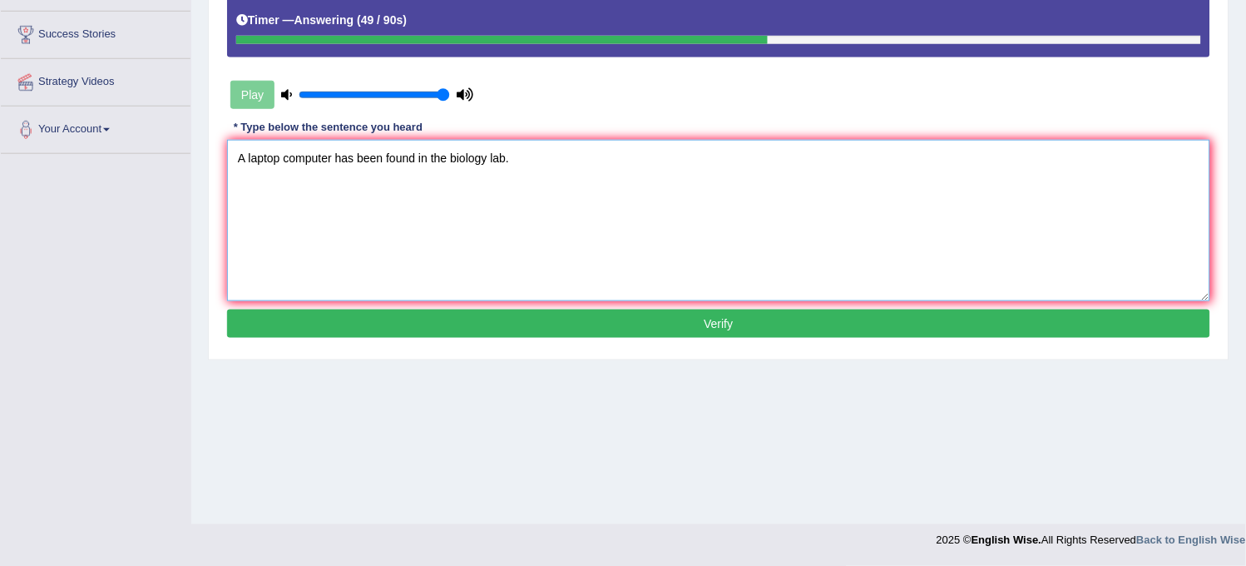
type textarea "A laptop computer has been found in the biology lab."
click at [563, 338] on button "Verify" at bounding box center [718, 323] width 983 height 28
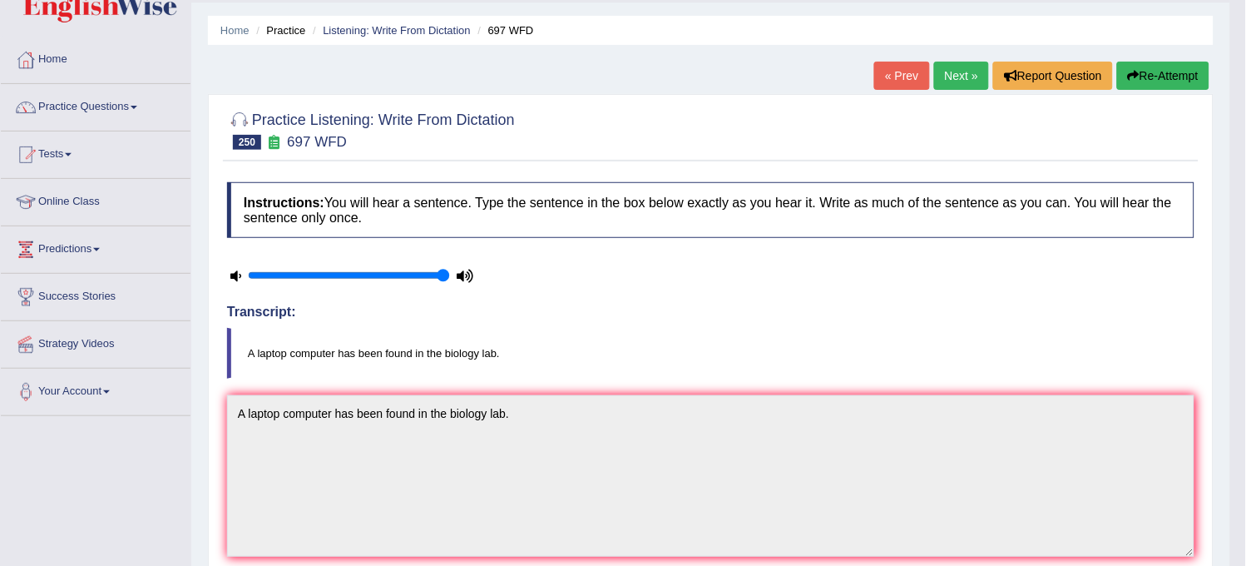
scroll to position [0, 0]
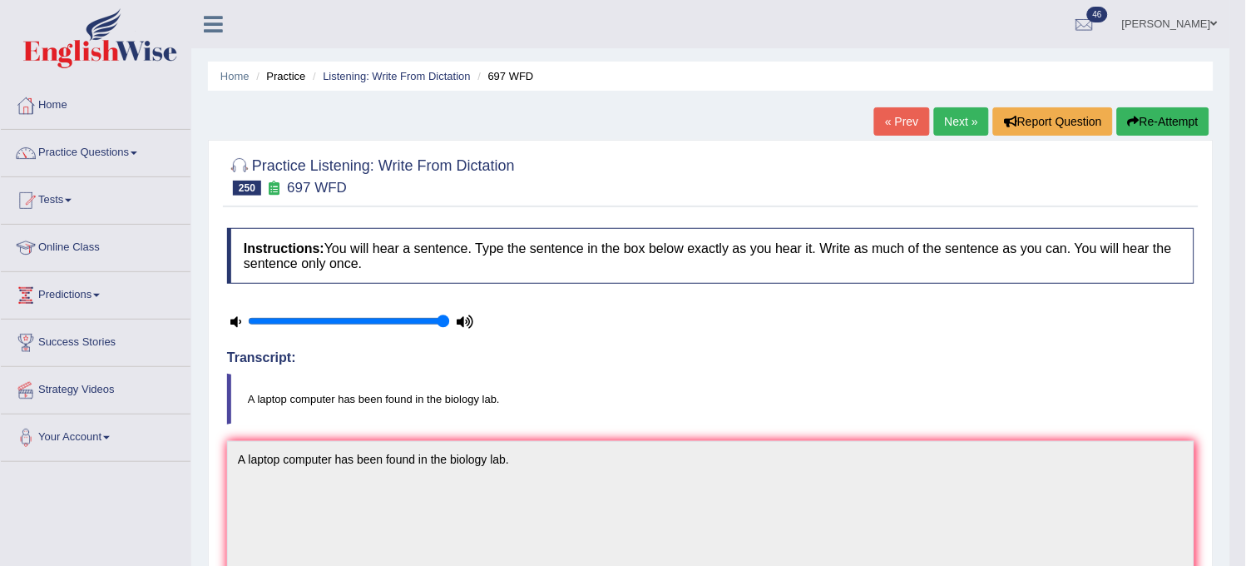
click at [948, 120] on link "Next »" at bounding box center [961, 121] width 55 height 28
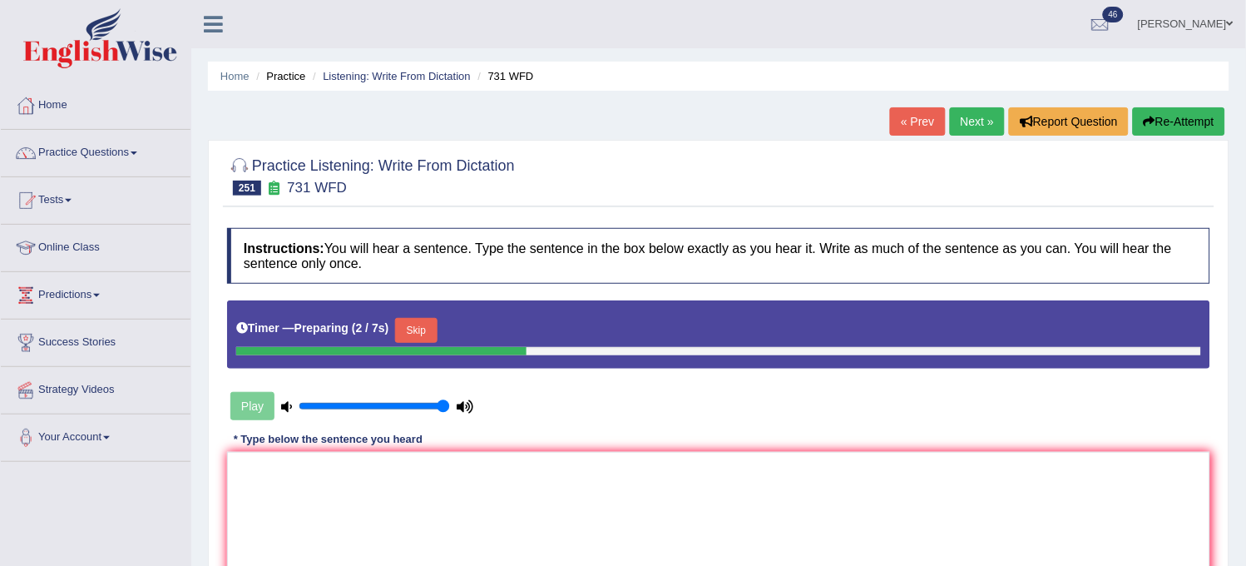
click at [404, 345] on div "Skip" at bounding box center [416, 332] width 42 height 29
click at [411, 333] on button "Skip" at bounding box center [416, 330] width 42 height 25
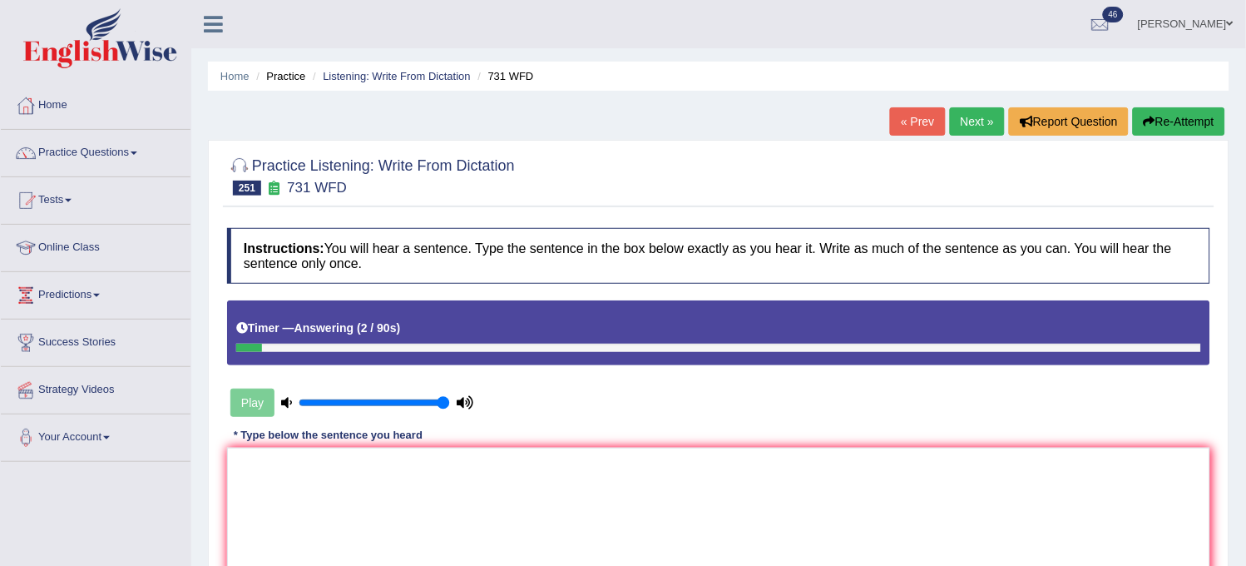
click at [1198, 110] on button "Re-Attempt" at bounding box center [1179, 121] width 92 height 28
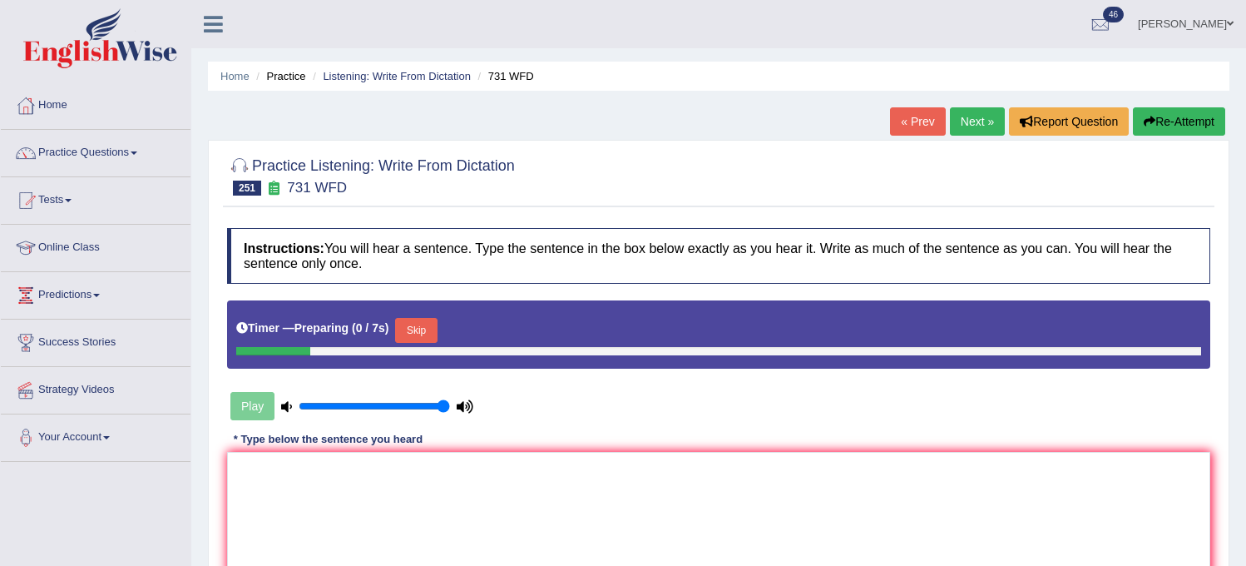
click at [426, 329] on button "Skip" at bounding box center [416, 330] width 42 height 25
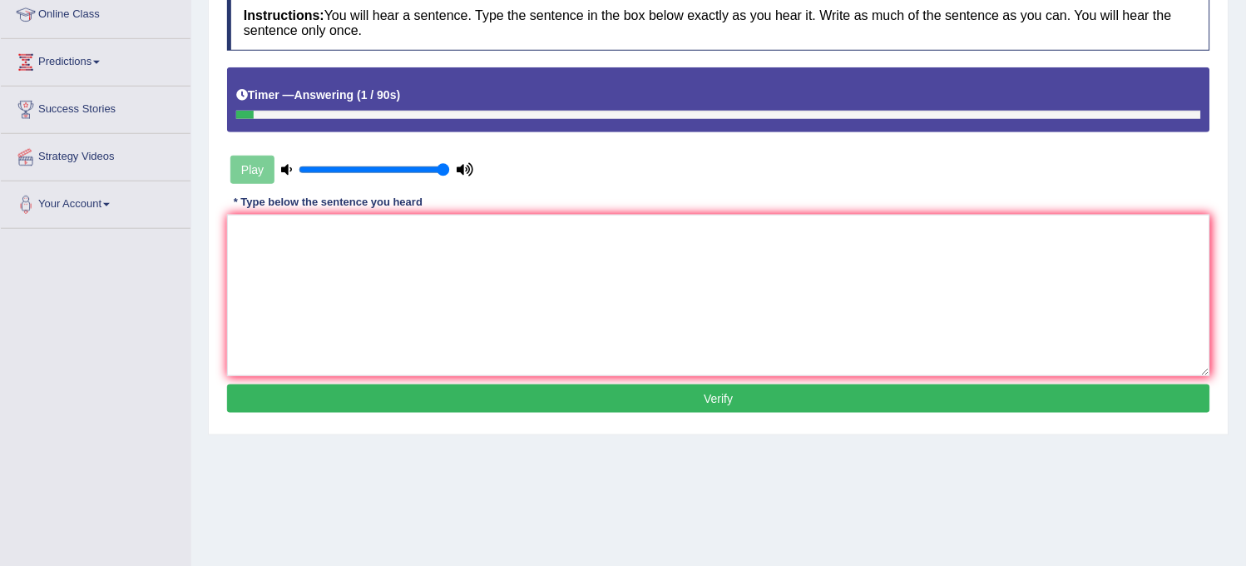
scroll to position [308, 0]
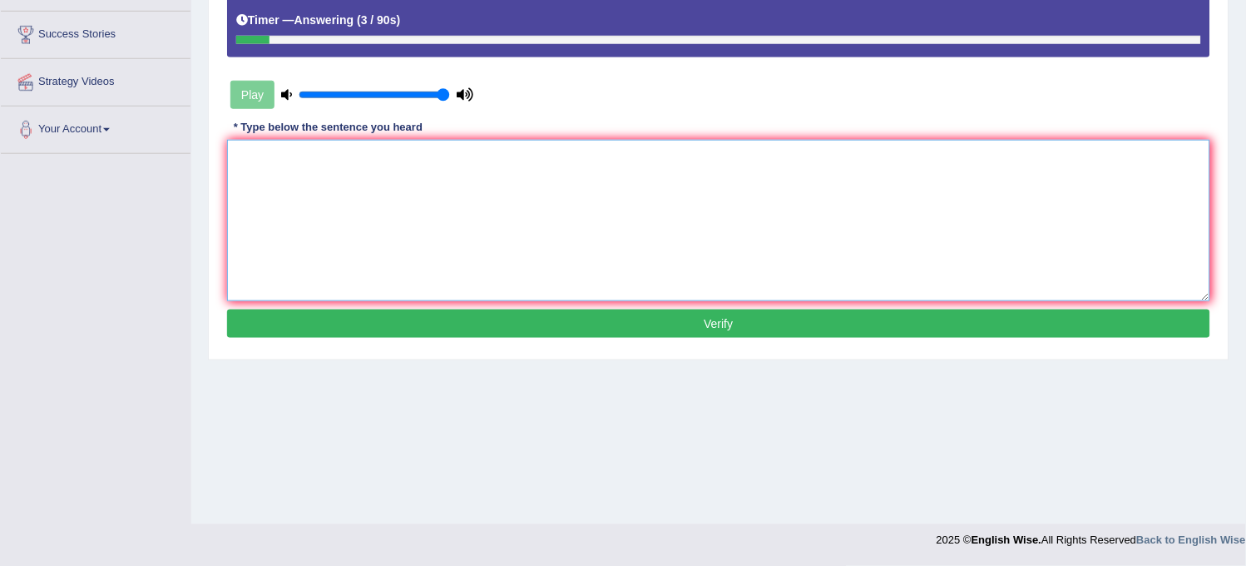
click at [616, 173] on textarea at bounding box center [718, 220] width 983 height 161
type textarea "m"
click at [595, 324] on button "Verify" at bounding box center [718, 323] width 983 height 28
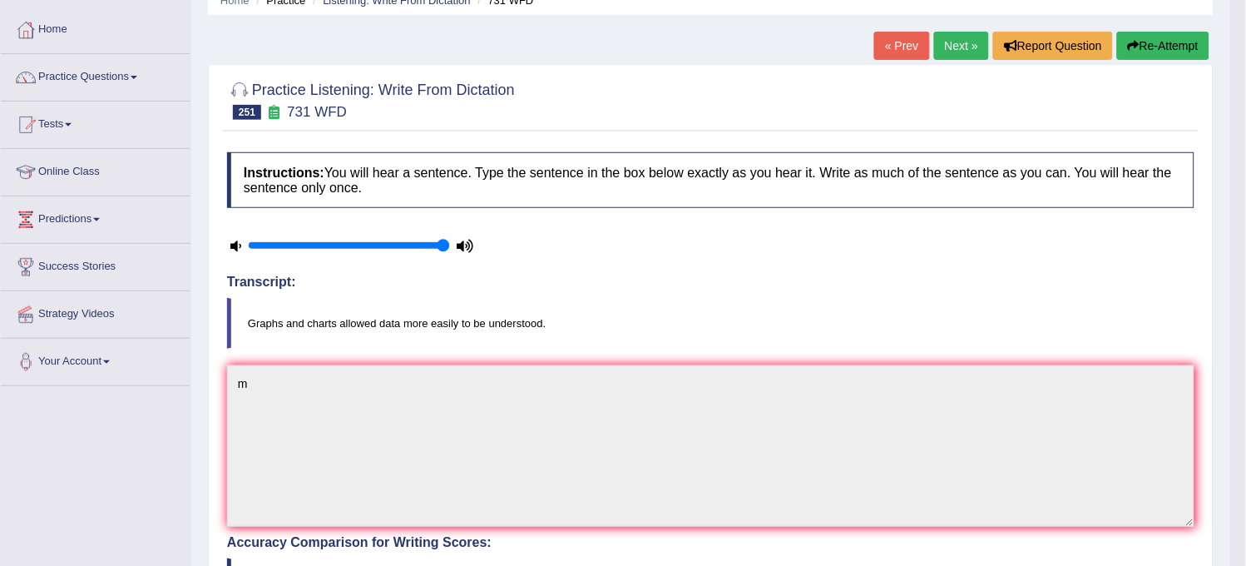
scroll to position [0, 0]
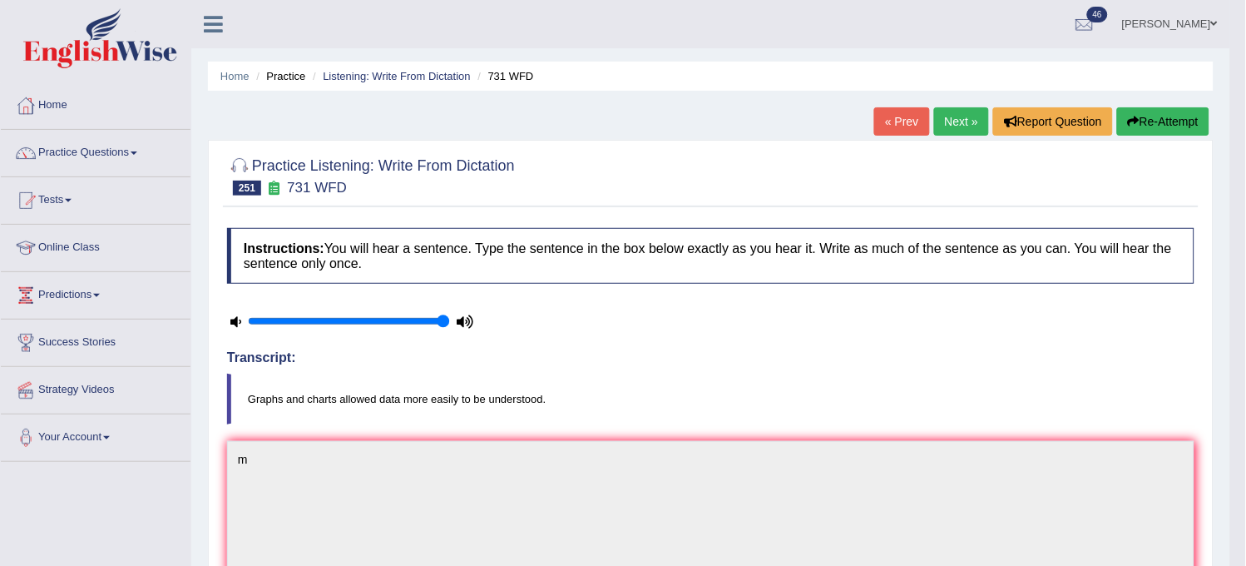
click at [1142, 111] on button "Re-Attempt" at bounding box center [1163, 121] width 92 height 28
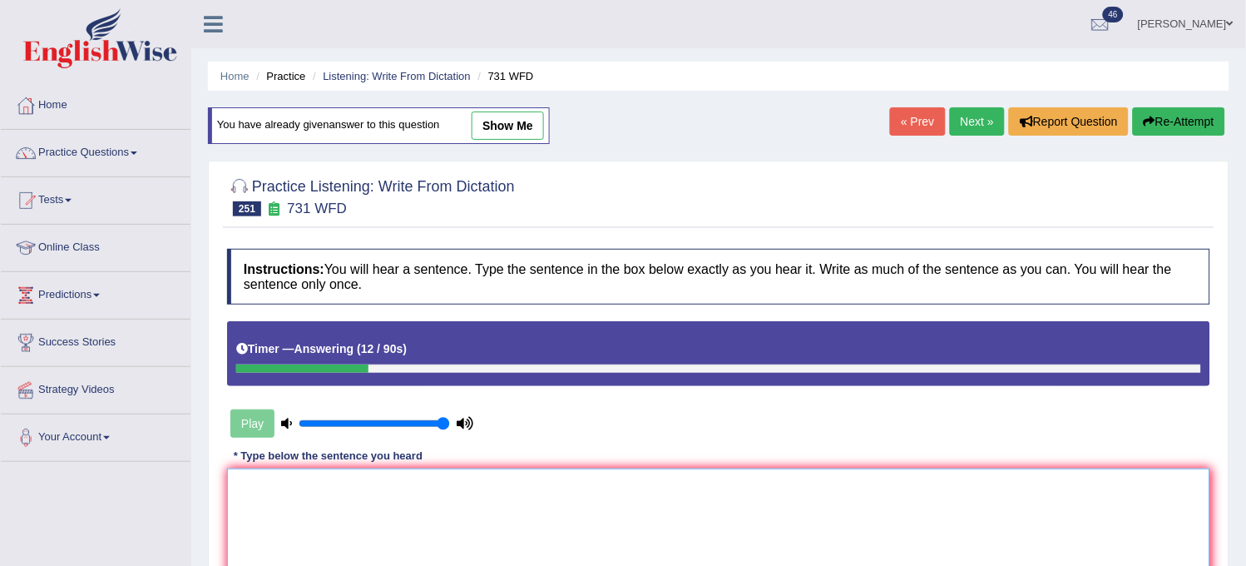
click at [844, 492] on textarea at bounding box center [718, 548] width 983 height 161
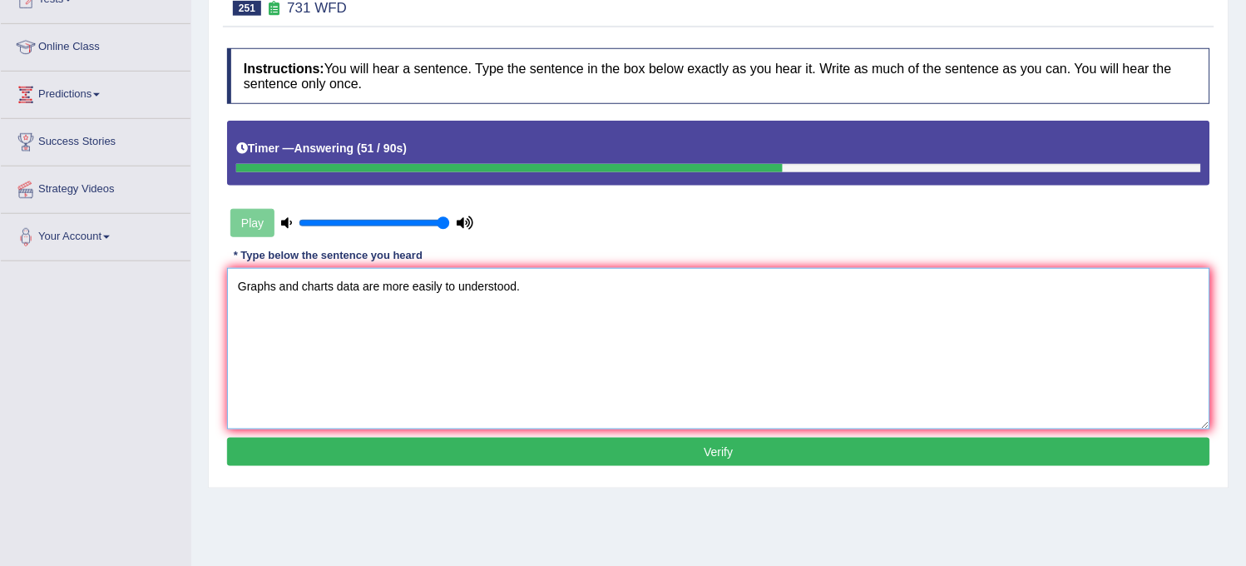
scroll to position [277, 0]
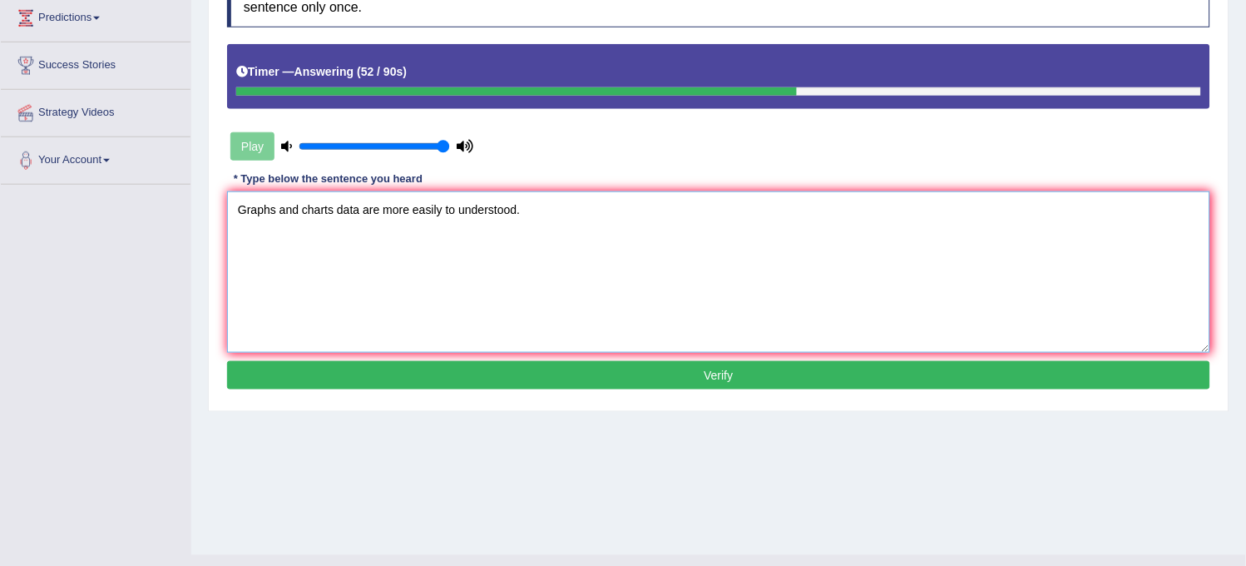
type textarea "Graphs and charts data are more easily to understood."
click at [771, 387] on button "Verify" at bounding box center [718, 375] width 983 height 28
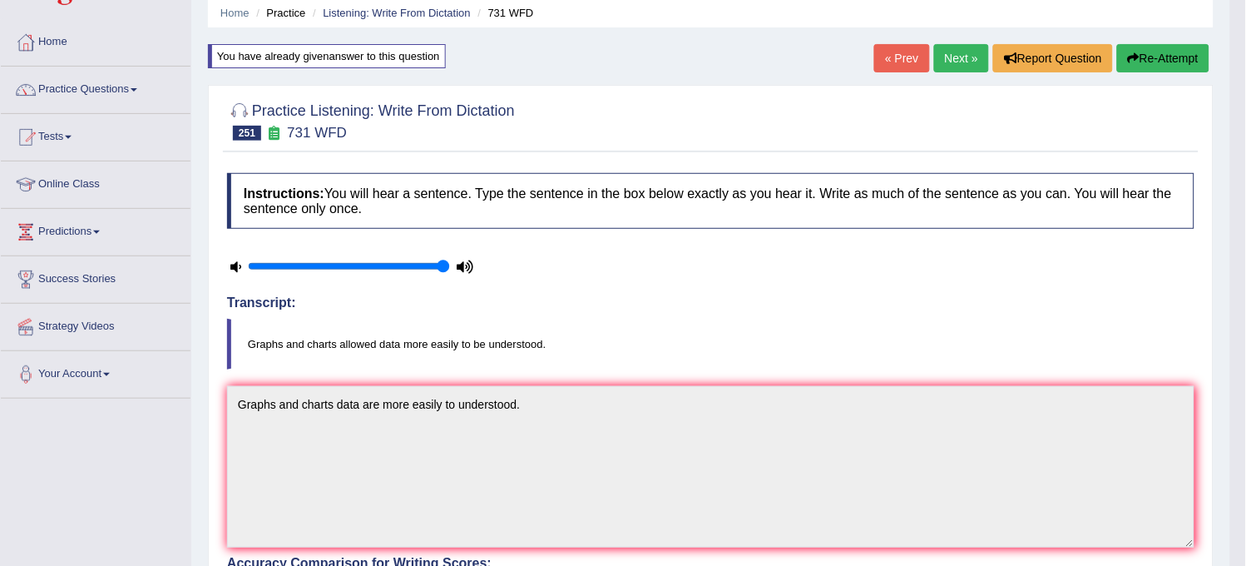
scroll to position [0, 0]
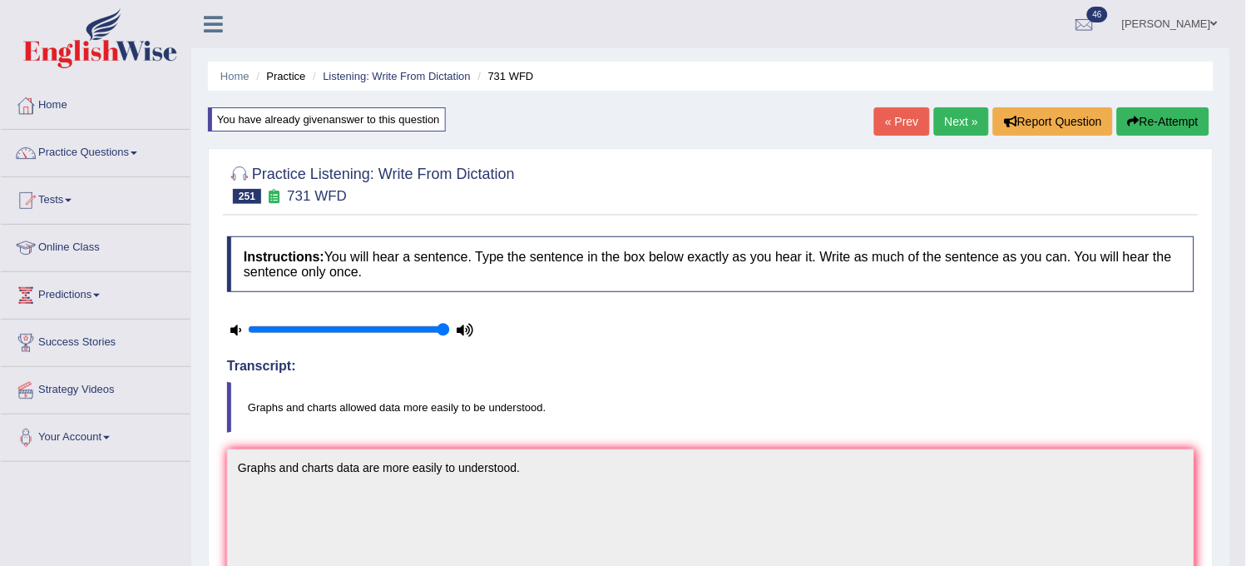
click at [952, 122] on link "Next »" at bounding box center [961, 121] width 55 height 28
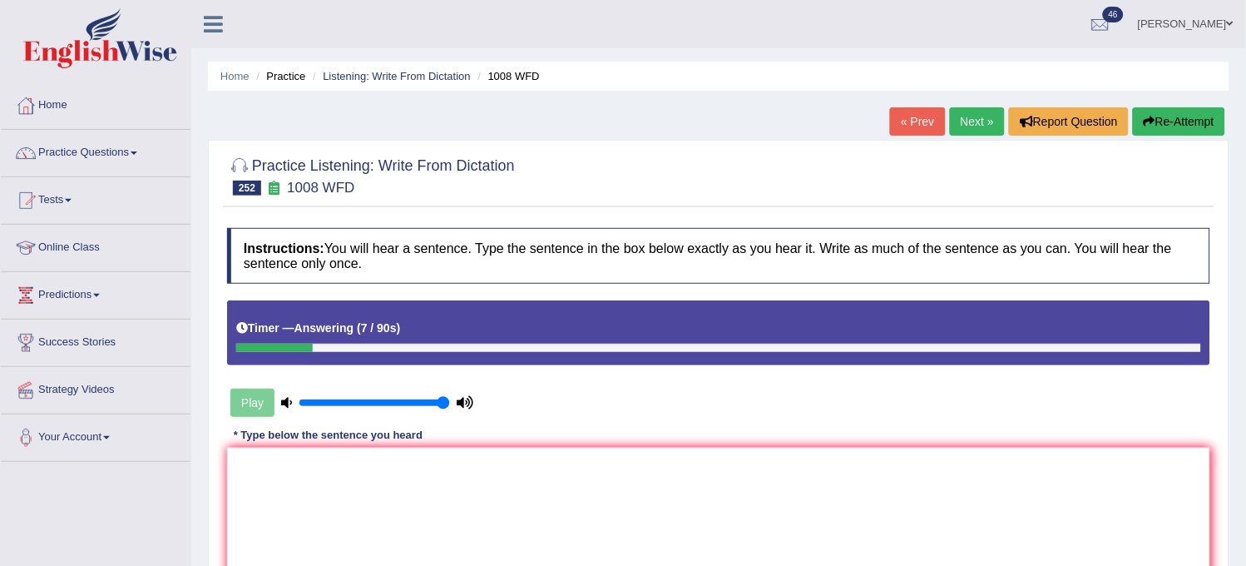
click at [1159, 120] on button "Re-Attempt" at bounding box center [1179, 121] width 92 height 28
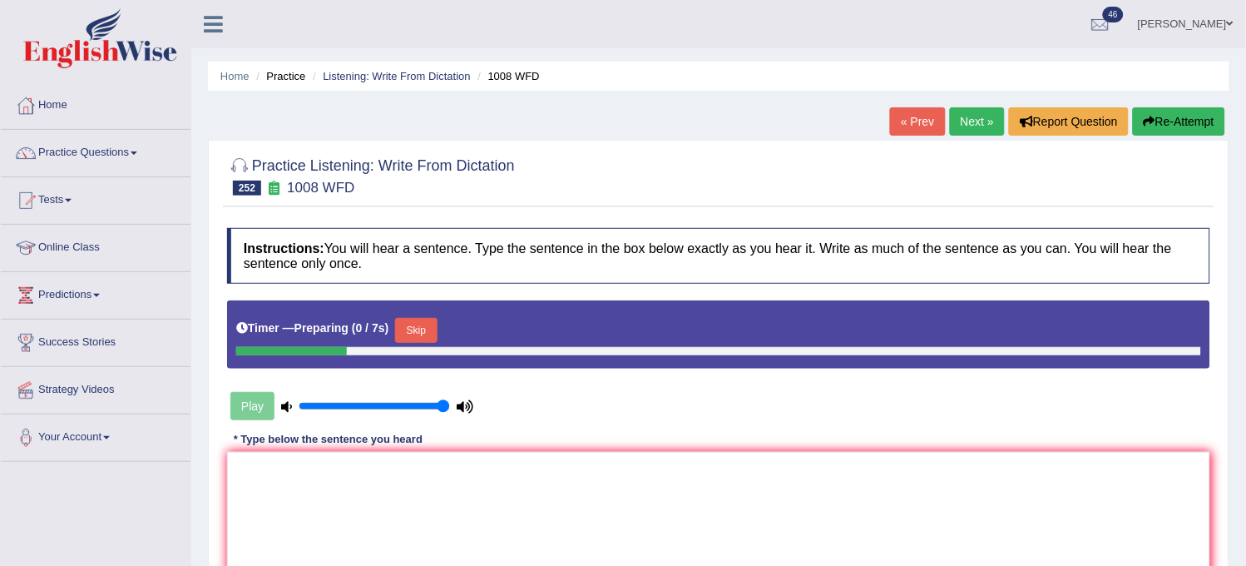
click at [426, 333] on button "Skip" at bounding box center [416, 330] width 42 height 25
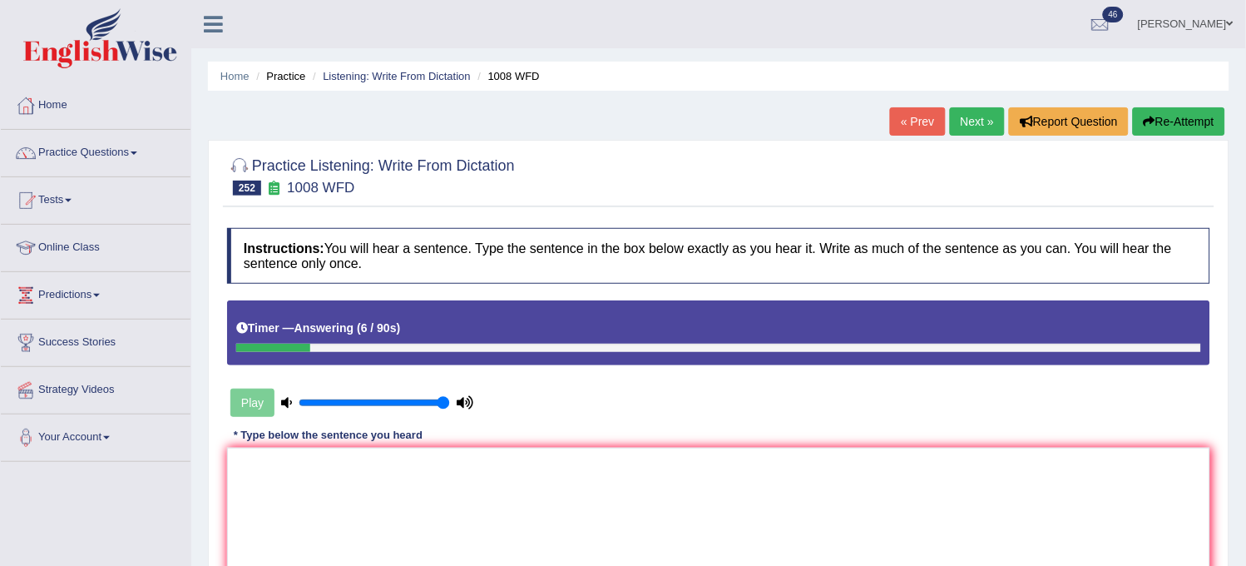
click at [1194, 119] on button "Re-Attempt" at bounding box center [1179, 121] width 92 height 28
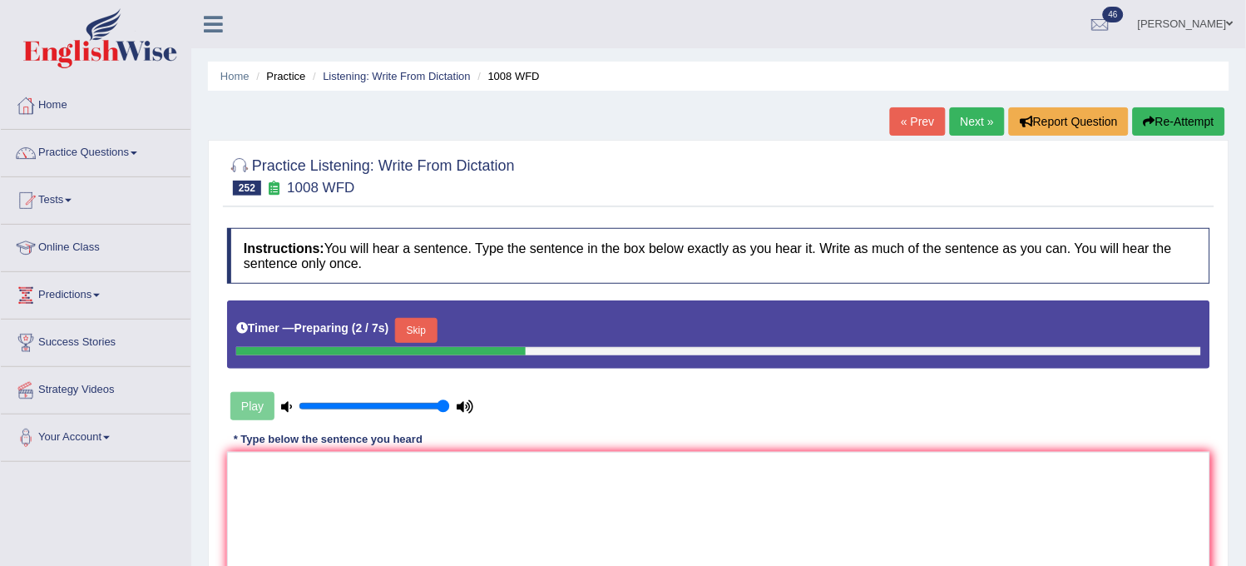
click at [422, 334] on button "Skip" at bounding box center [416, 330] width 42 height 25
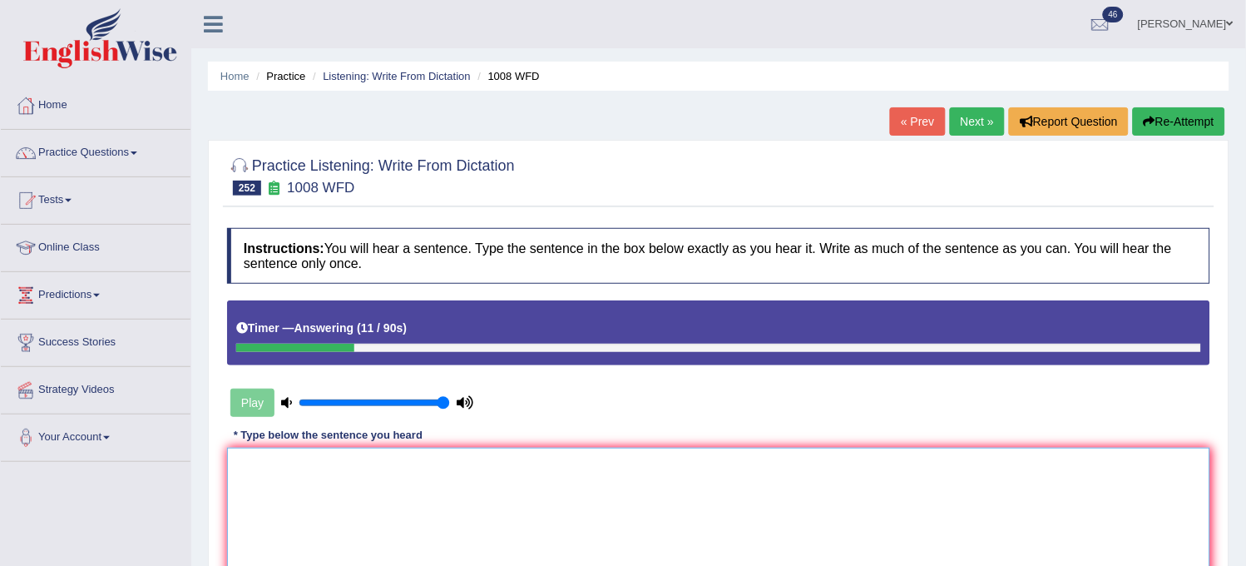
click at [394, 476] on textarea at bounding box center [718, 527] width 983 height 161
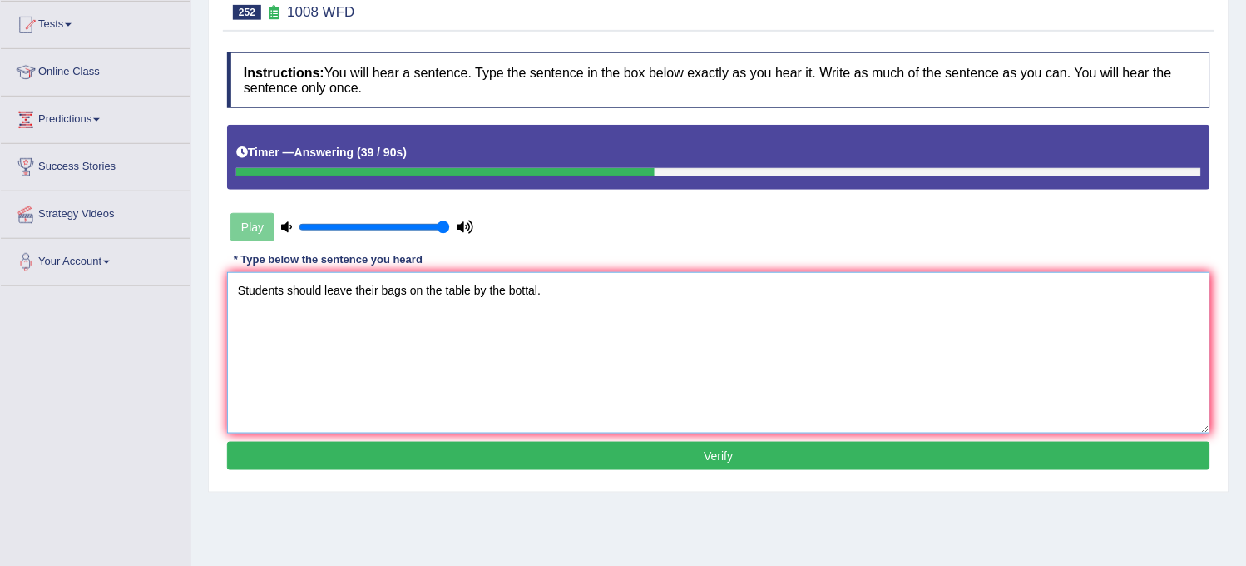
scroll to position [185, 0]
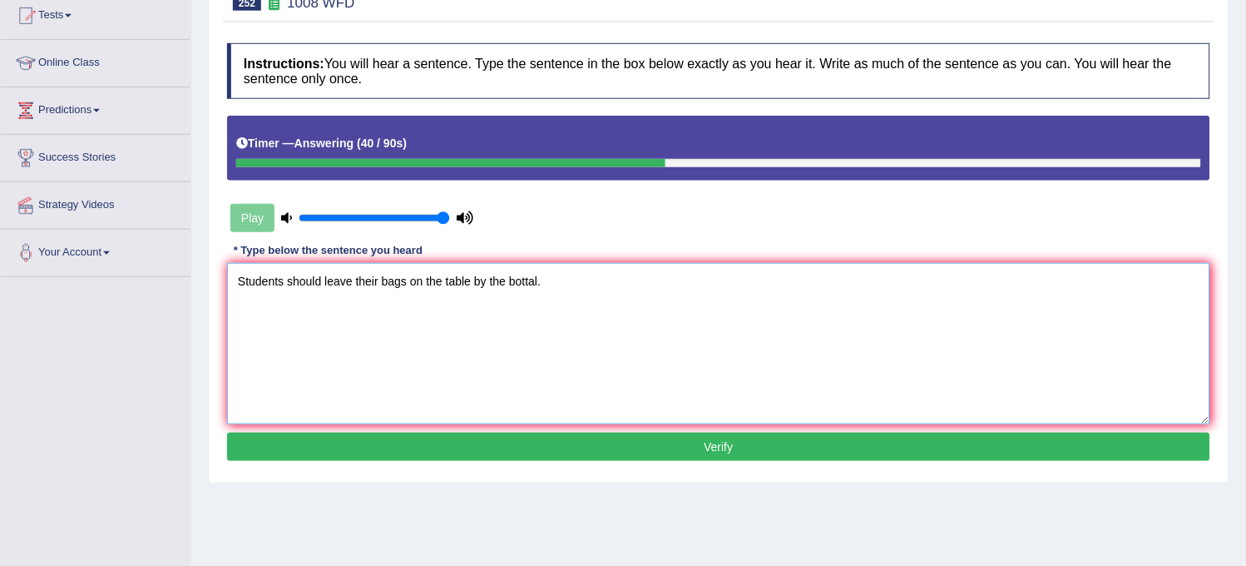
type textarea "Students should leave their bags on the table by the bottal."
click at [450, 453] on button "Verify" at bounding box center [718, 447] width 983 height 28
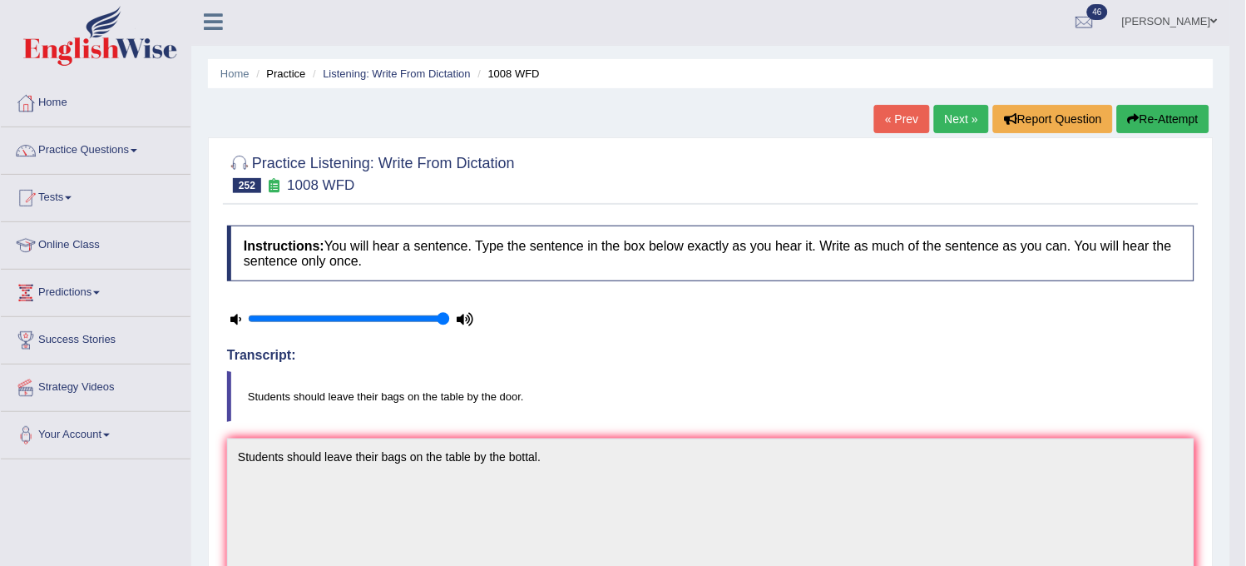
scroll to position [0, 0]
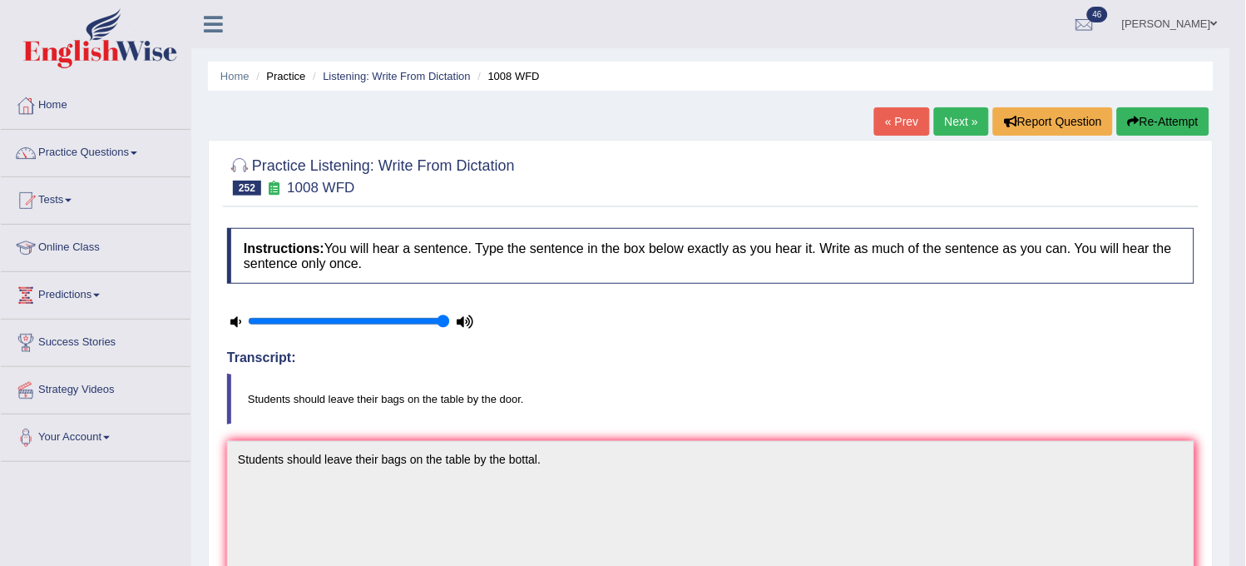
click at [948, 118] on link "Next »" at bounding box center [961, 121] width 55 height 28
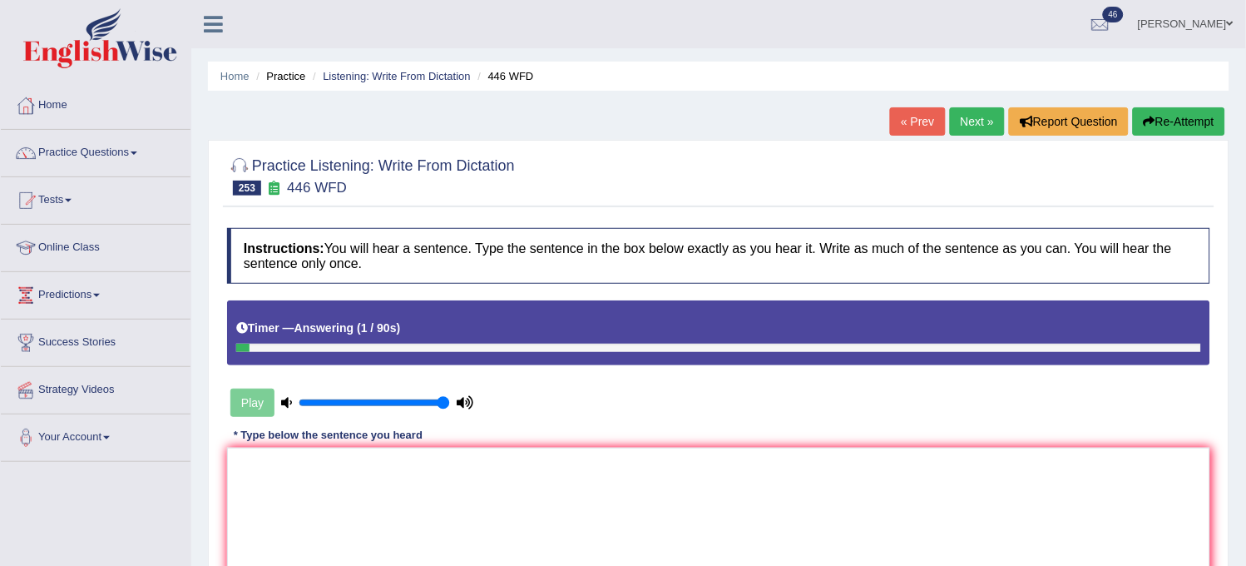
click at [1159, 122] on button "Re-Attempt" at bounding box center [1179, 121] width 92 height 28
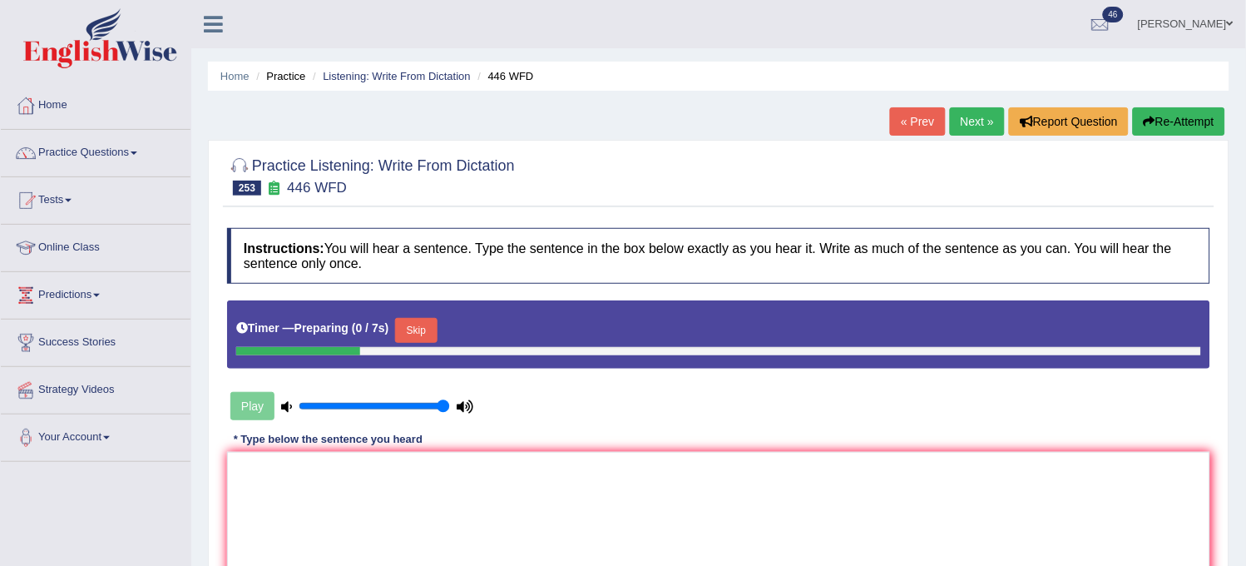
click at [427, 333] on button "Skip" at bounding box center [416, 330] width 42 height 25
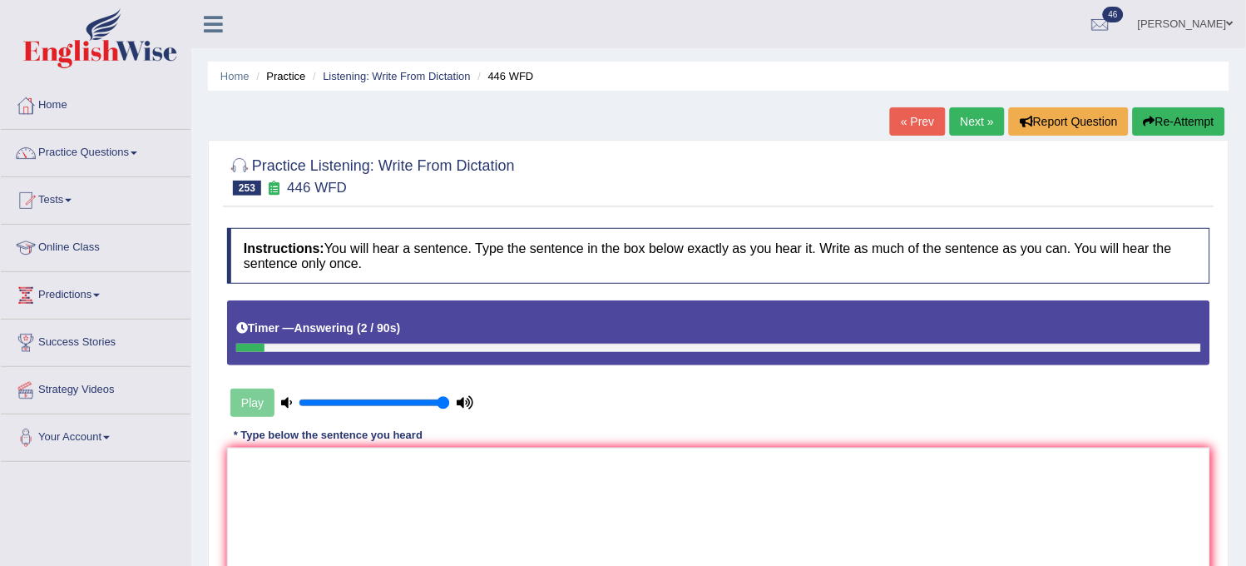
click at [1159, 116] on button "Re-Attempt" at bounding box center [1179, 121] width 92 height 28
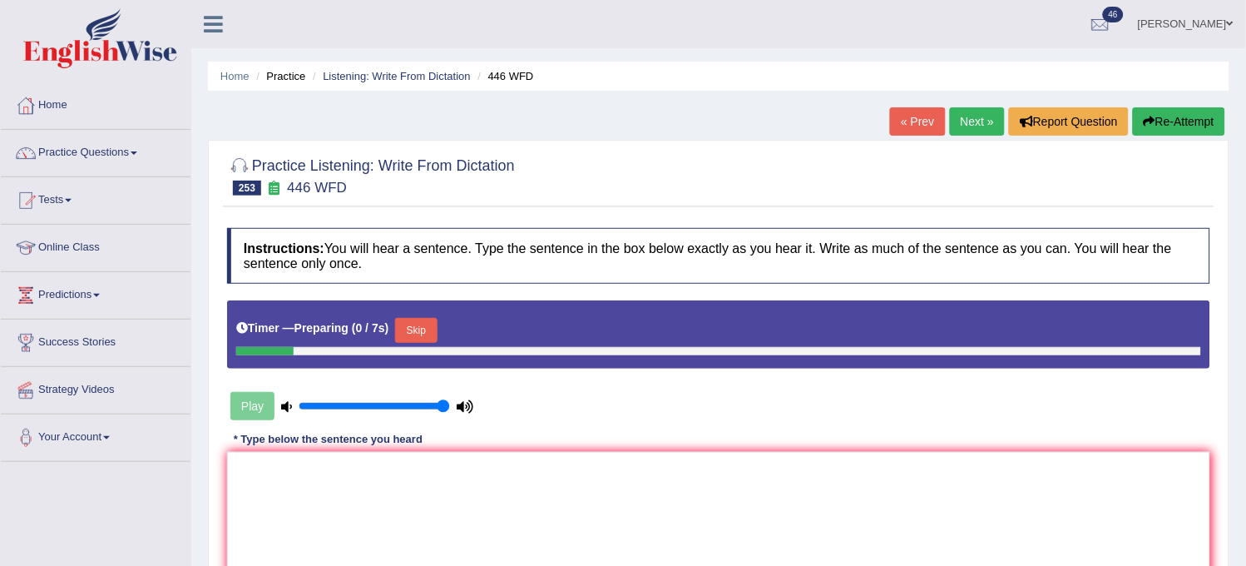
click at [423, 329] on button "Skip" at bounding box center [416, 330] width 42 height 25
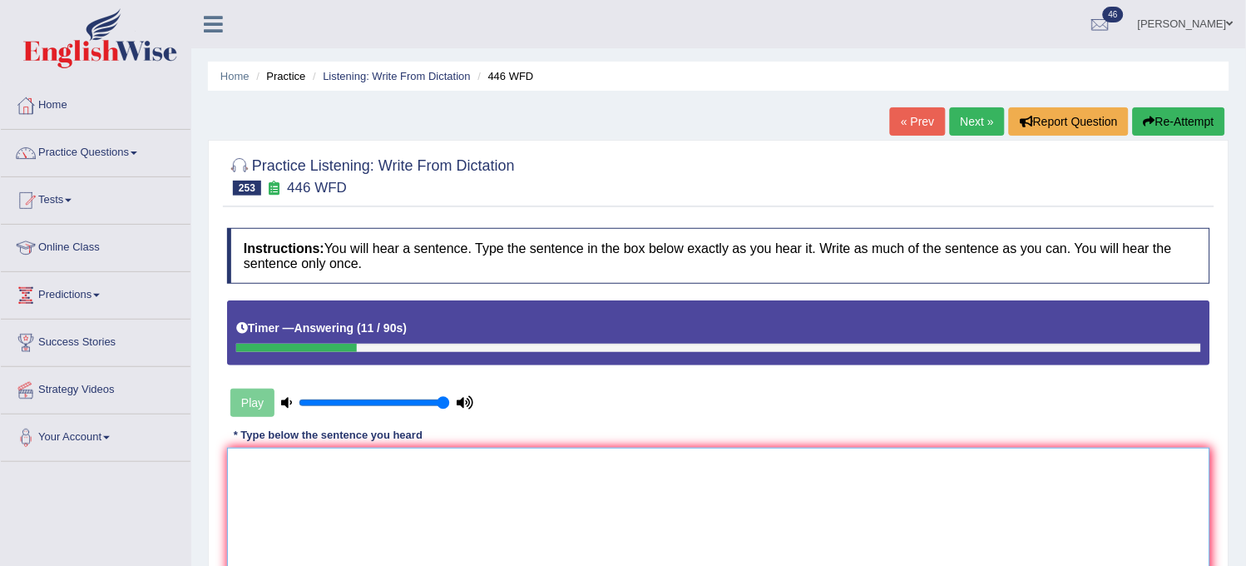
click at [454, 508] on textarea at bounding box center [718, 527] width 983 height 161
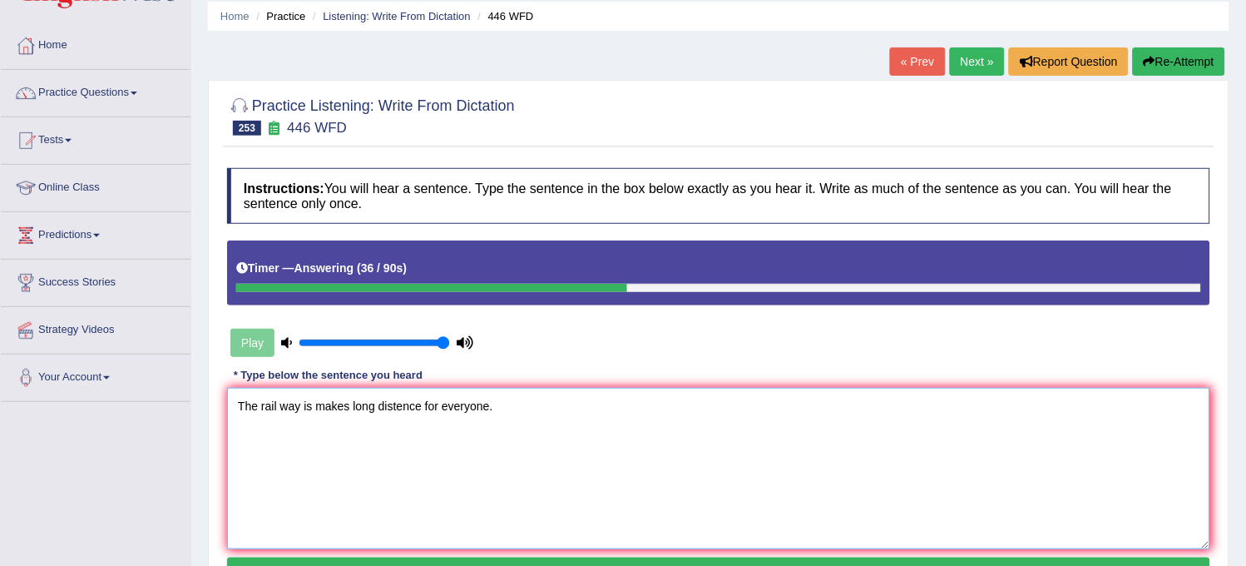
scroll to position [92, 0]
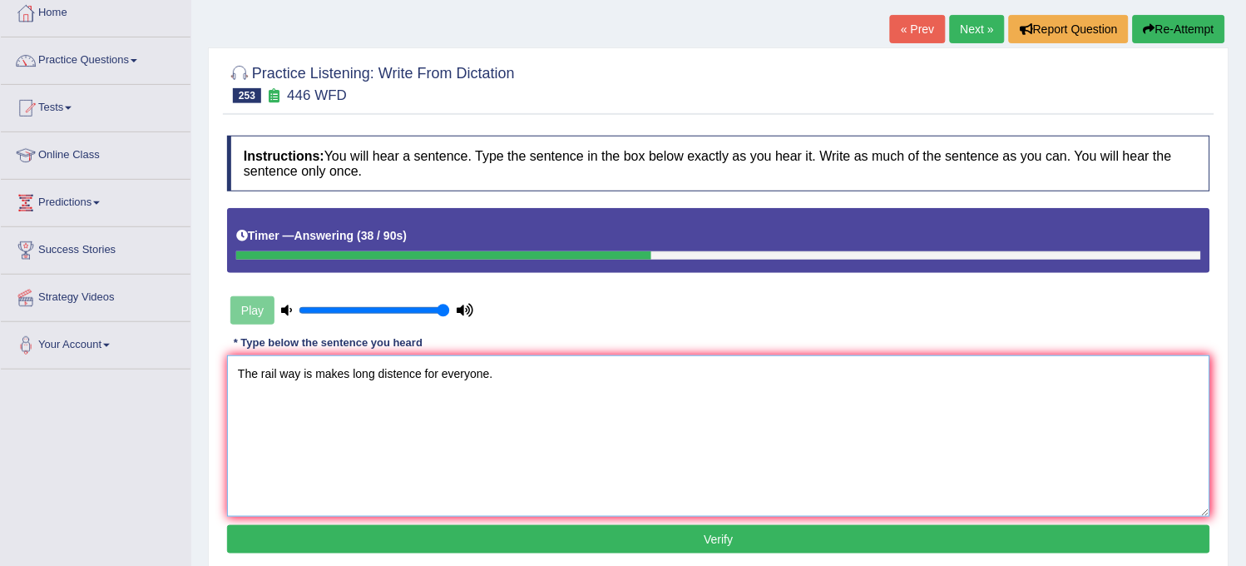
click at [424, 370] on textarea "The rail way is makes long distence for everyone." at bounding box center [718, 435] width 983 height 161
type textarea "The rail way is makes long distence distance for everyone."
click at [524, 536] on button "Verify" at bounding box center [718, 539] width 983 height 28
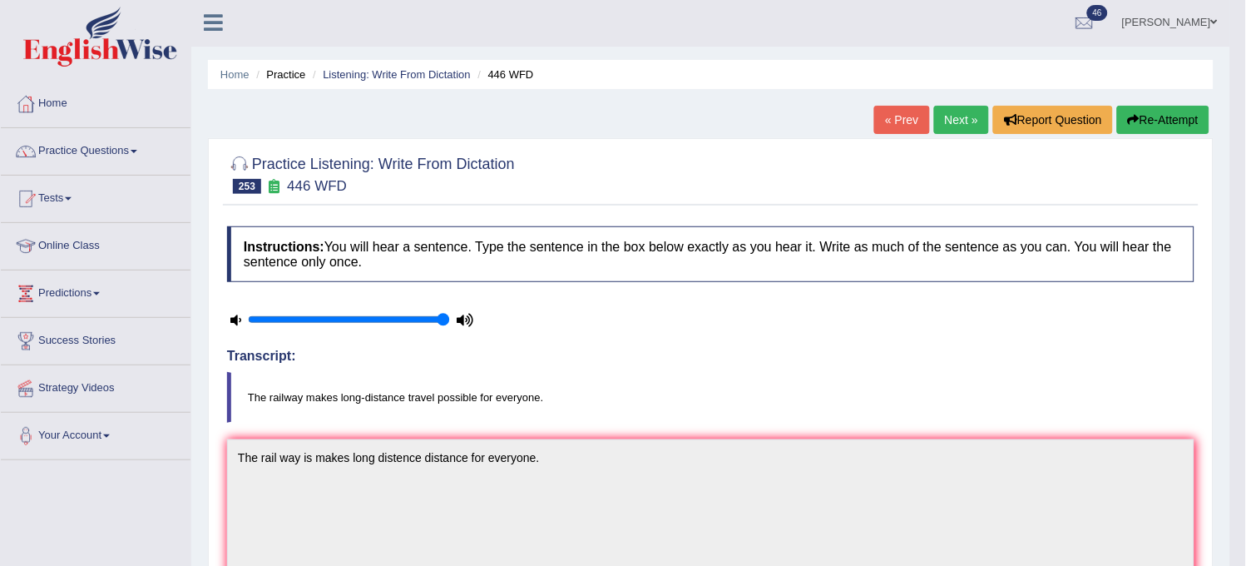
scroll to position [0, 0]
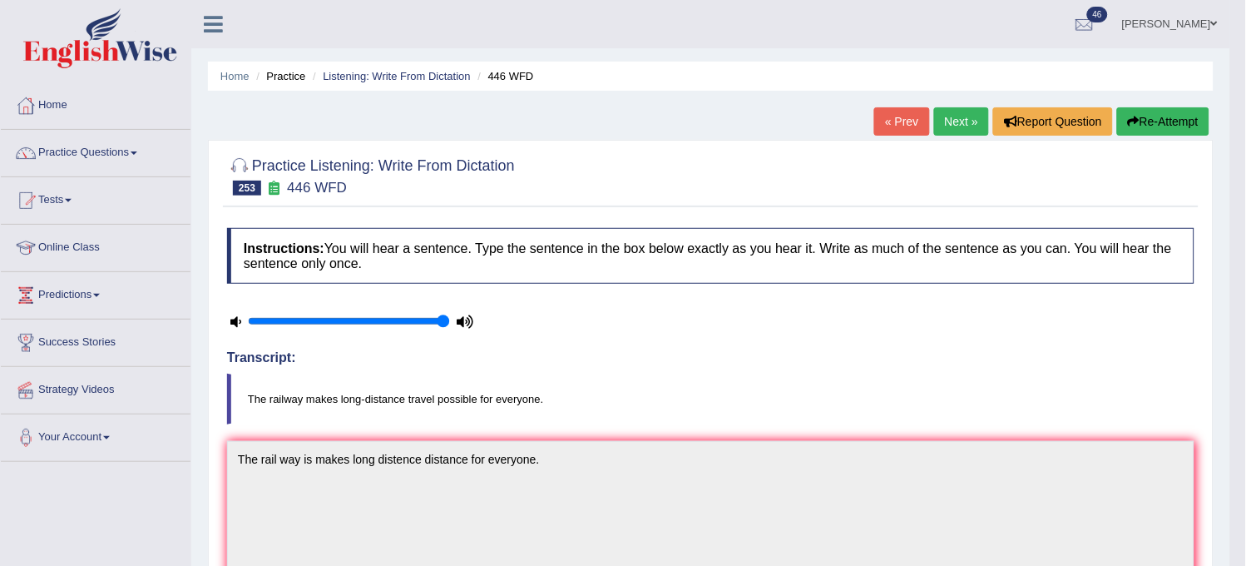
click at [948, 113] on link "Next »" at bounding box center [961, 121] width 55 height 28
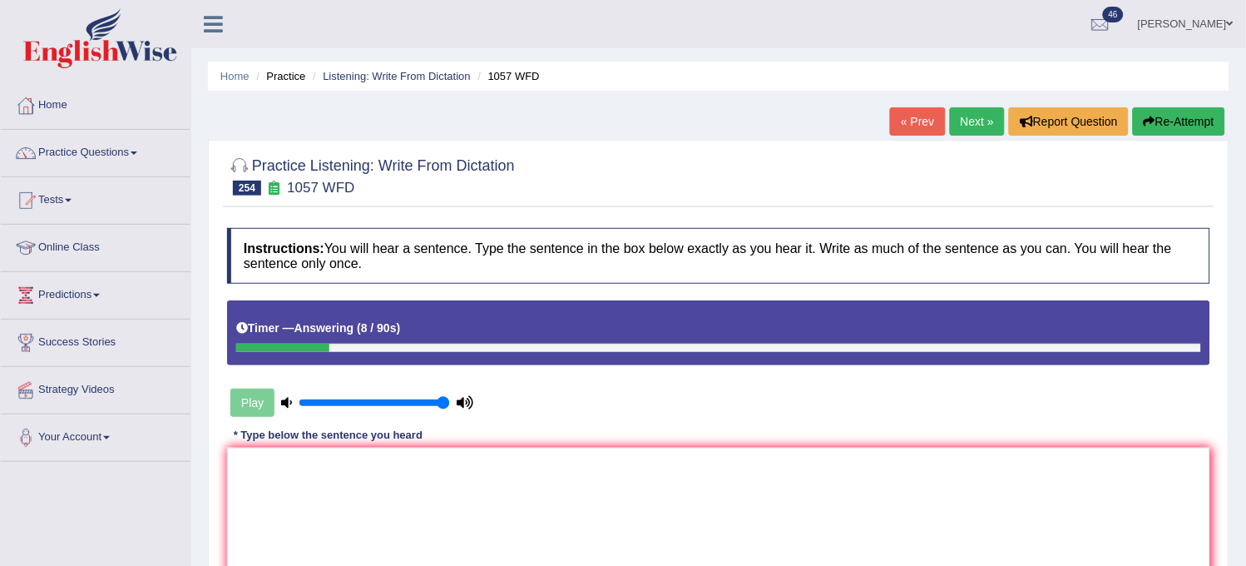
click at [1186, 121] on button "Re-Attempt" at bounding box center [1179, 121] width 92 height 28
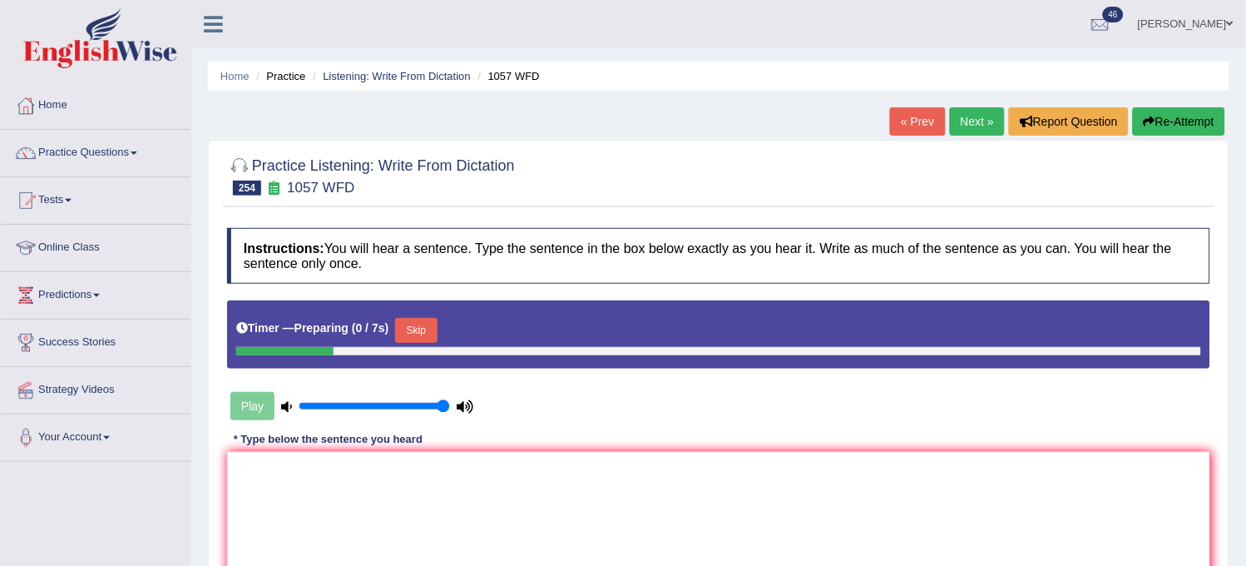
click at [445, 325] on div "Timer — Preparing ( 0 / 7s ) Skip" at bounding box center [718, 330] width 965 height 33
click at [437, 325] on button "Skip" at bounding box center [416, 330] width 42 height 25
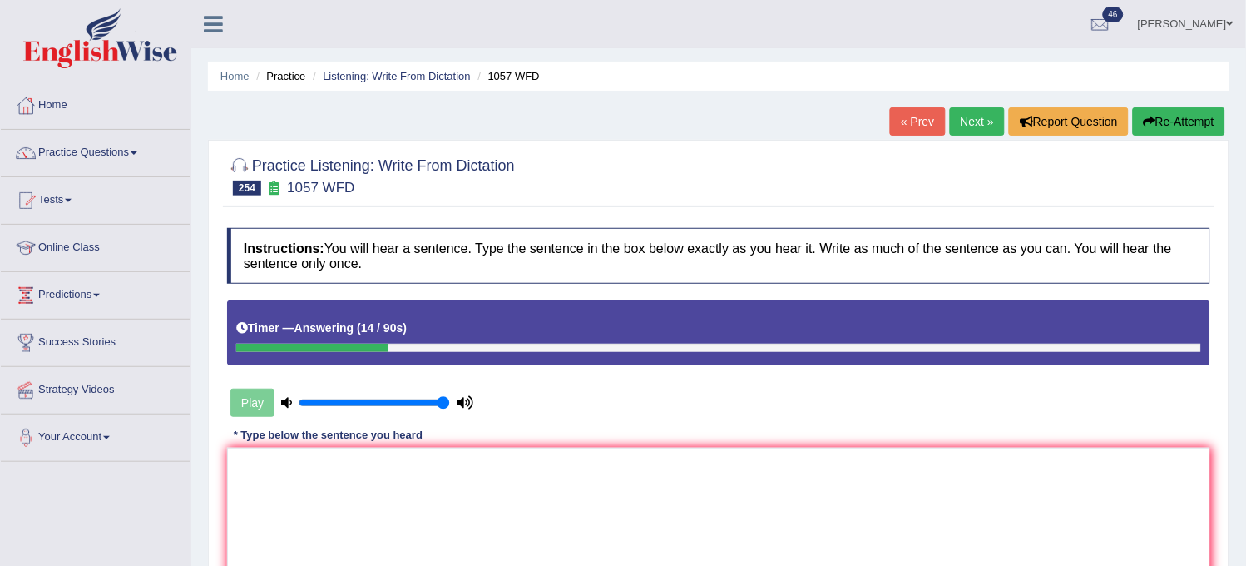
click at [1178, 118] on button "Re-Attempt" at bounding box center [1179, 121] width 92 height 28
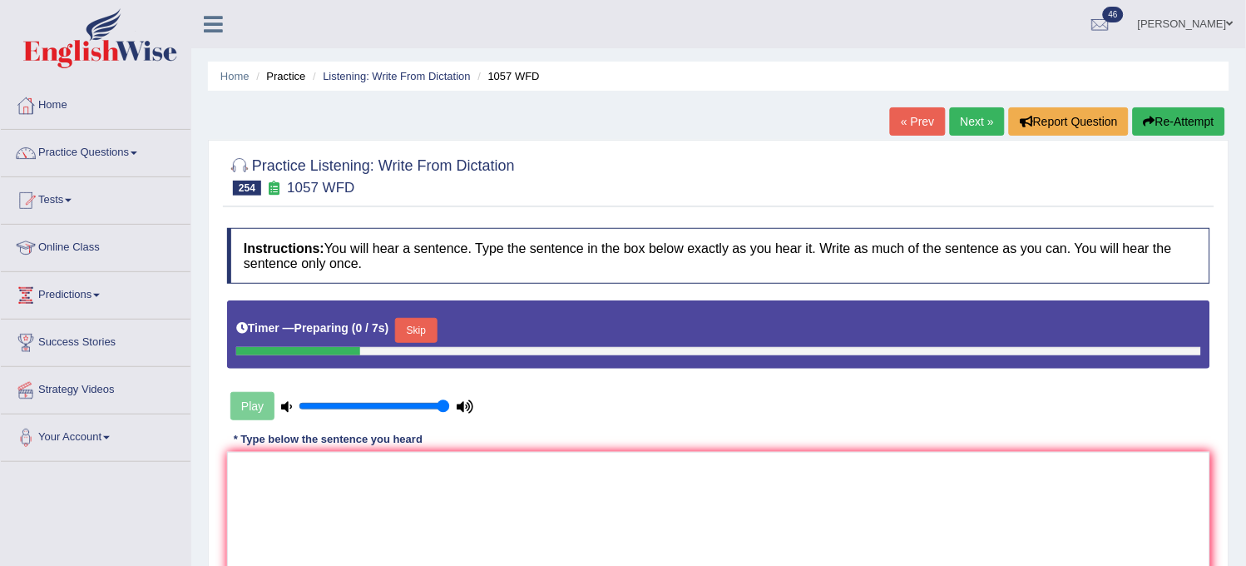
click at [416, 330] on button "Skip" at bounding box center [416, 330] width 42 height 25
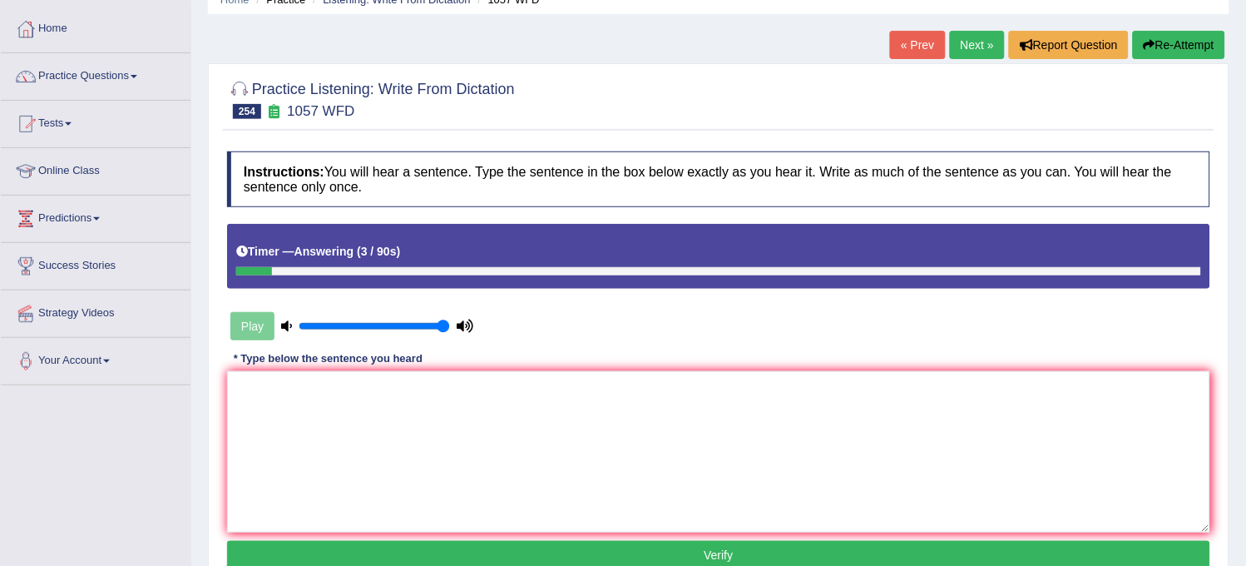
scroll to position [185, 0]
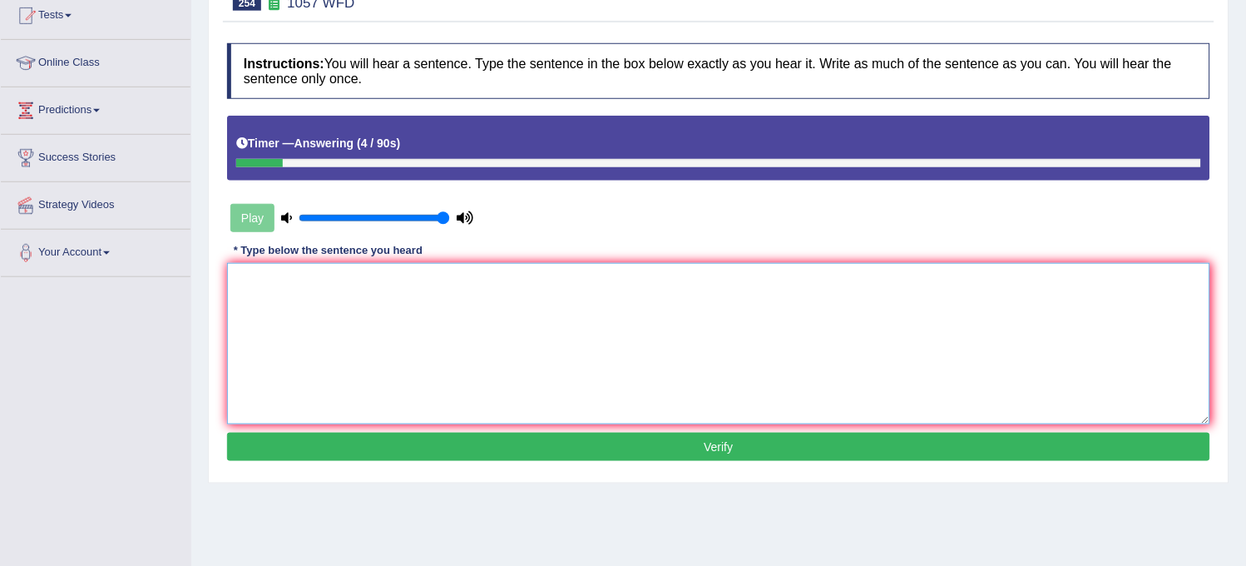
click at [531, 293] on textarea at bounding box center [718, 343] width 983 height 161
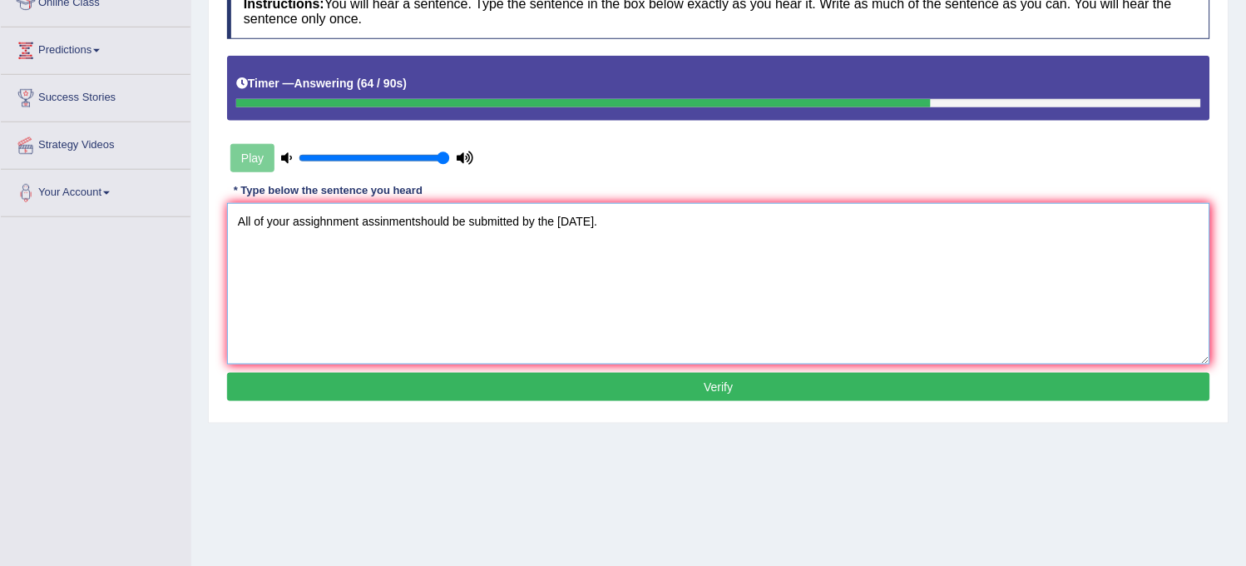
scroll to position [277, 0]
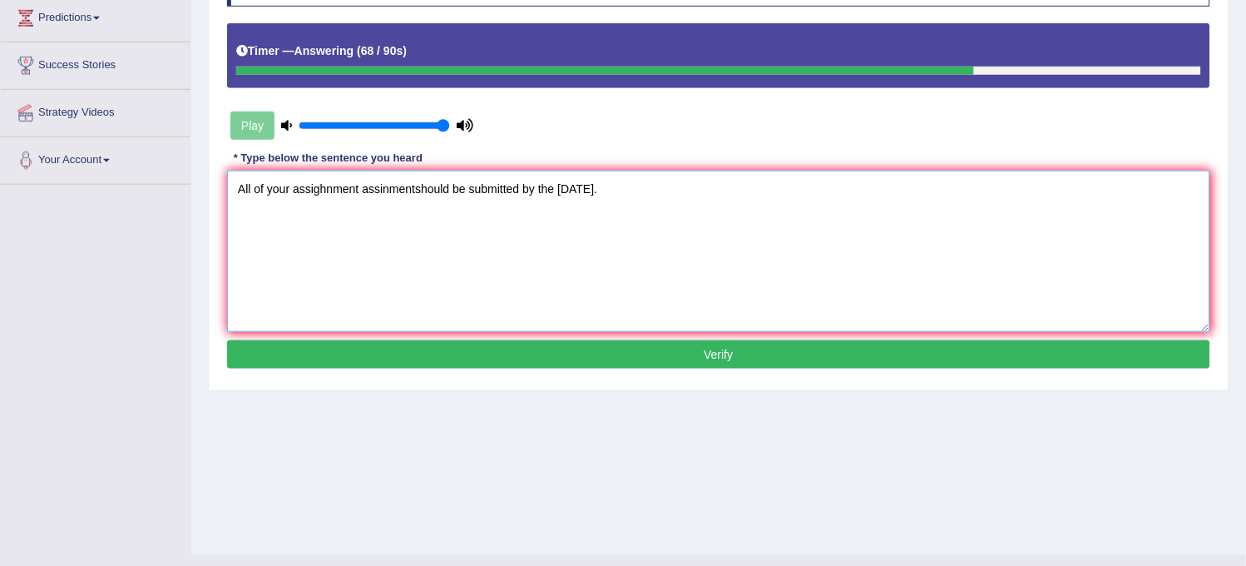
click at [412, 189] on textarea "All of your assighnment assinmentshould be submitted by the [DATE]." at bounding box center [718, 251] width 983 height 161
click at [425, 184] on textarea "All of your assighnment assinmenntshould be submitted by the [DATE]." at bounding box center [718, 251] width 983 height 161
click at [384, 189] on textarea "All of your assighnment assinmennt should be submitted by the [DATE]." at bounding box center [718, 251] width 983 height 161
click at [420, 188] on textarea "All of your assighnment assignmennt should be submitted by the [DATE]." at bounding box center [718, 251] width 983 height 161
type textarea "All of your assighnment assignment should be submitted by the [DATE]."
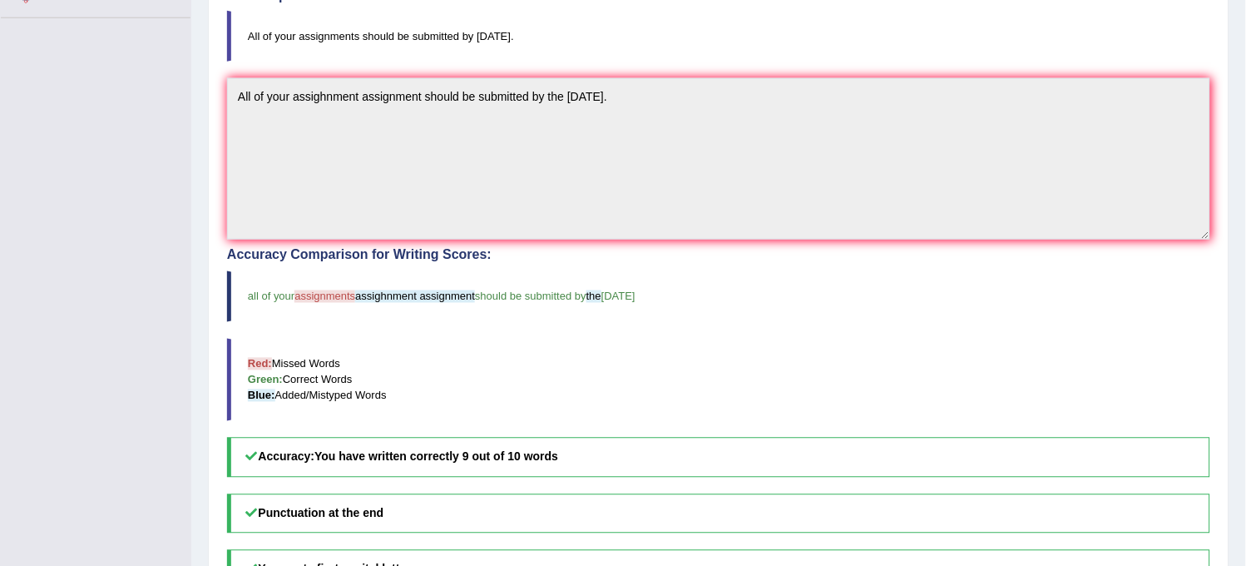
scroll to position [369, 0]
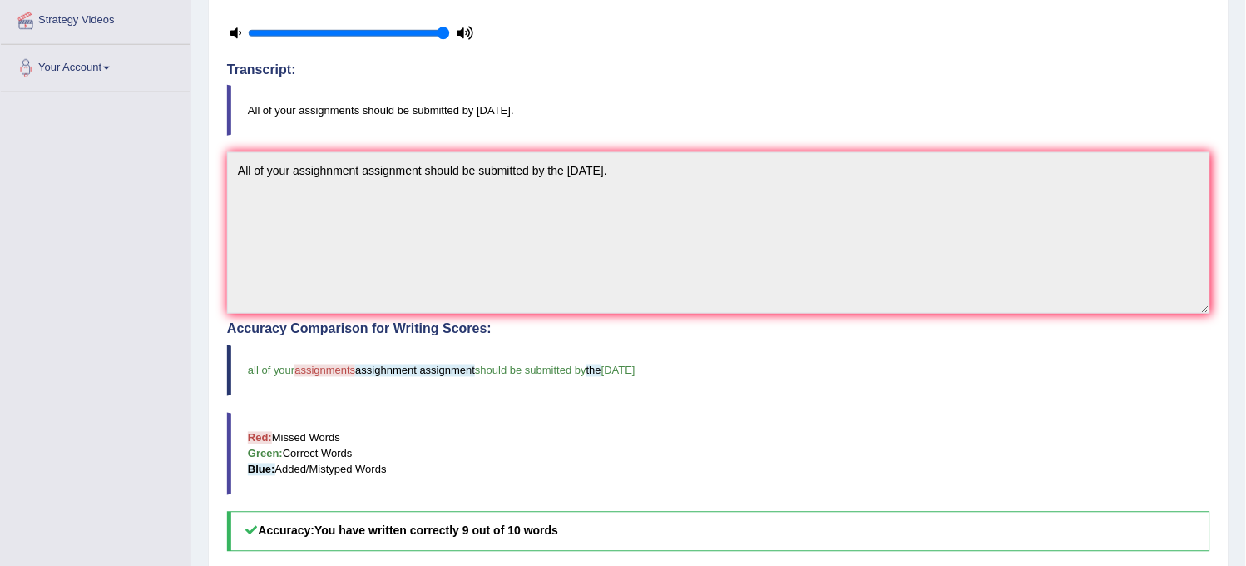
click at [605, 126] on blockquote "All of your assignments should be submitted by [DATE]." at bounding box center [718, 110] width 983 height 51
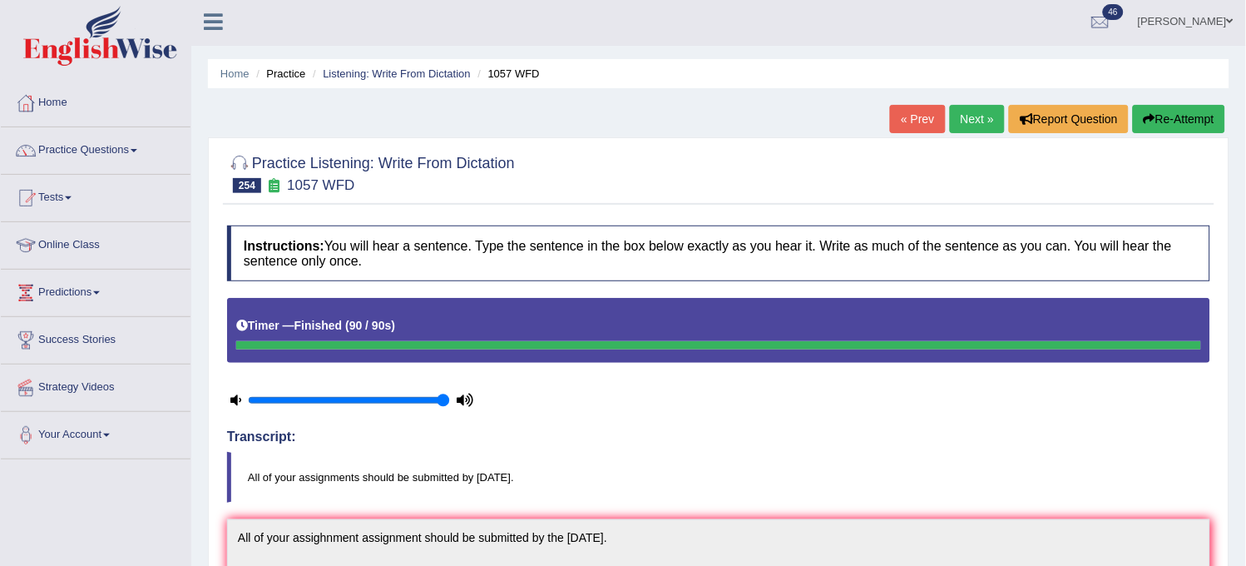
scroll to position [0, 0]
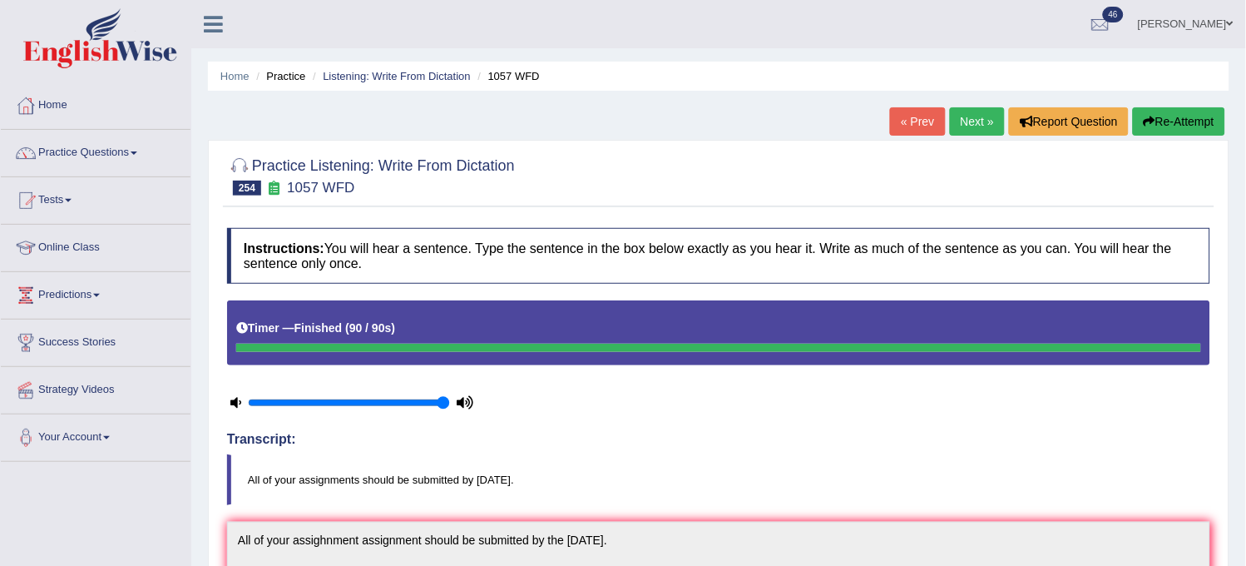
click at [977, 126] on link "Next »" at bounding box center [977, 121] width 55 height 28
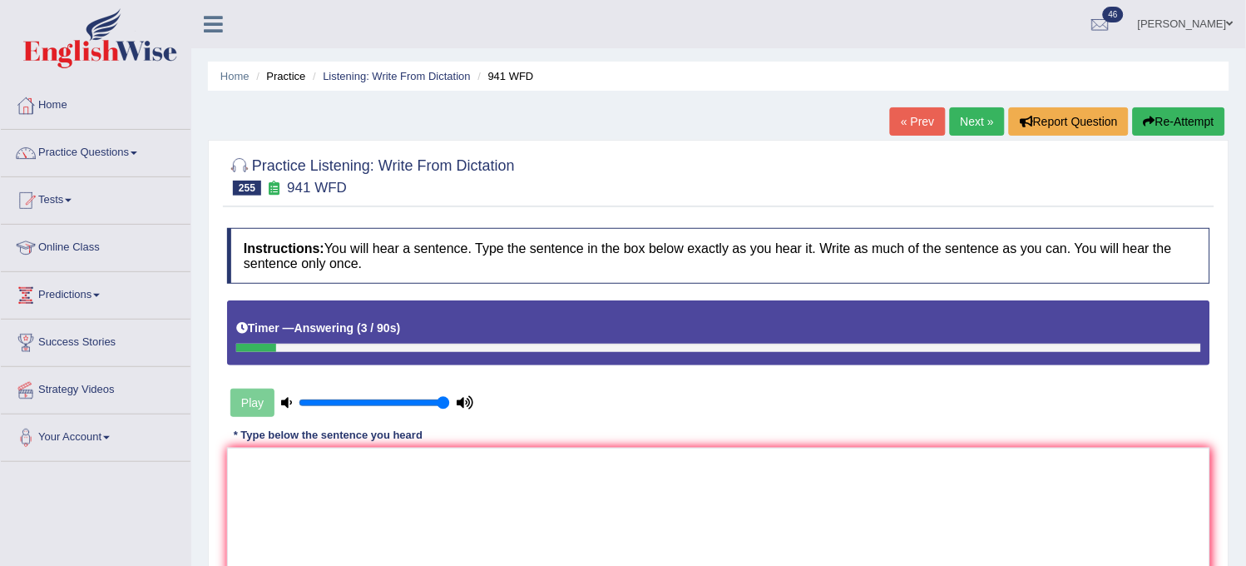
click at [1192, 115] on button "Re-Attempt" at bounding box center [1179, 121] width 92 height 28
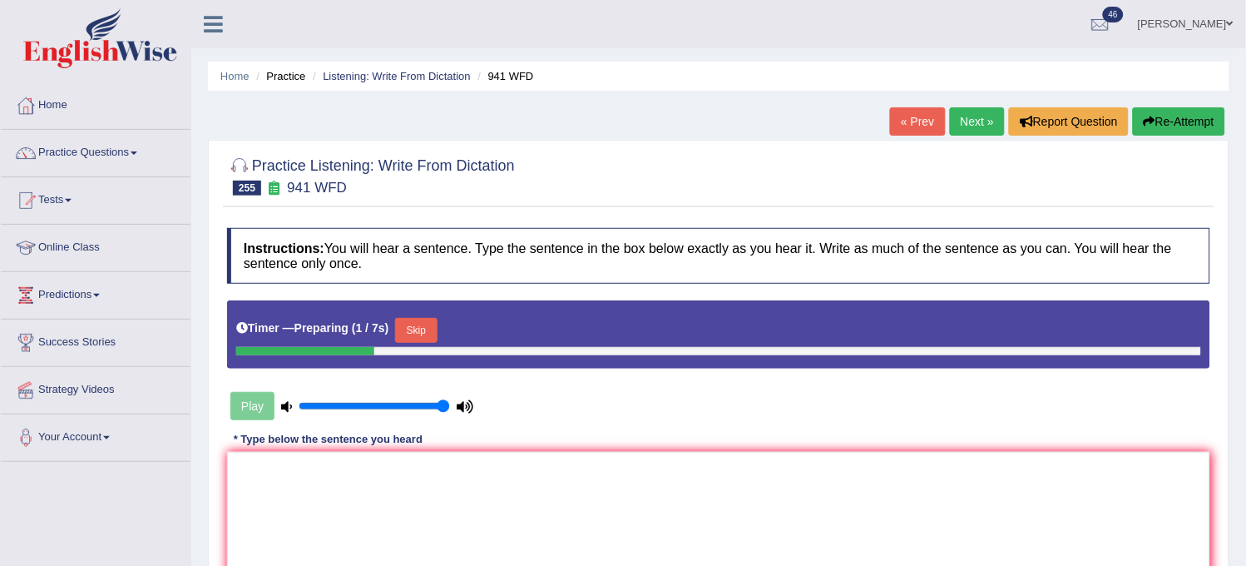
click at [414, 326] on button "Skip" at bounding box center [416, 330] width 42 height 25
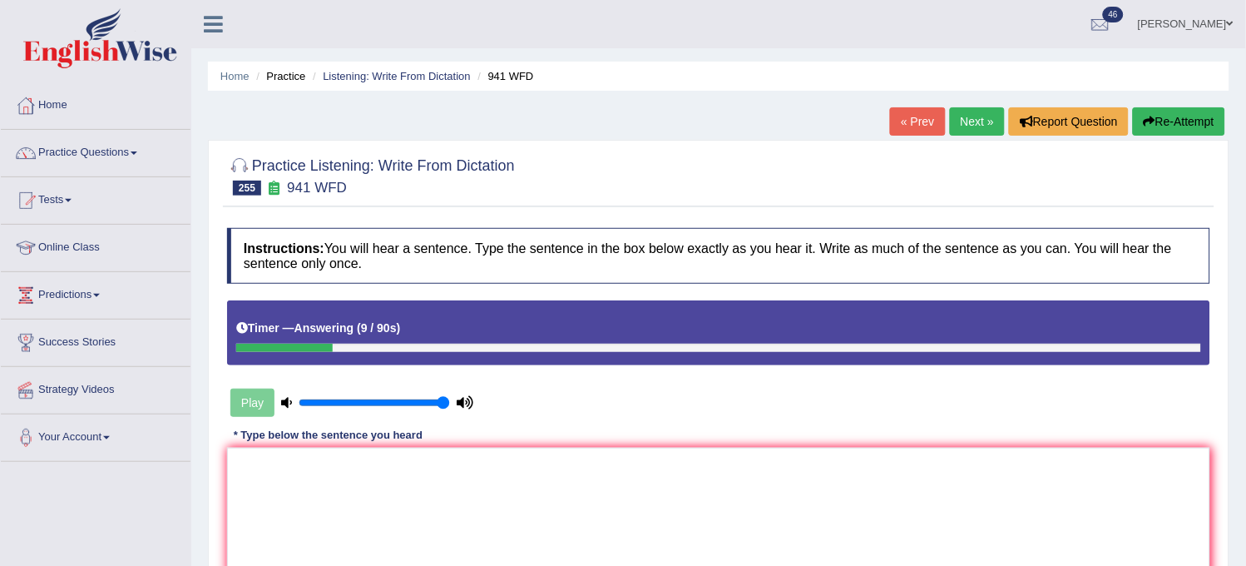
click at [1136, 126] on button "Re-Attempt" at bounding box center [1179, 121] width 92 height 28
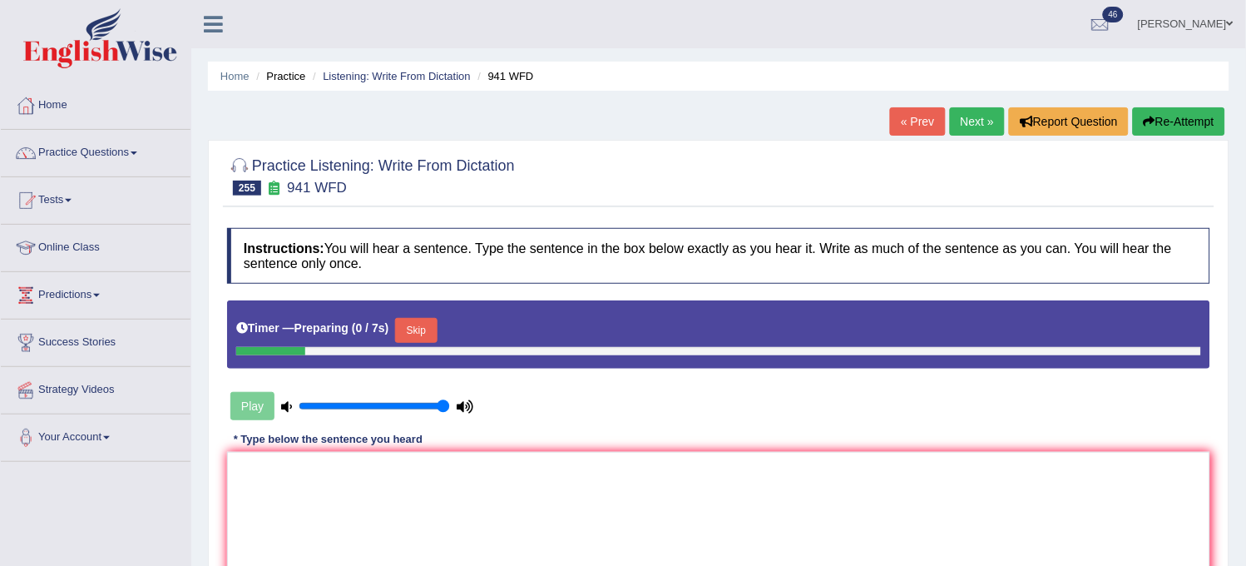
click at [405, 343] on button "Skip" at bounding box center [416, 330] width 42 height 25
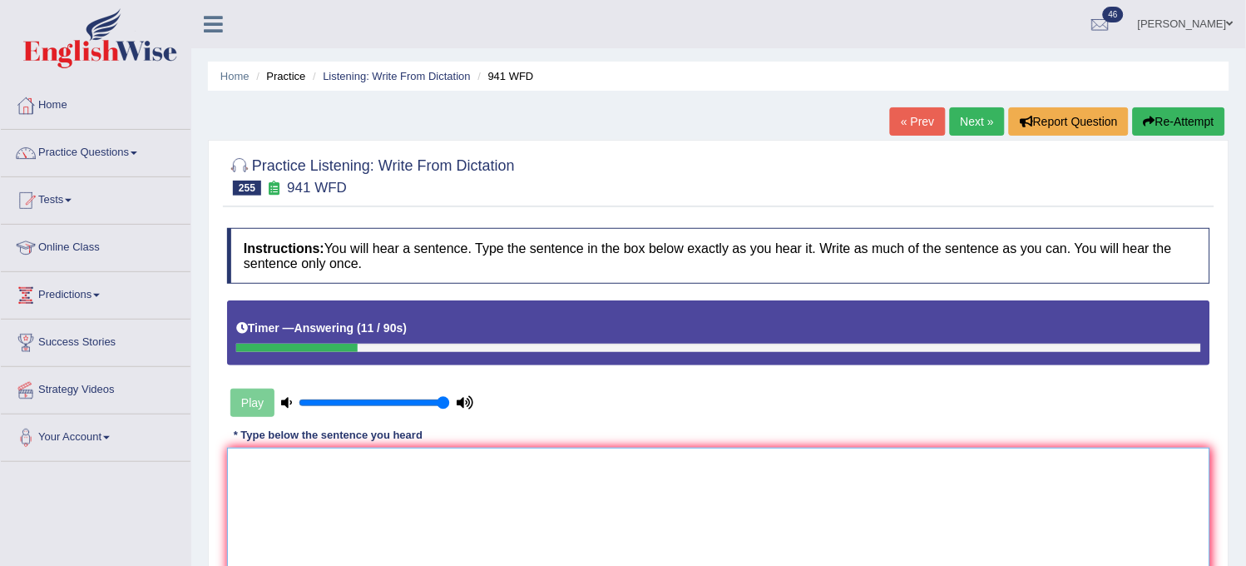
click at [351, 472] on textarea at bounding box center [718, 527] width 983 height 161
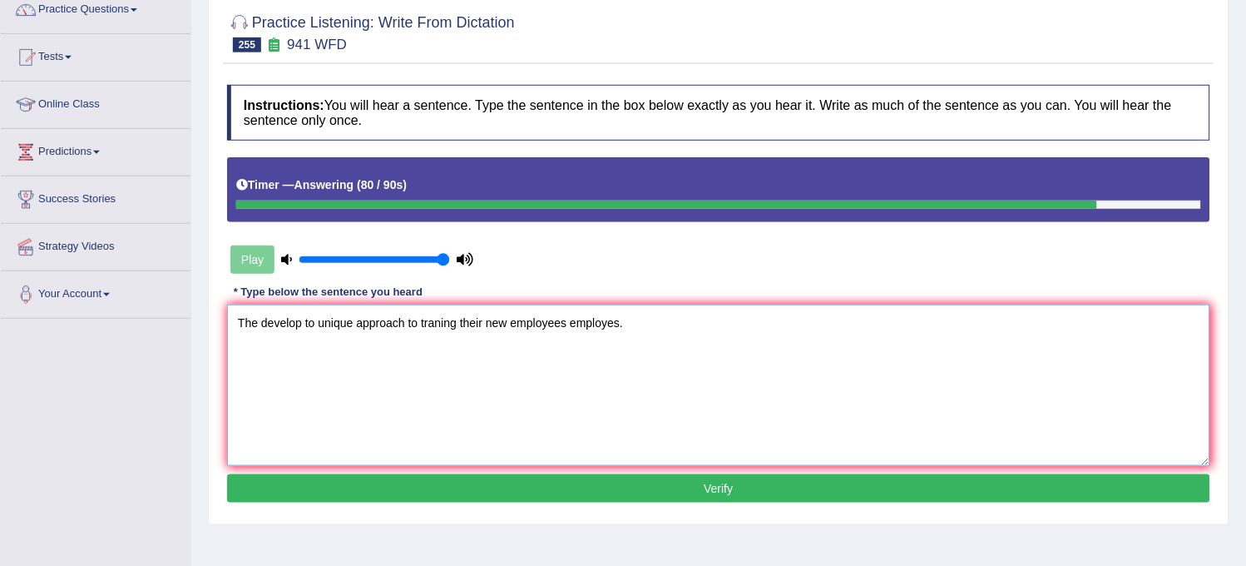
scroll to position [185, 0]
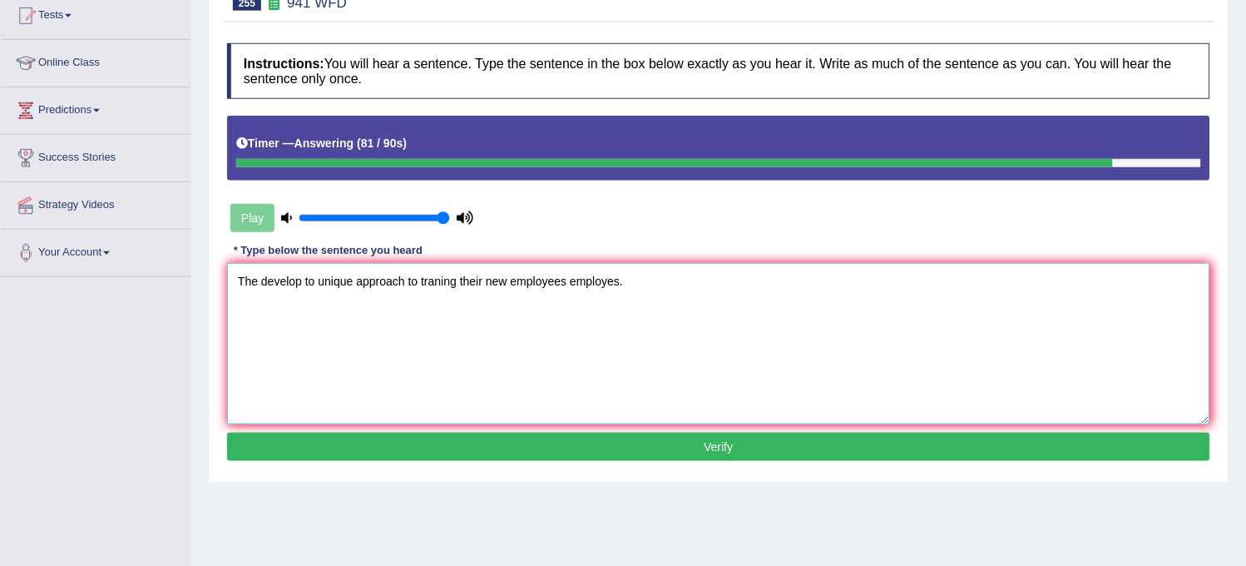
type textarea "The develop to unique approach to traning their new employees employes."
click at [594, 442] on button "Verify" at bounding box center [718, 447] width 983 height 28
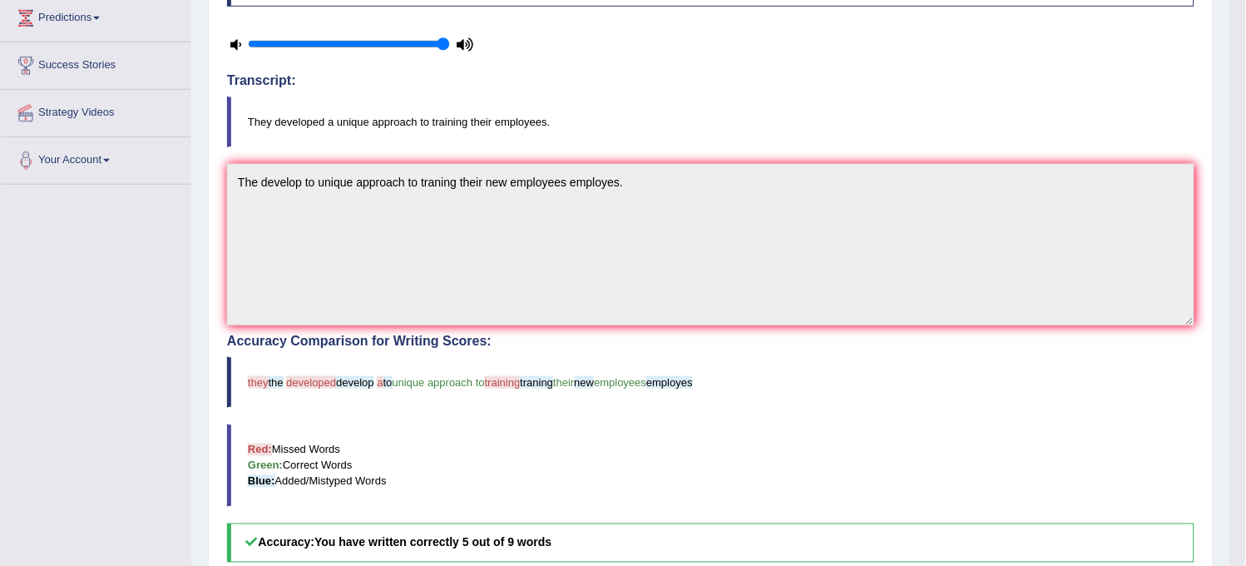
scroll to position [0, 0]
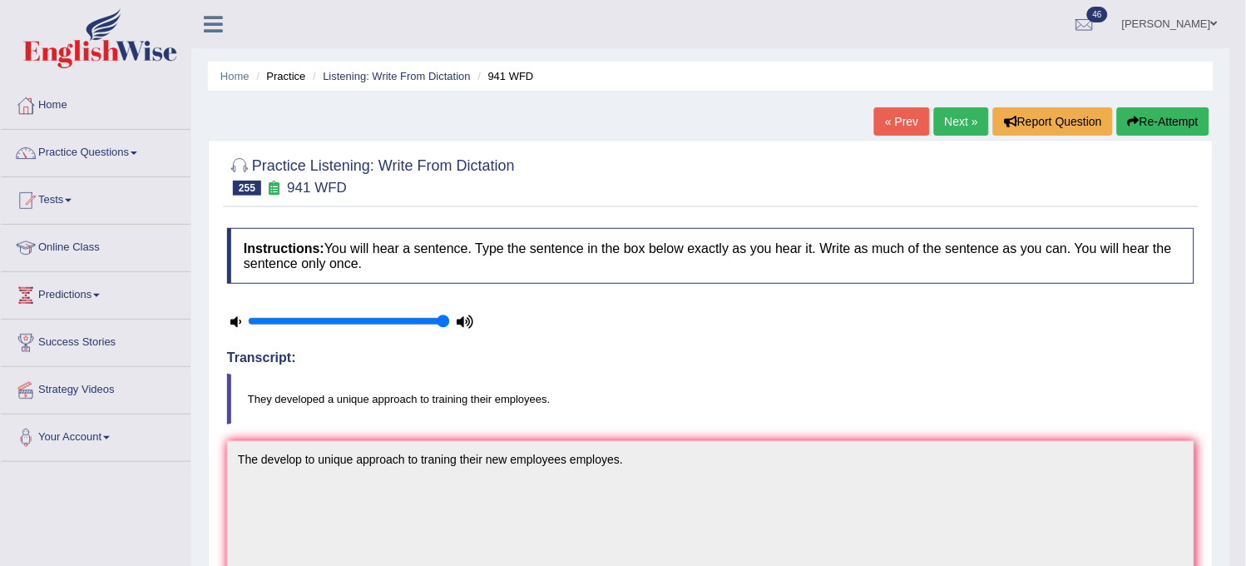
click at [936, 118] on link "Next »" at bounding box center [961, 121] width 55 height 28
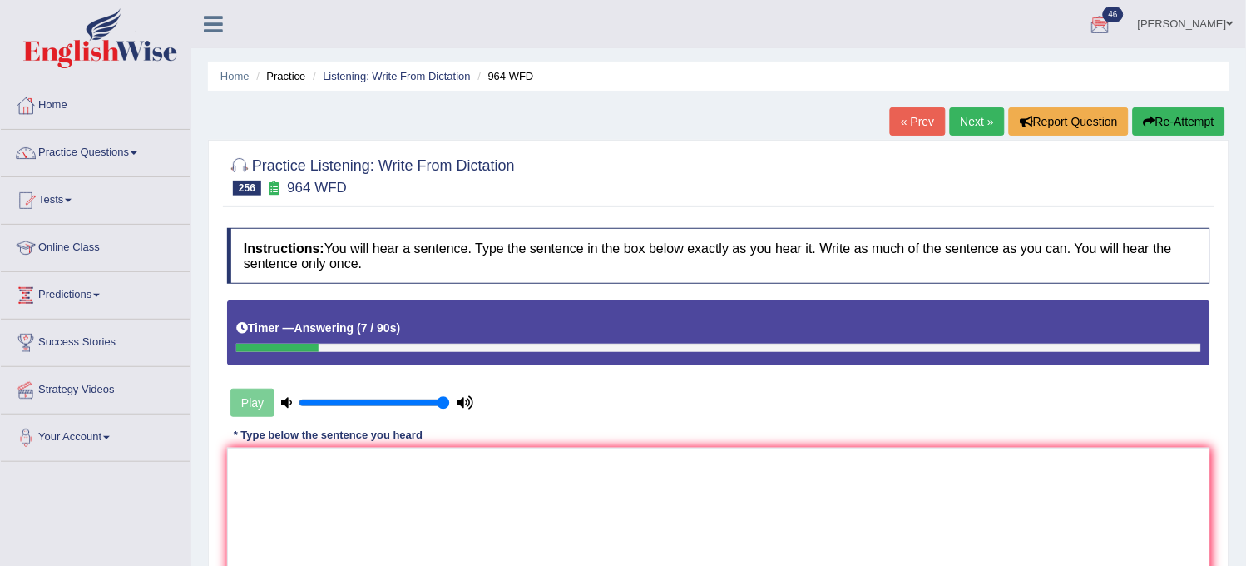
click at [1160, 125] on button "Re-Attempt" at bounding box center [1179, 121] width 92 height 28
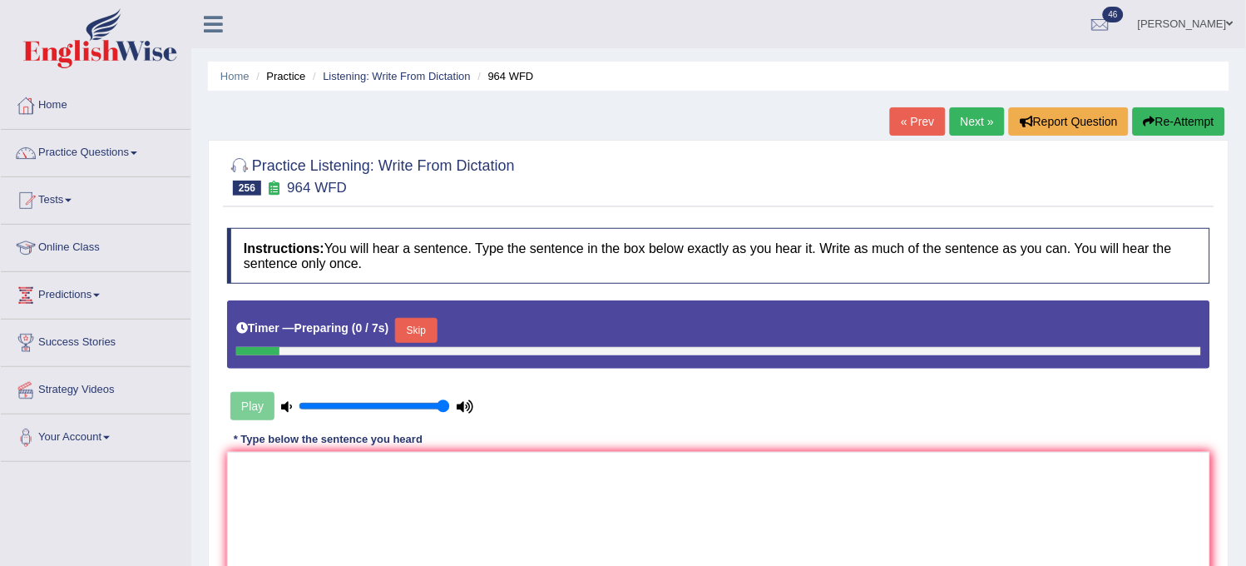
click at [421, 323] on button "Skip" at bounding box center [416, 330] width 42 height 25
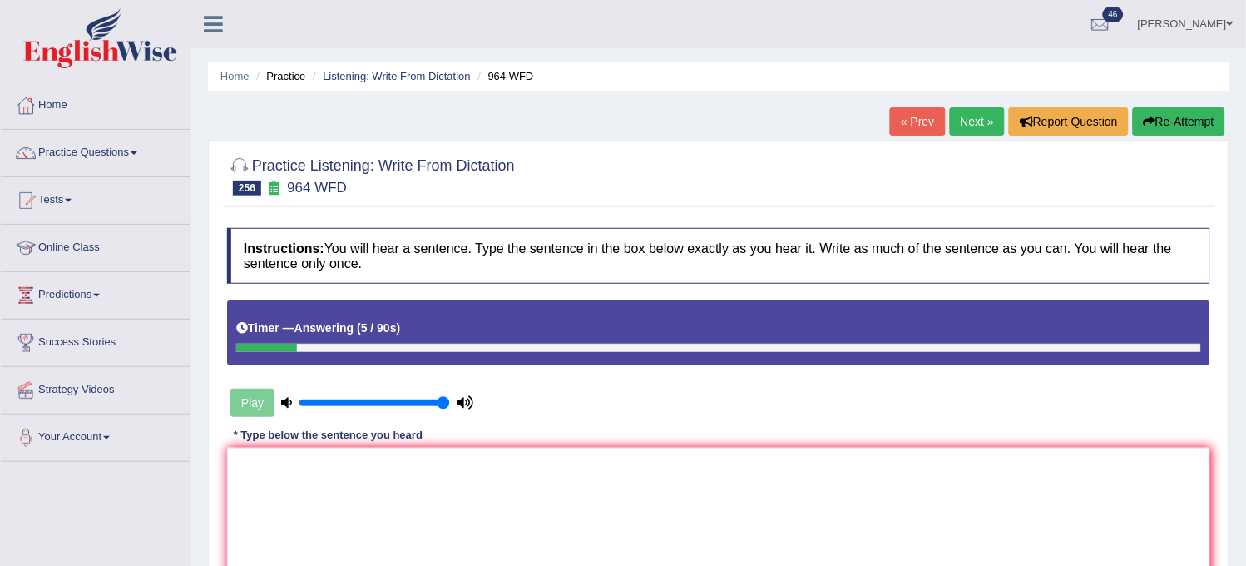
click at [1179, 119] on button "Re-Attempt" at bounding box center [1179, 121] width 92 height 28
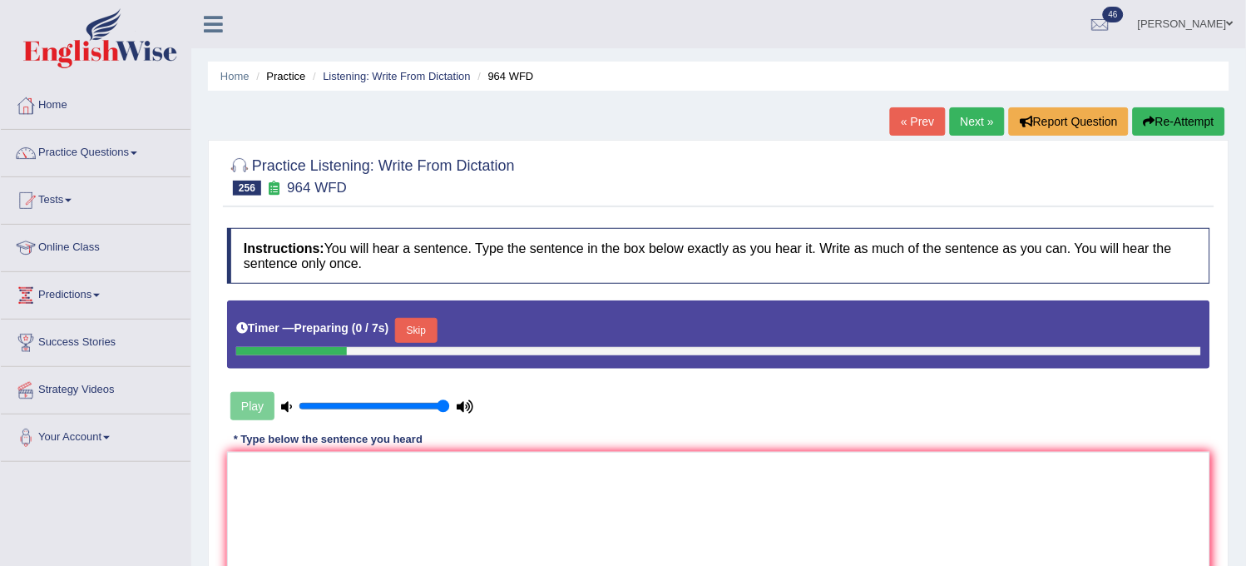
drag, startPoint x: 427, startPoint y: 349, endPoint x: 428, endPoint y: 339, distance: 10.0
click at [427, 349] on div at bounding box center [718, 351] width 965 height 8
click at [428, 325] on button "Skip" at bounding box center [416, 330] width 42 height 25
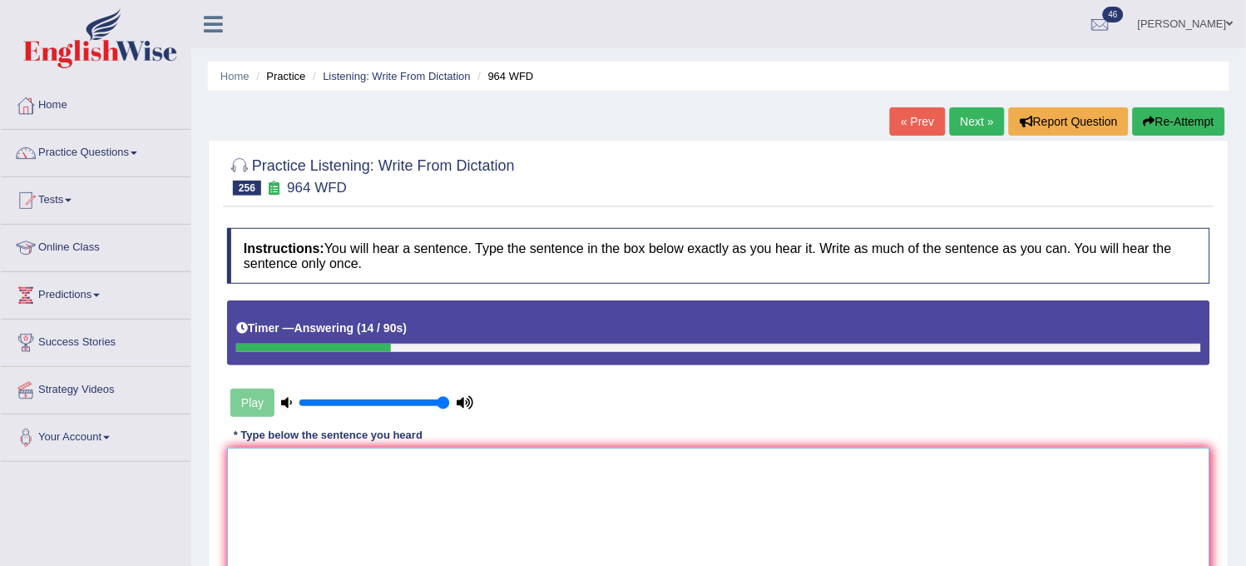
click at [388, 512] on textarea at bounding box center [718, 527] width 983 height 161
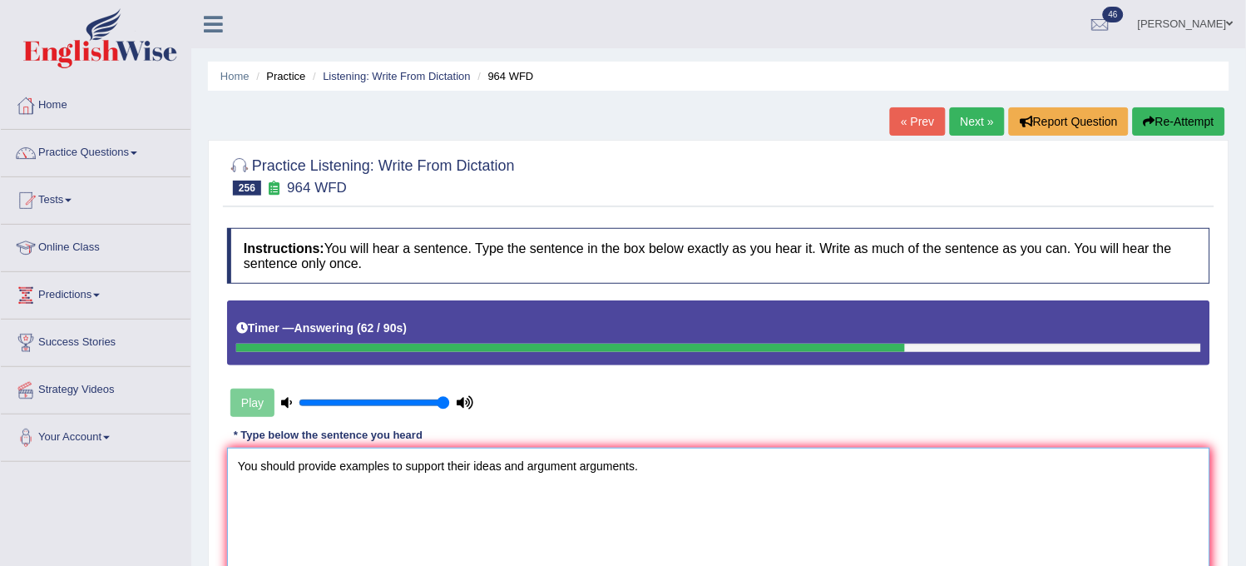
scroll to position [92, 0]
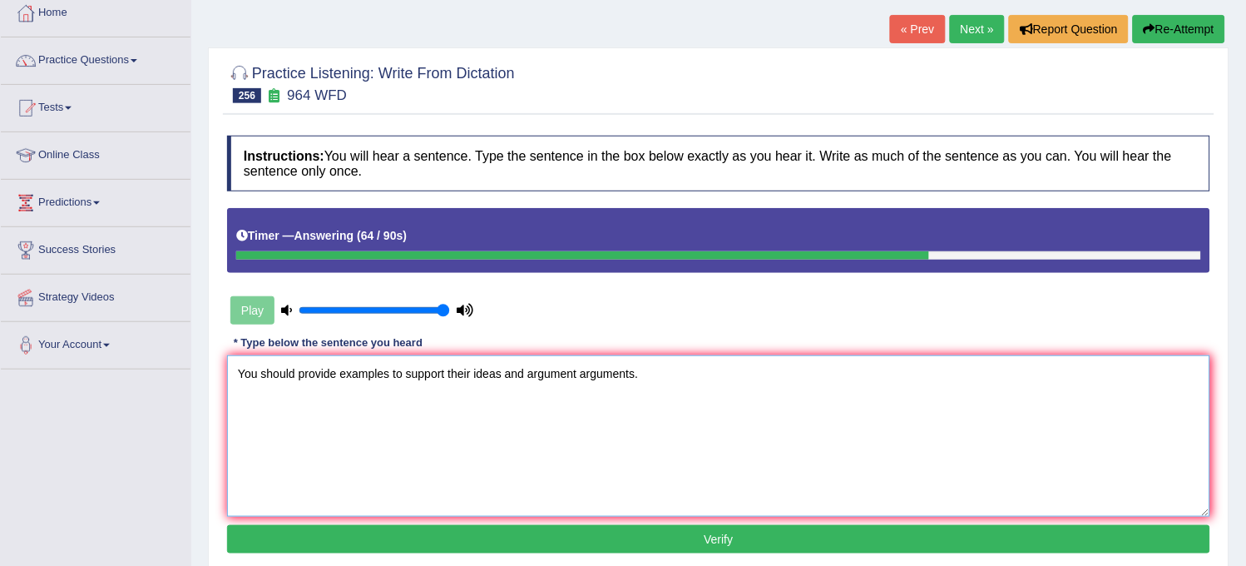
type textarea "You should provide examples to support their ideas and argument arguments."
click at [445, 536] on button "Verify" at bounding box center [718, 539] width 983 height 28
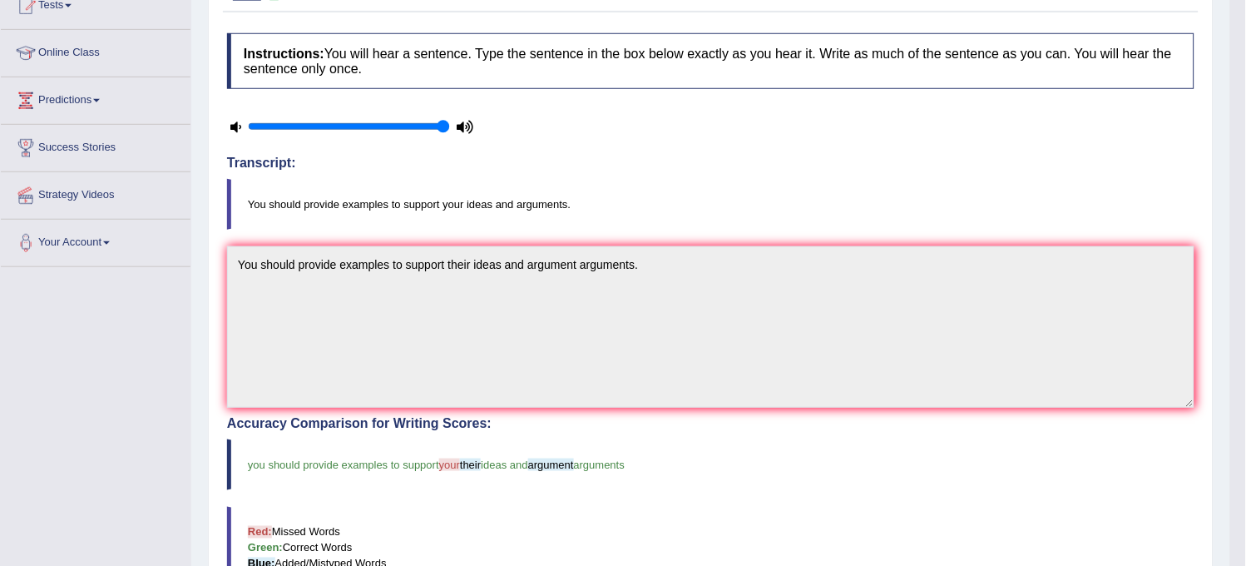
scroll to position [0, 0]
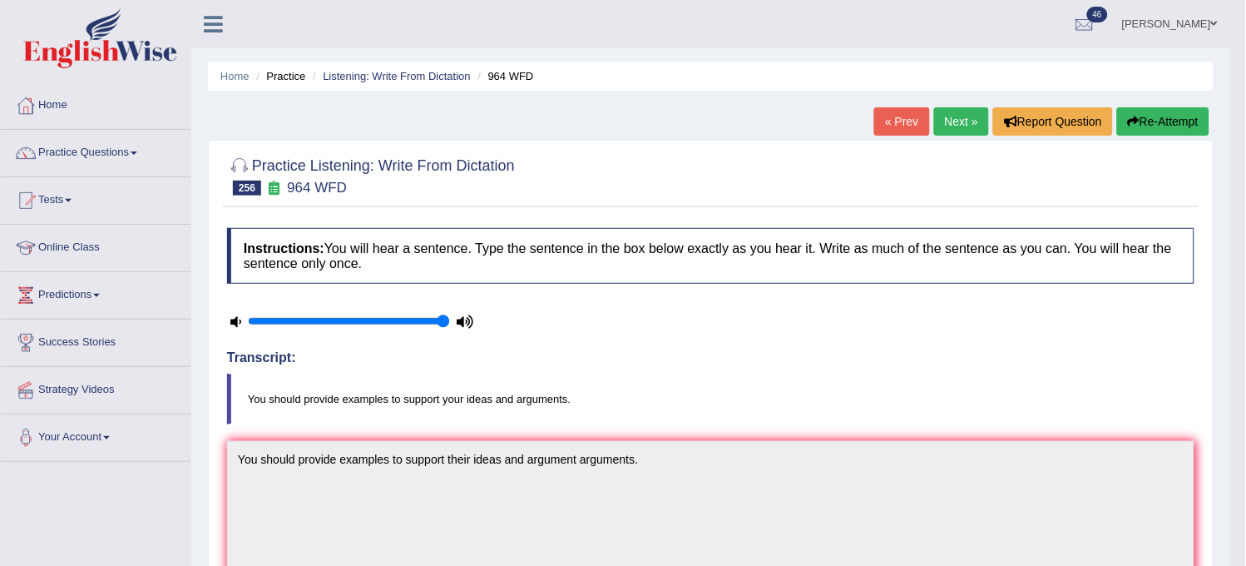
click at [966, 109] on link "Next »" at bounding box center [961, 121] width 55 height 28
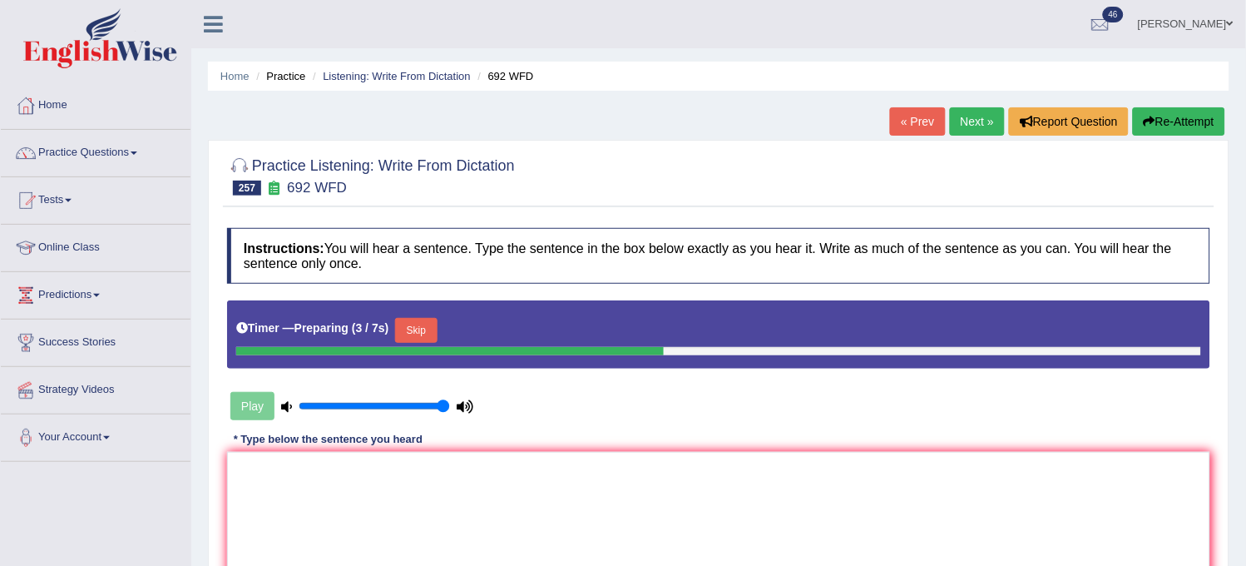
click at [428, 333] on button "Skip" at bounding box center [416, 330] width 42 height 25
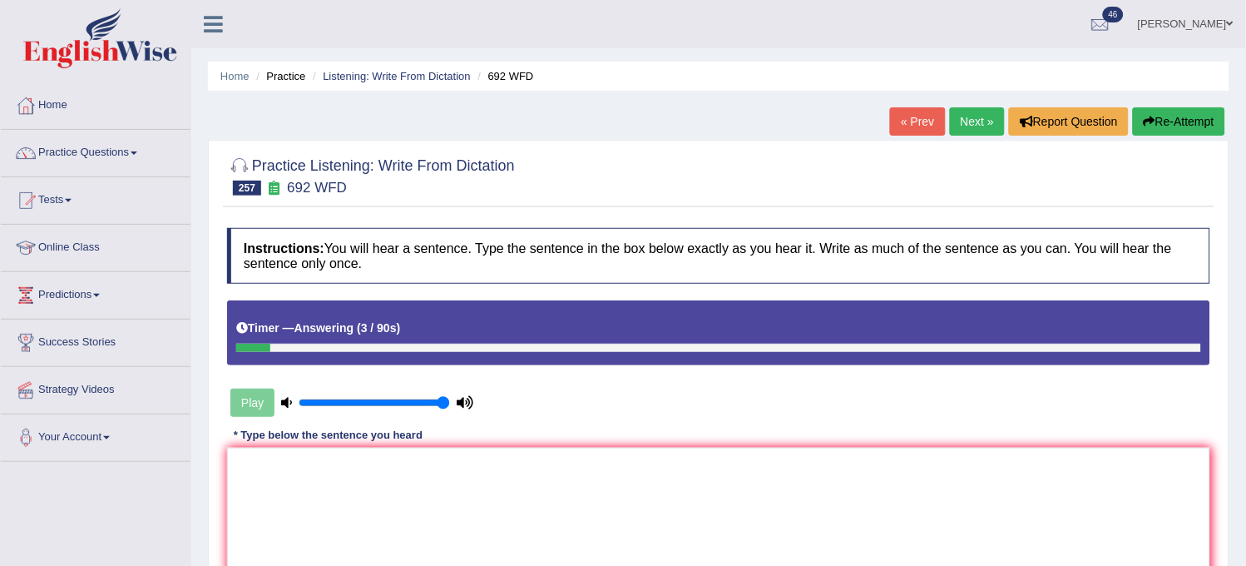
click at [1182, 134] on button "Re-Attempt" at bounding box center [1179, 121] width 92 height 28
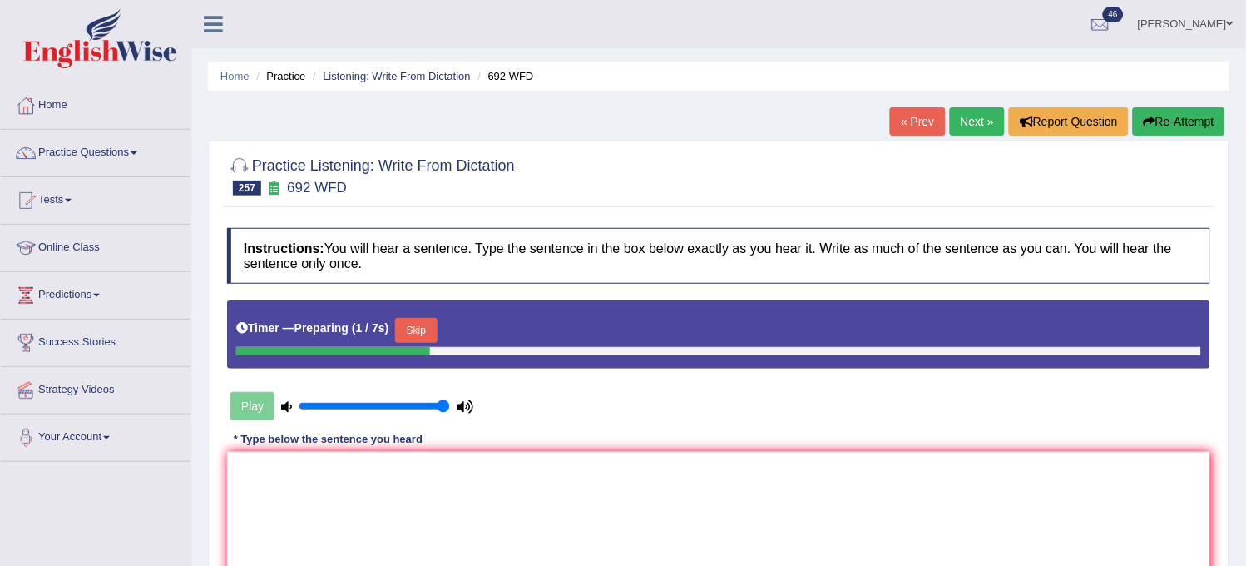
click at [418, 319] on button "Skip" at bounding box center [416, 330] width 42 height 25
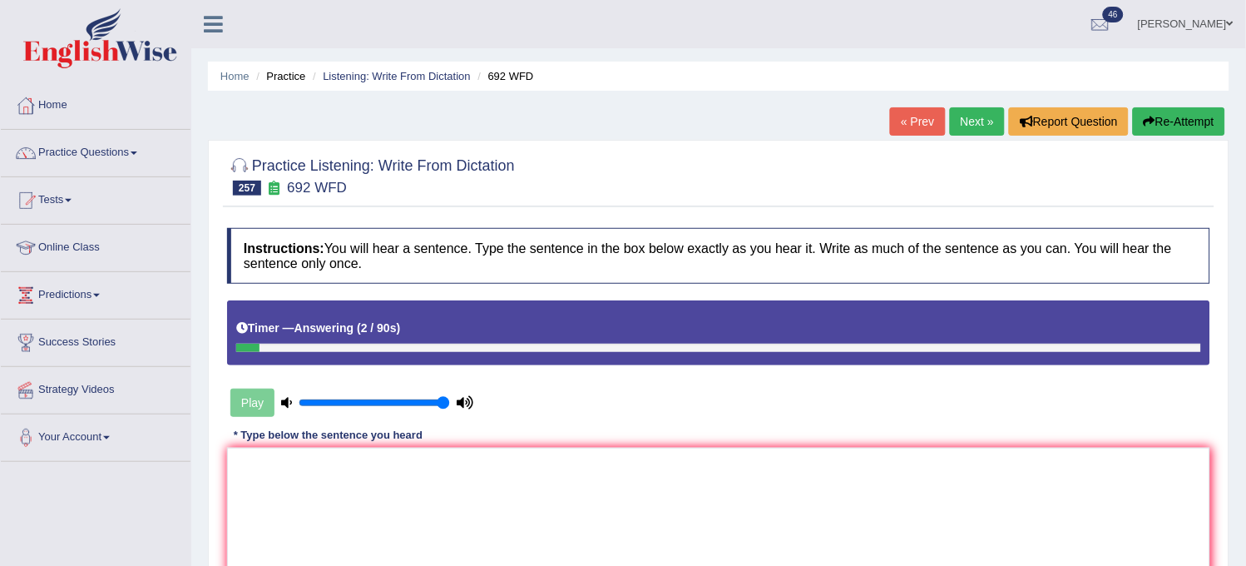
click at [1186, 123] on button "Re-Attempt" at bounding box center [1179, 121] width 92 height 28
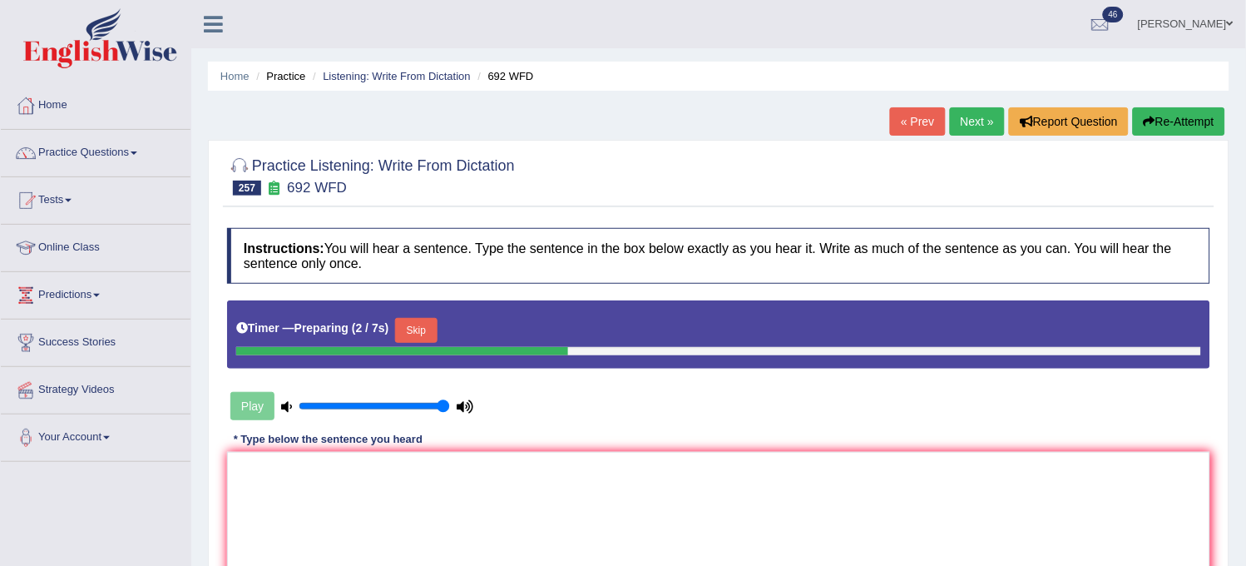
click at [431, 323] on button "Skip" at bounding box center [416, 330] width 42 height 25
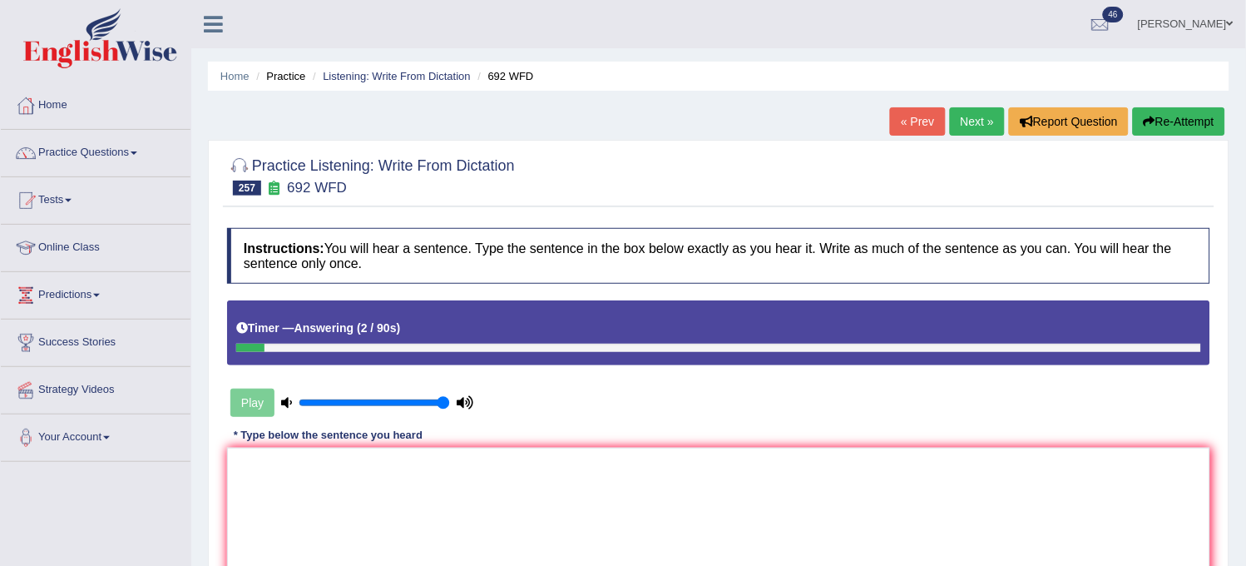
click at [1144, 130] on button "Re-Attempt" at bounding box center [1179, 121] width 92 height 28
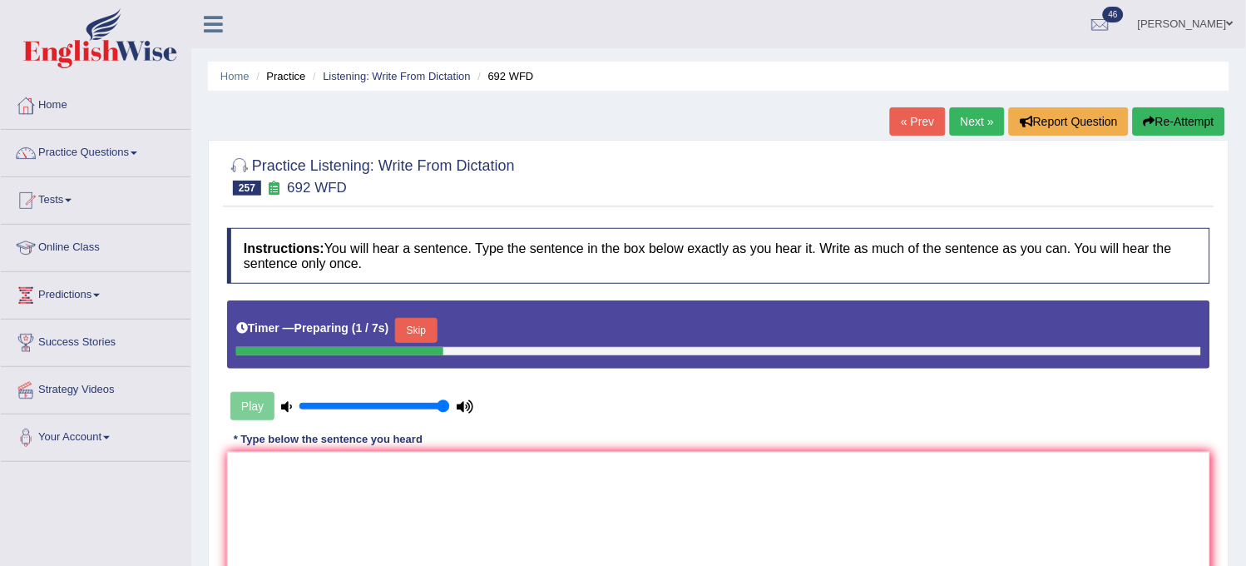
click at [425, 324] on button "Skip" at bounding box center [416, 330] width 42 height 25
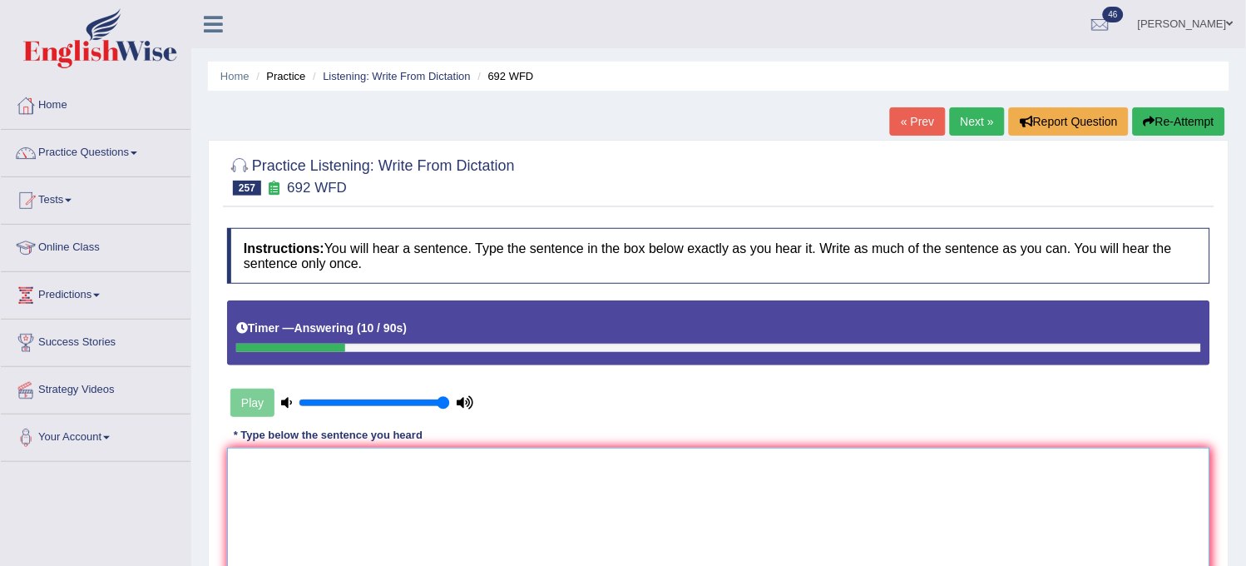
click at [403, 467] on textarea at bounding box center [718, 527] width 983 height 161
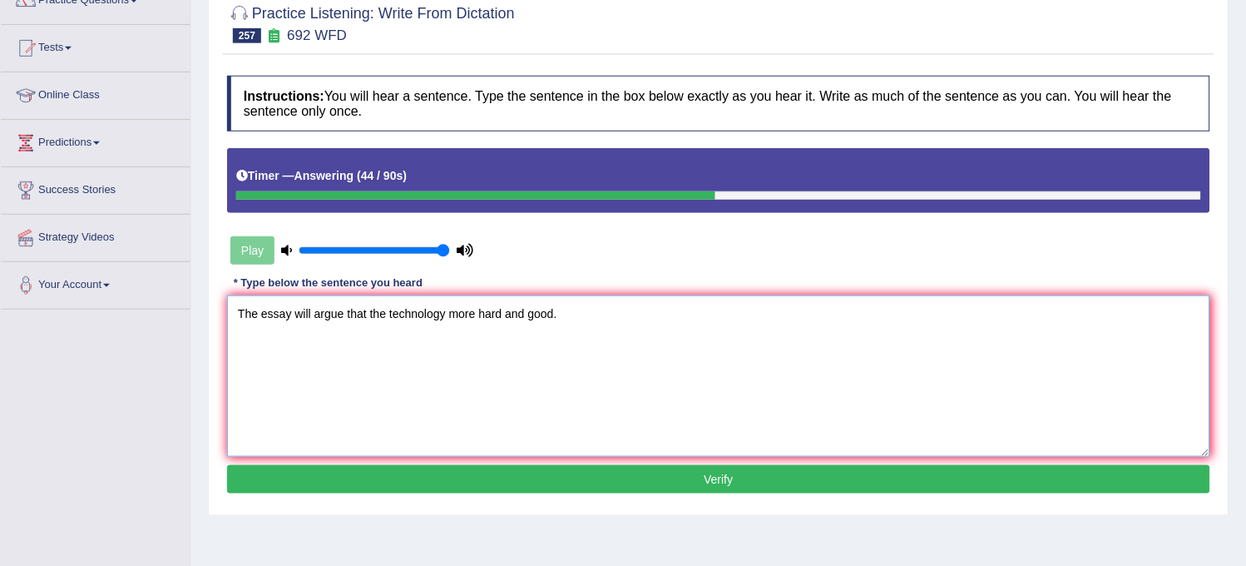
scroll to position [185, 0]
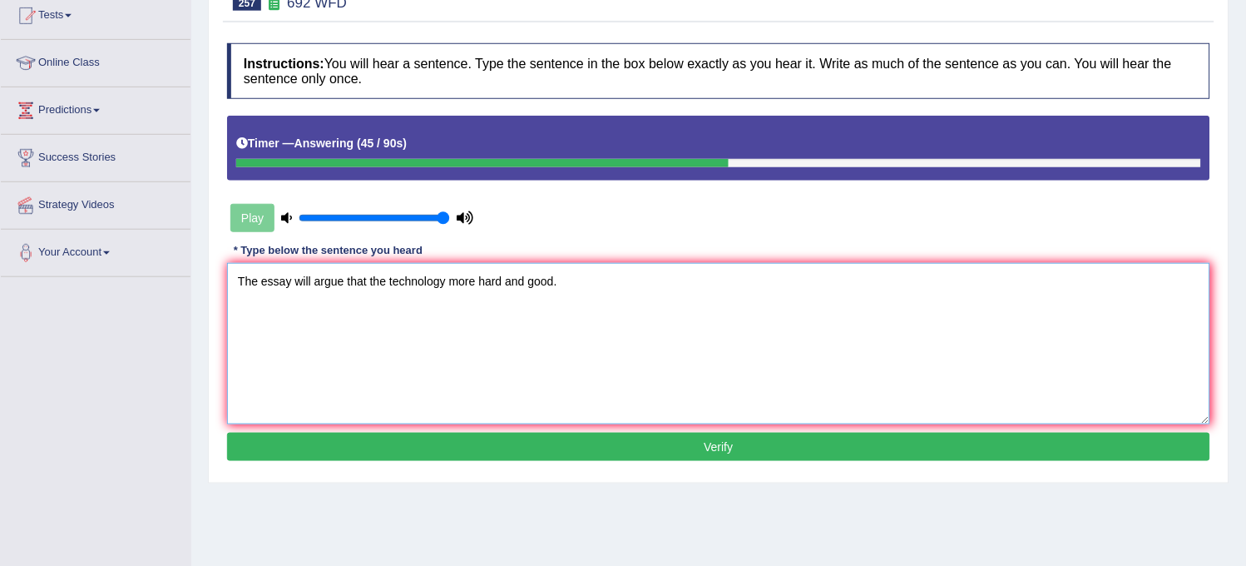
type textarea "The essay will argue that the technology more hard and good."
click at [576, 450] on button "Verify" at bounding box center [718, 447] width 983 height 28
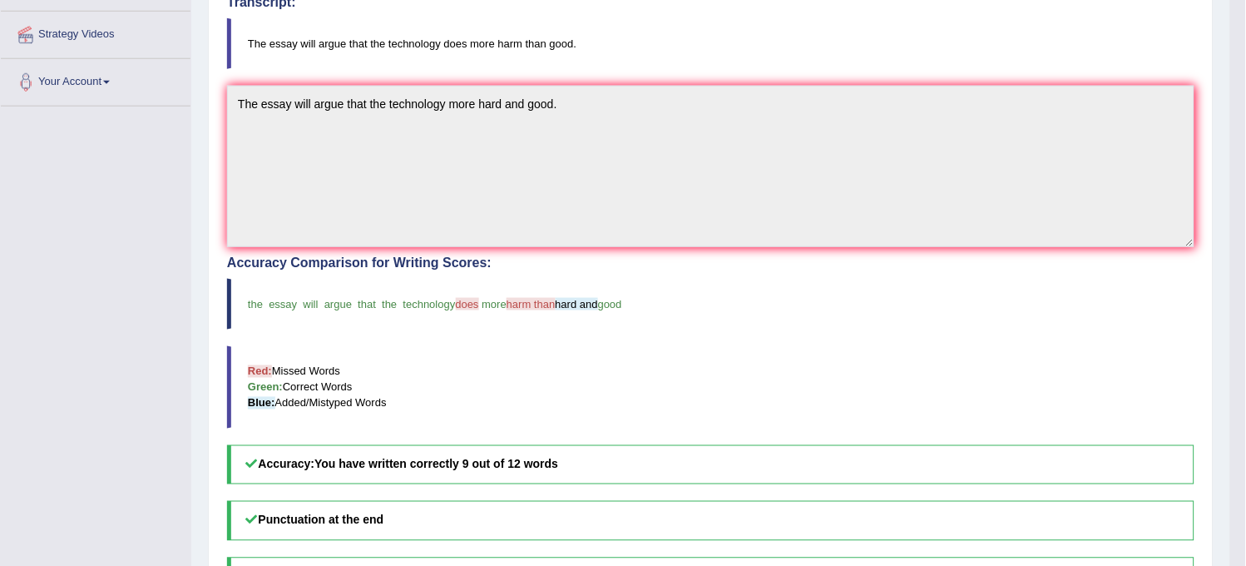
scroll to position [369, 0]
